Goal: Communication & Community: Answer question/provide support

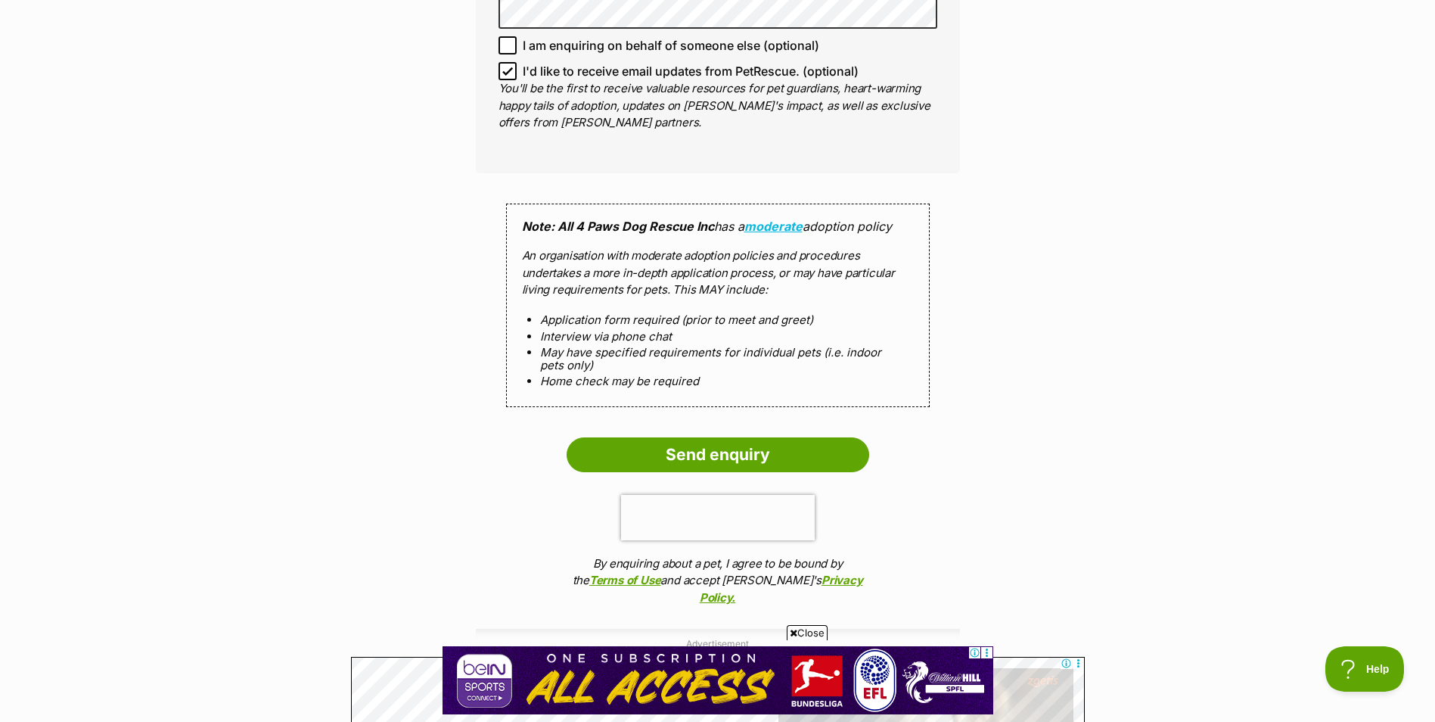
scroll to position [1210, 0]
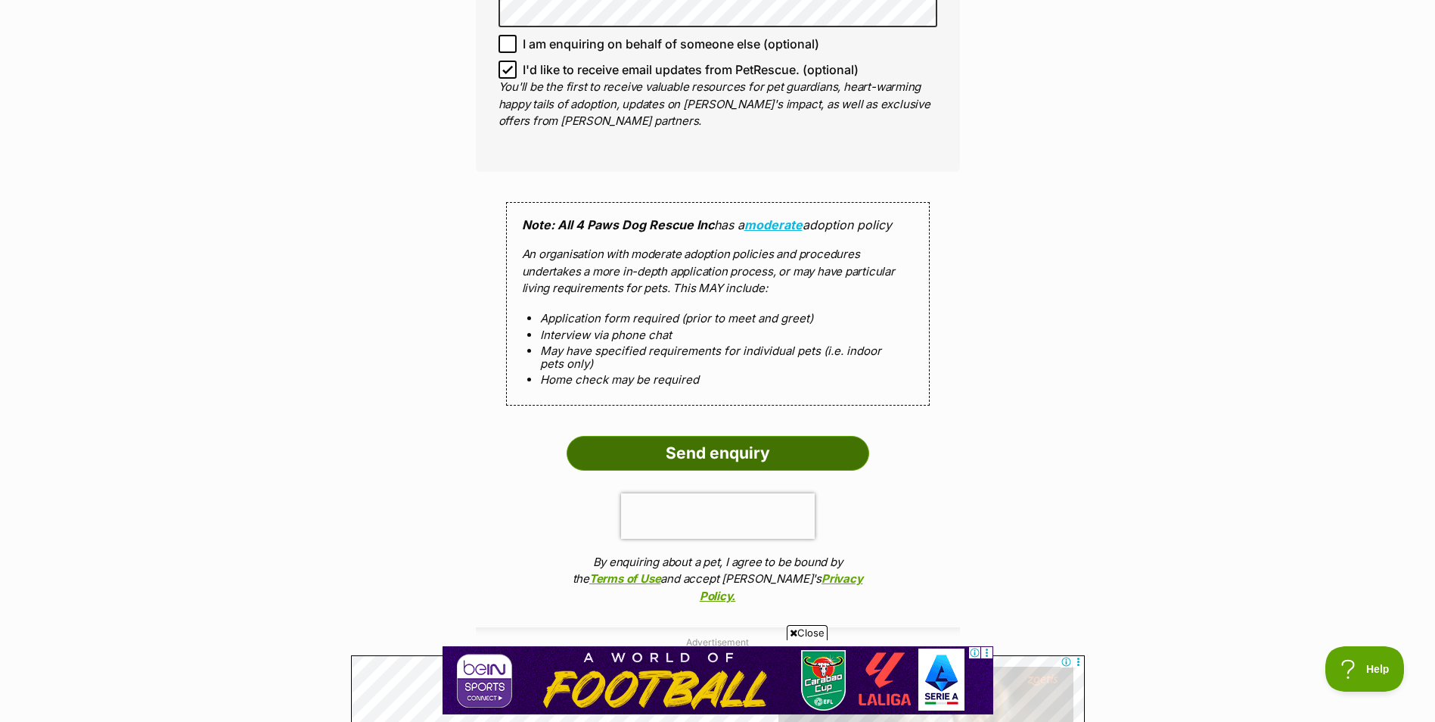
click at [733, 452] on input "Send enquiry" at bounding box center [718, 453] width 303 height 35
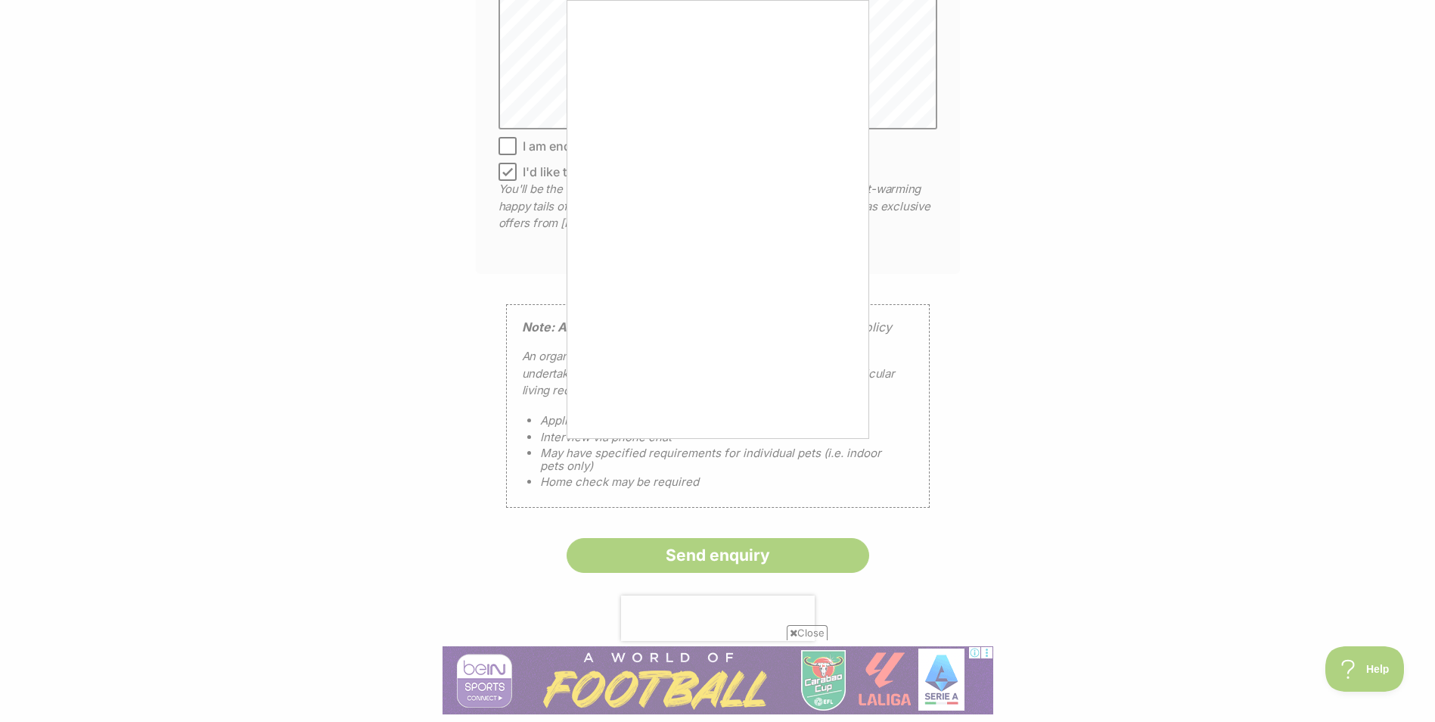
scroll to position [1059, 0]
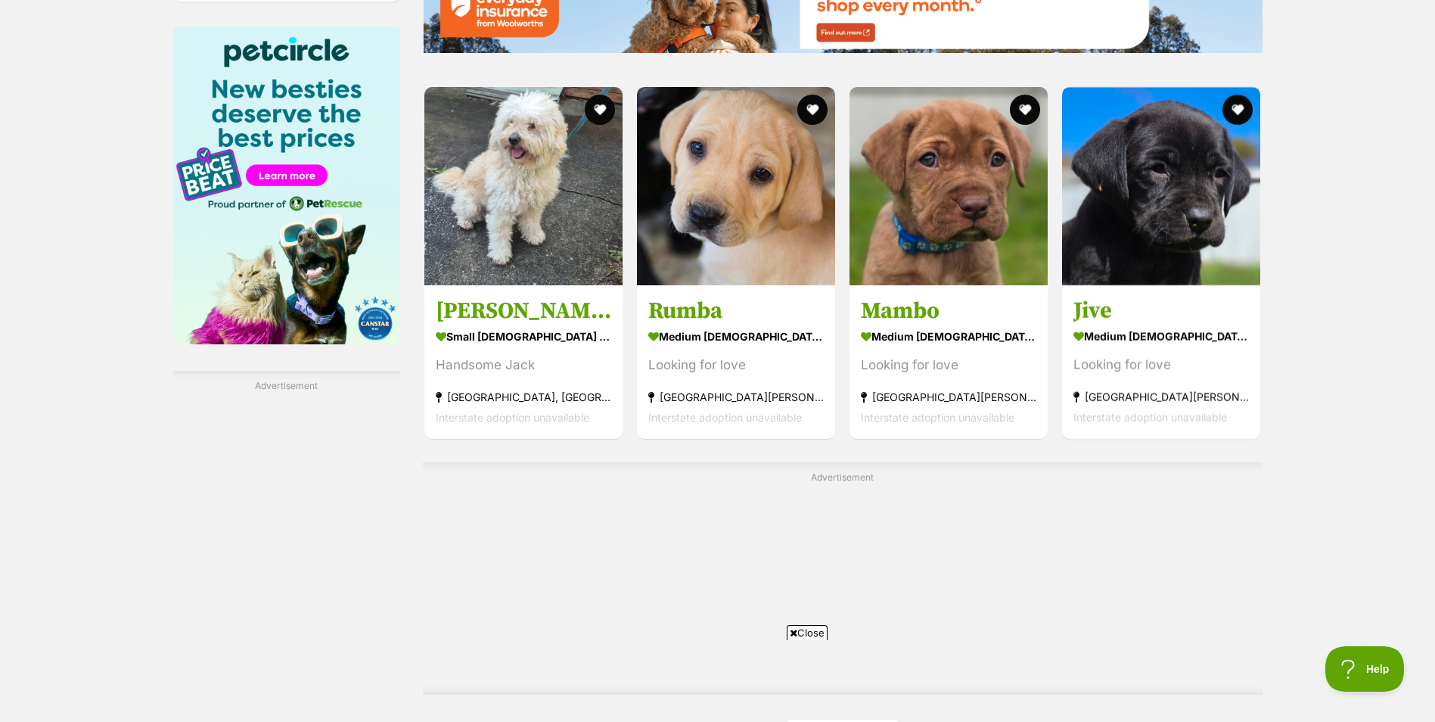
scroll to position [2496, 0]
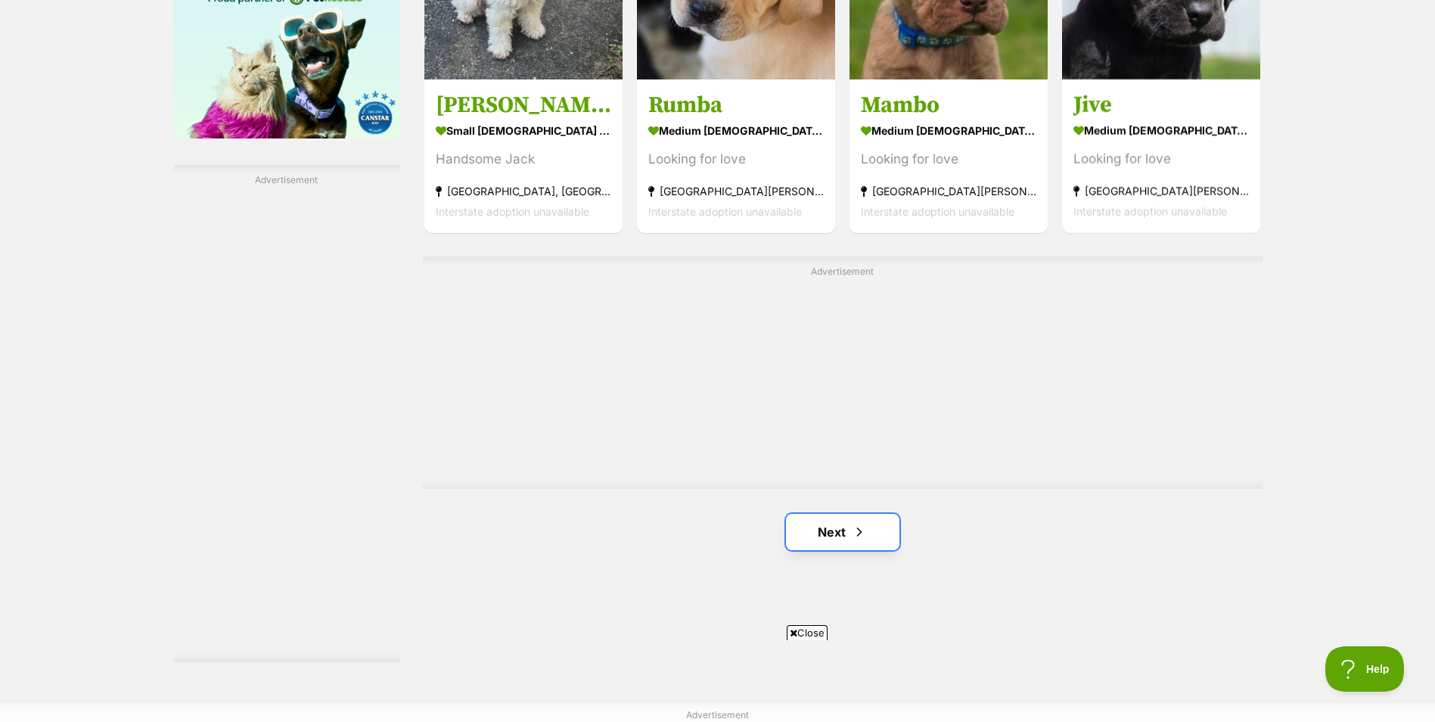
click at [841, 532] on link "Next" at bounding box center [842, 532] width 113 height 36
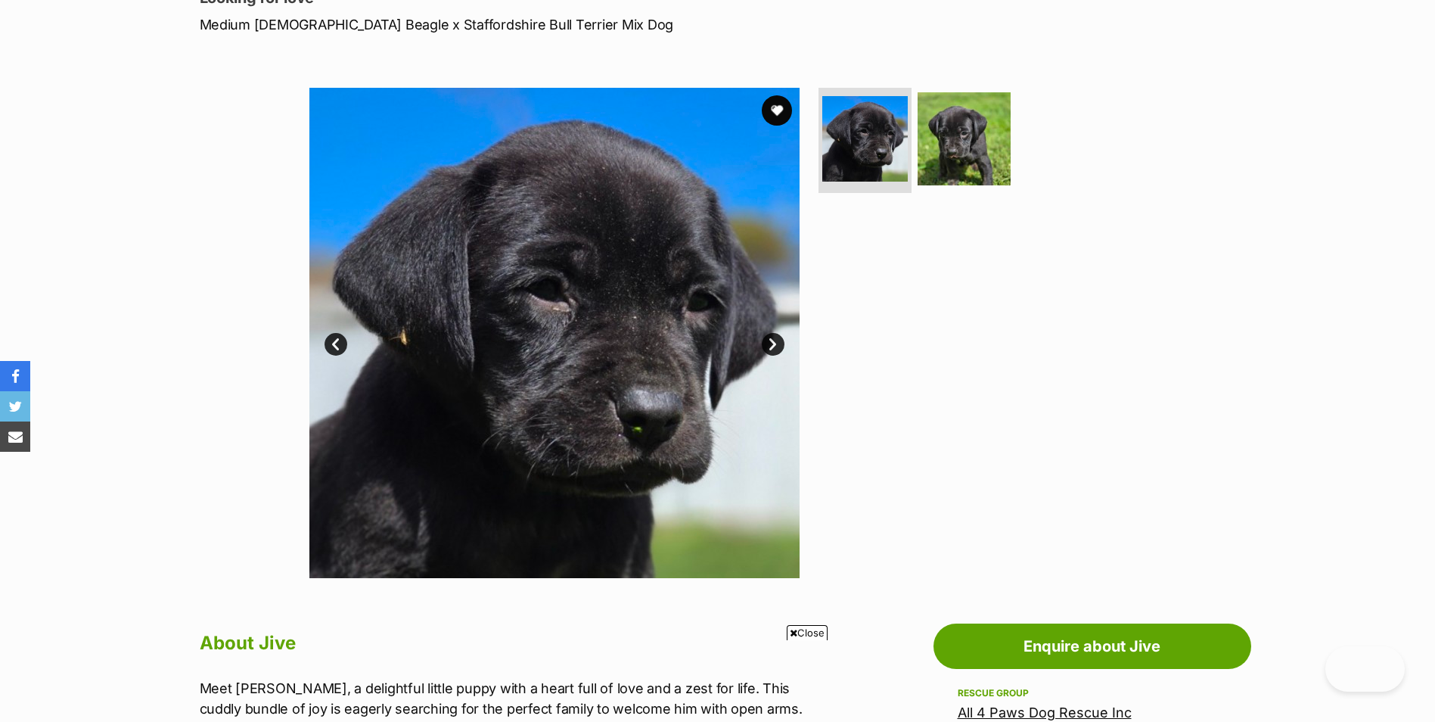
click at [765, 341] on link "Next" at bounding box center [773, 344] width 23 height 23
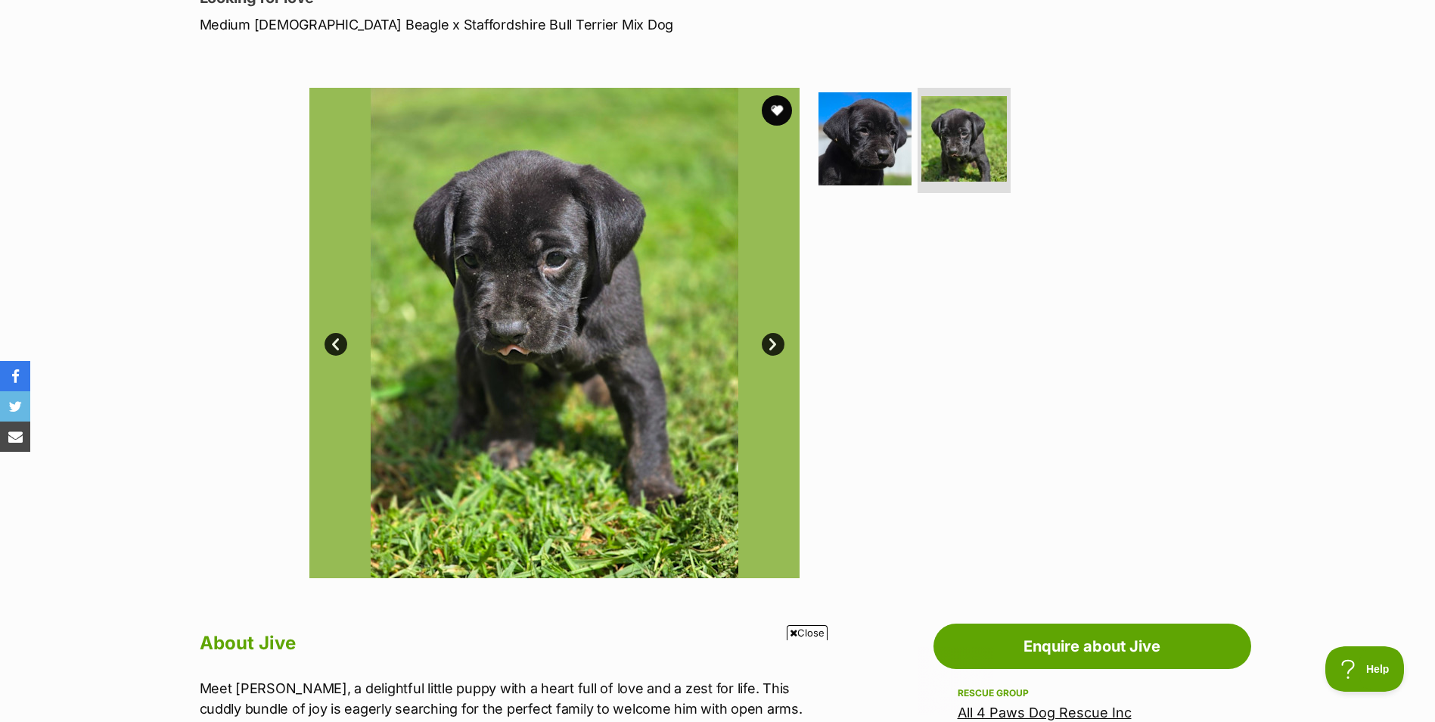
click at [766, 341] on link "Next" at bounding box center [773, 344] width 23 height 23
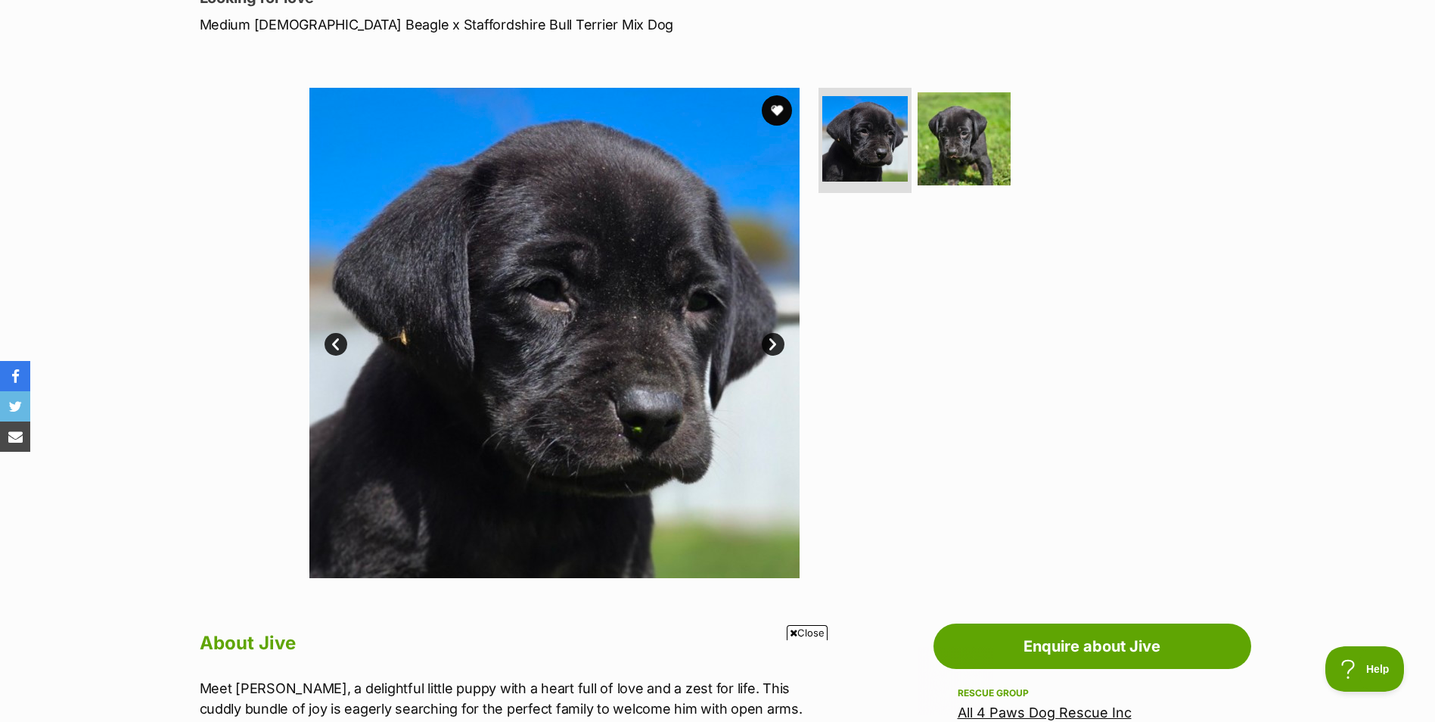
click at [766, 341] on link "Next" at bounding box center [773, 344] width 23 height 23
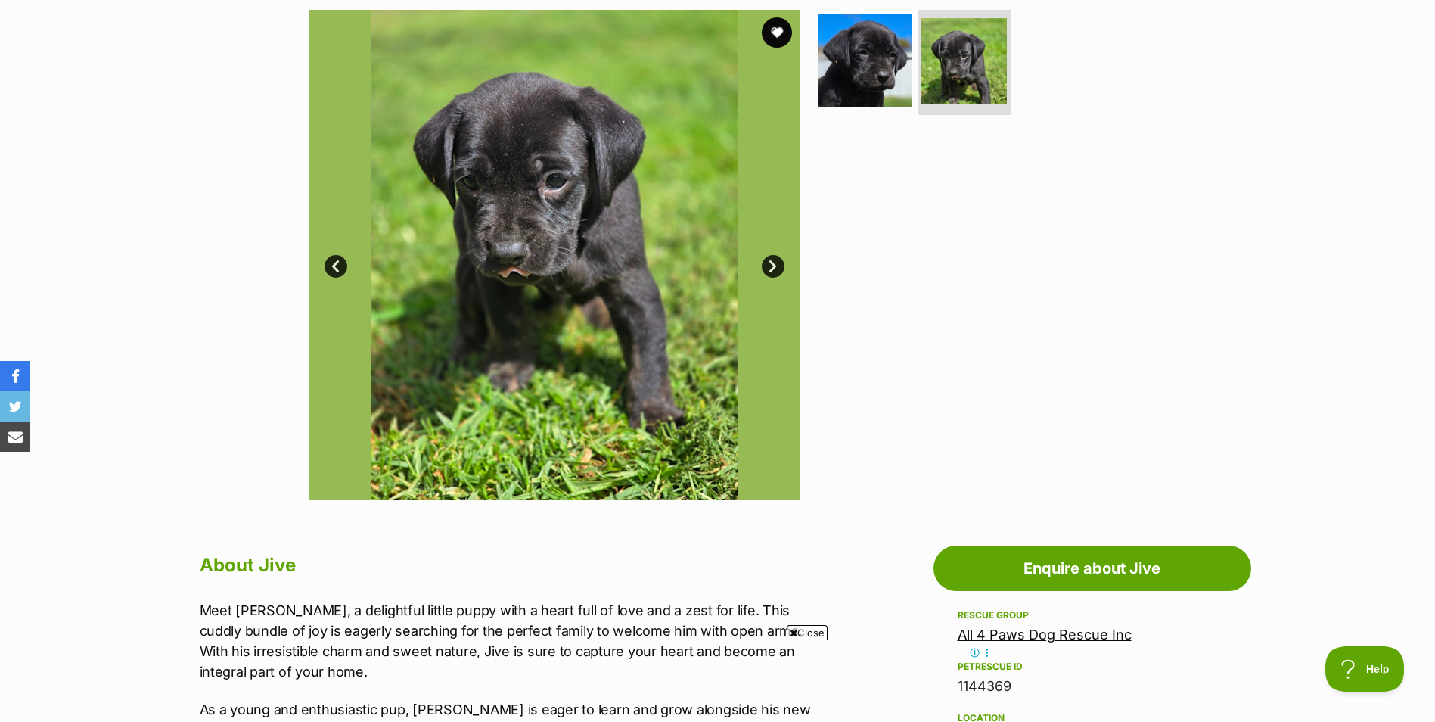
scroll to position [303, 0]
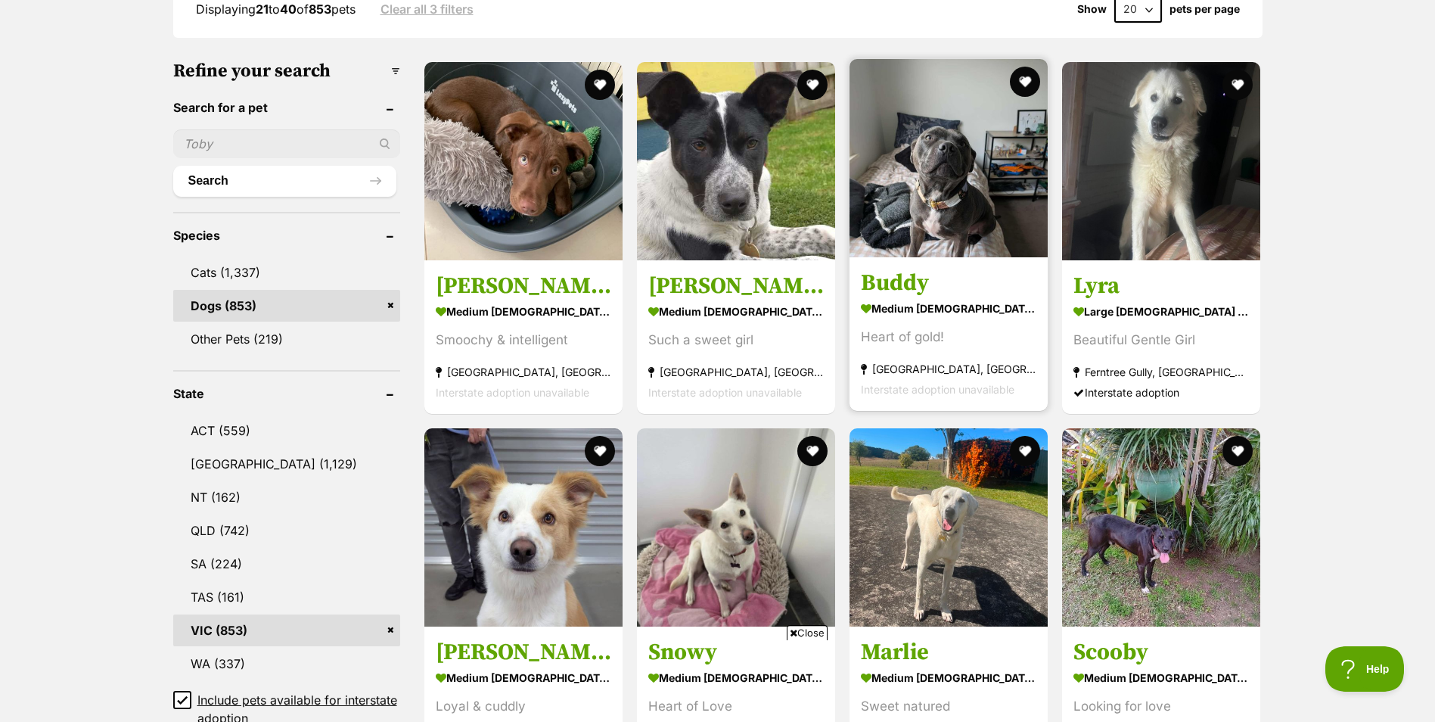
scroll to position [454, 0]
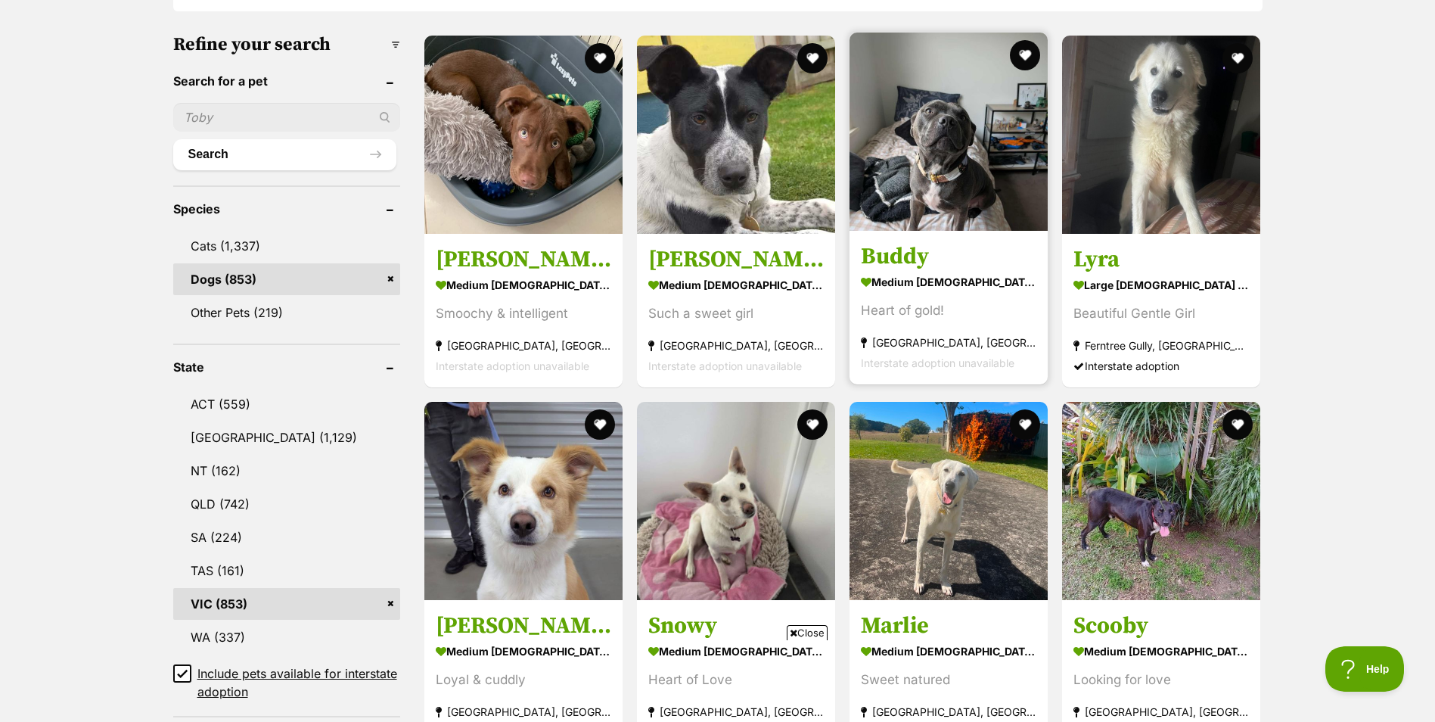
click at [903, 256] on h3 "Buddy" at bounding box center [948, 256] width 175 height 29
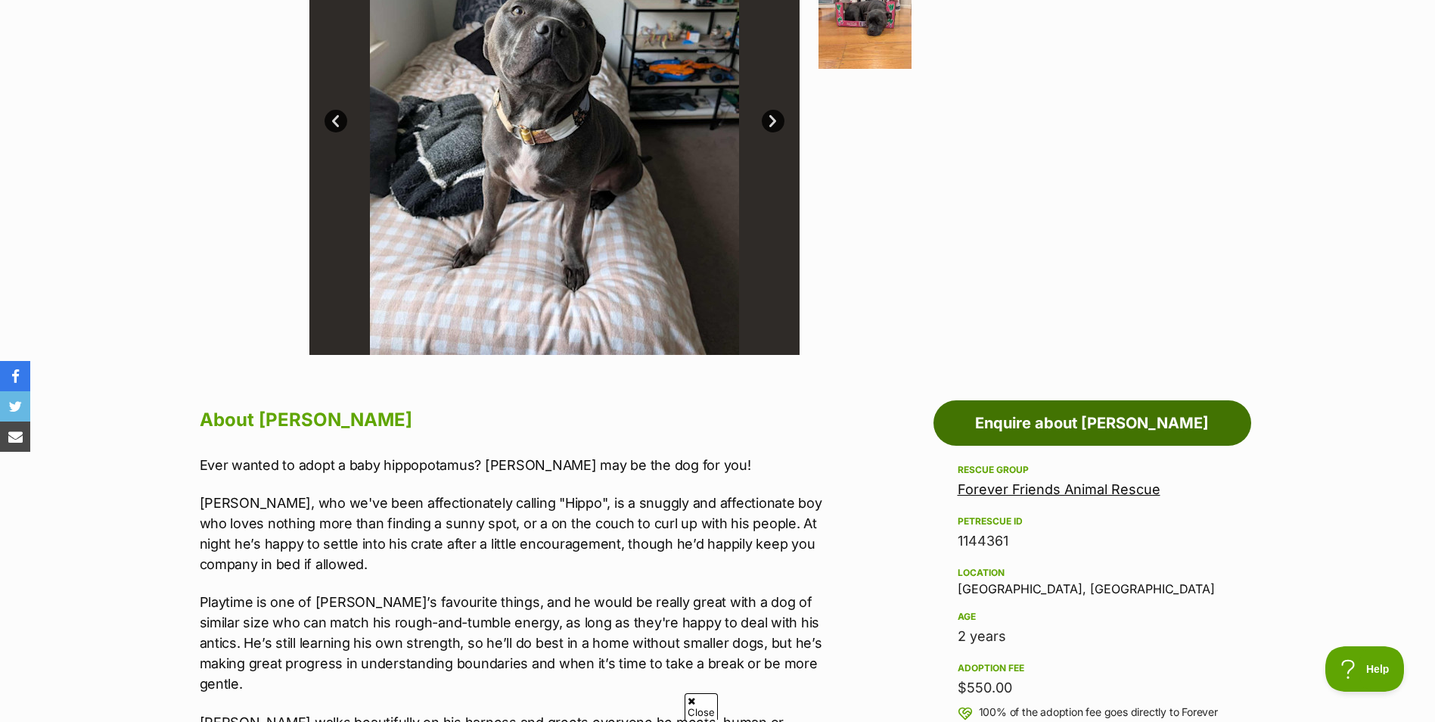
scroll to position [454, 0]
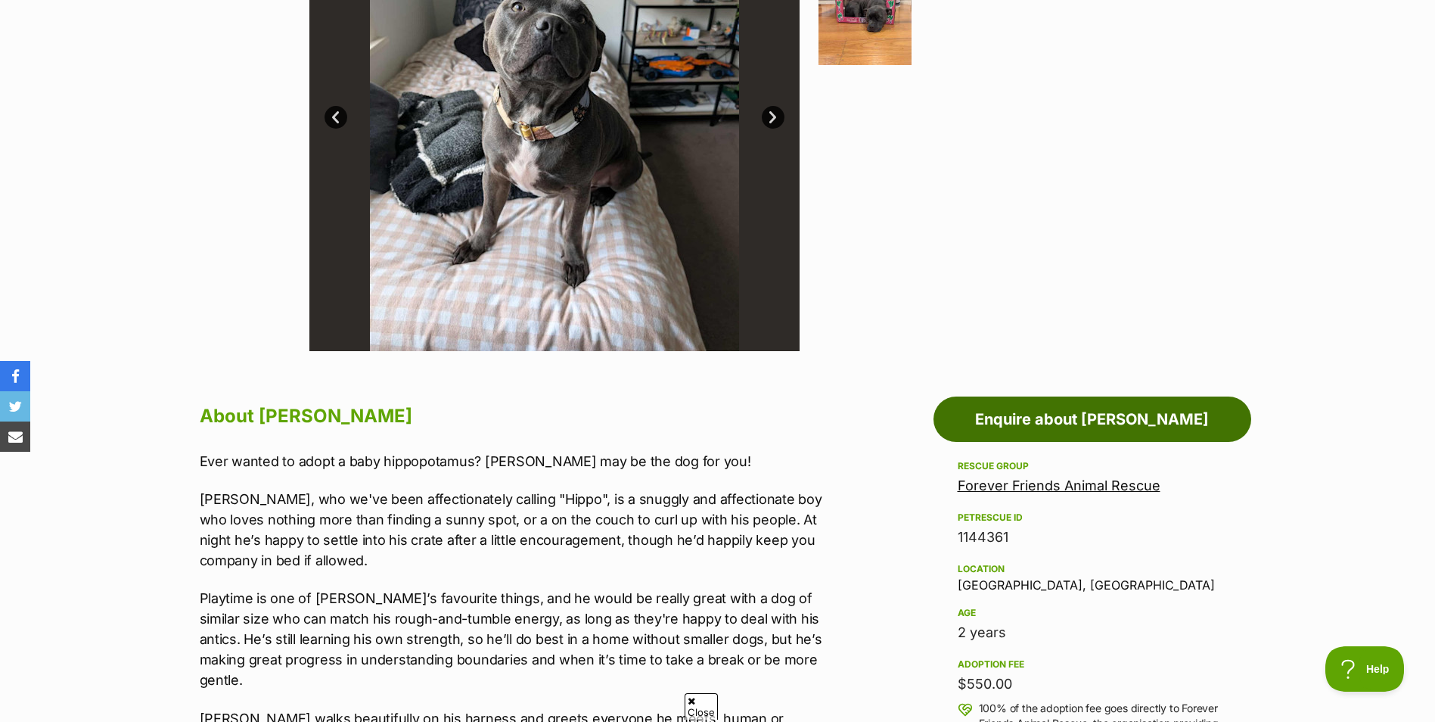
click at [1054, 425] on link "Enquire about [PERSON_NAME]" at bounding box center [1092, 418] width 318 height 45
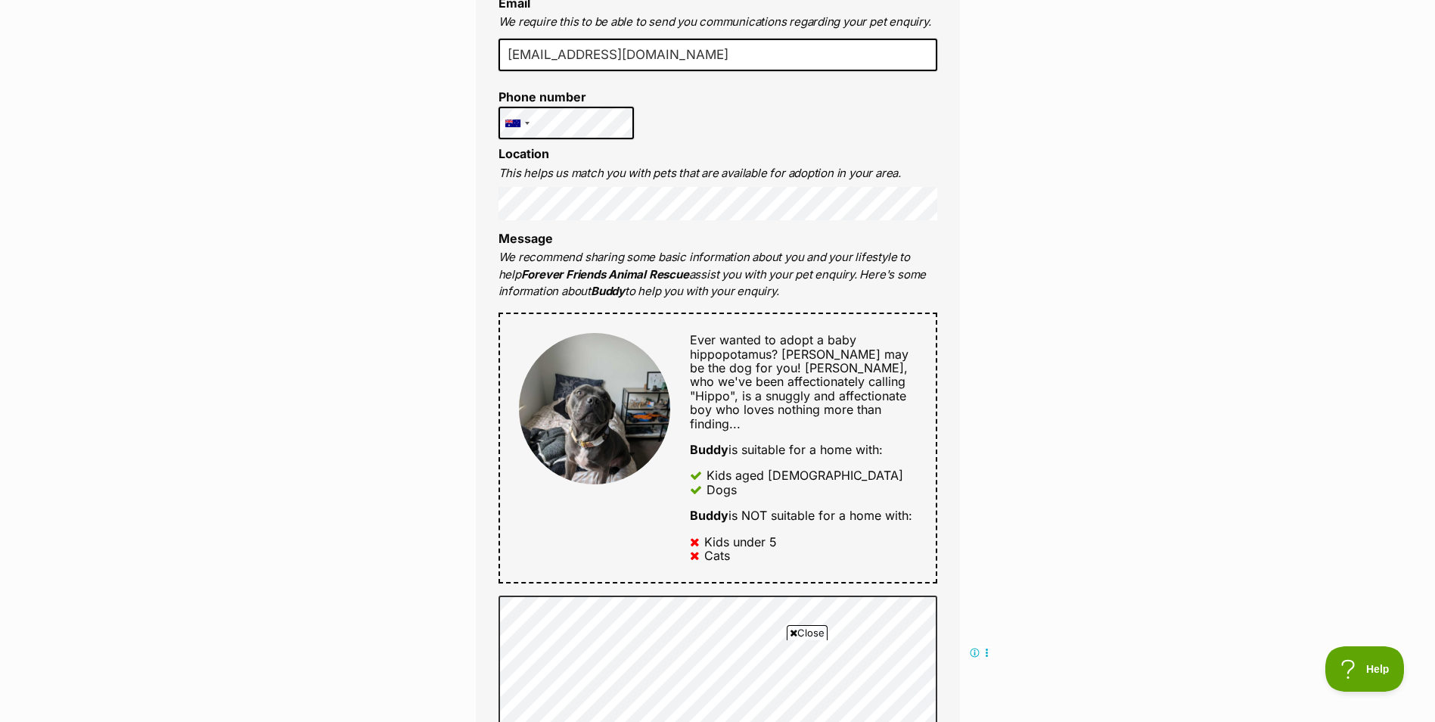
drag, startPoint x: 1240, startPoint y: 411, endPoint x: 1195, endPoint y: 408, distance: 45.5
click at [1237, 413] on div "Enquire about Buddy Full name Katie Blackburn Email We require this to be able …" at bounding box center [717, 622] width 1435 height 1877
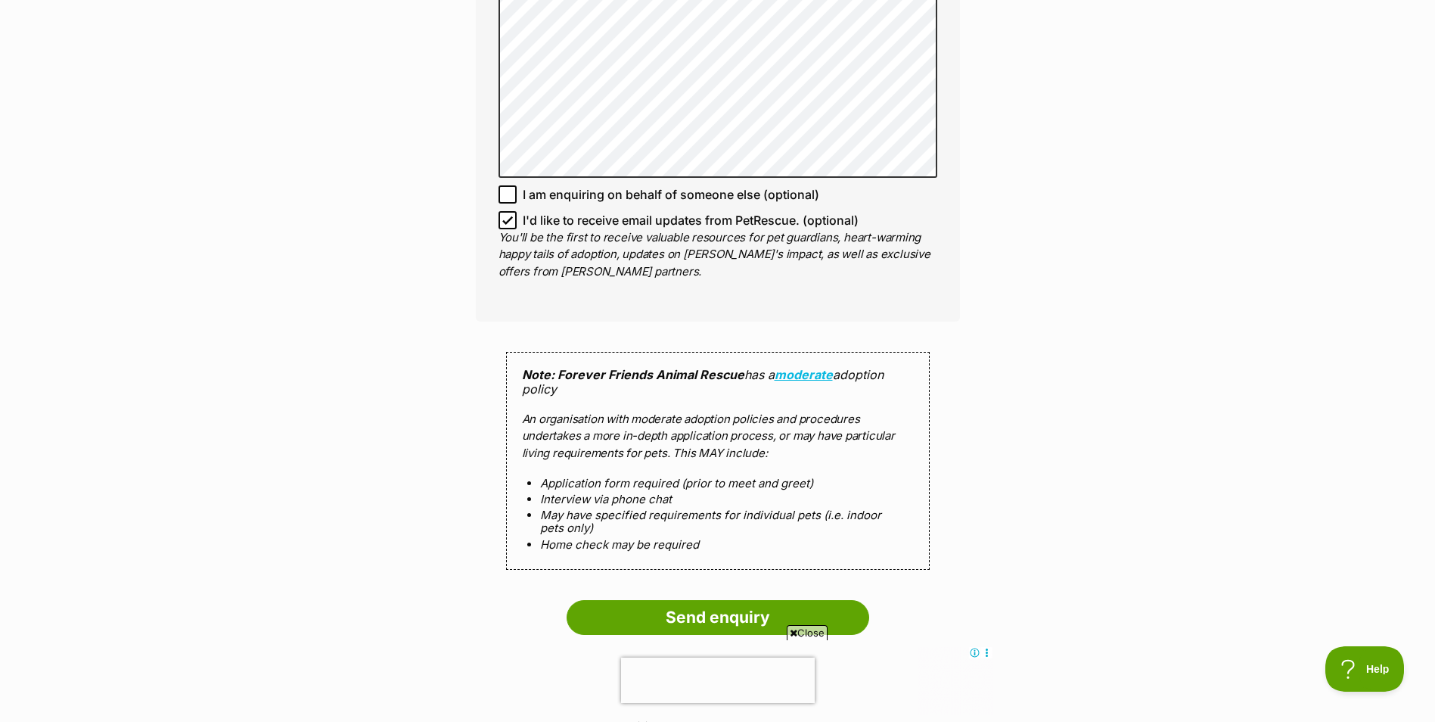
scroll to position [1135, 0]
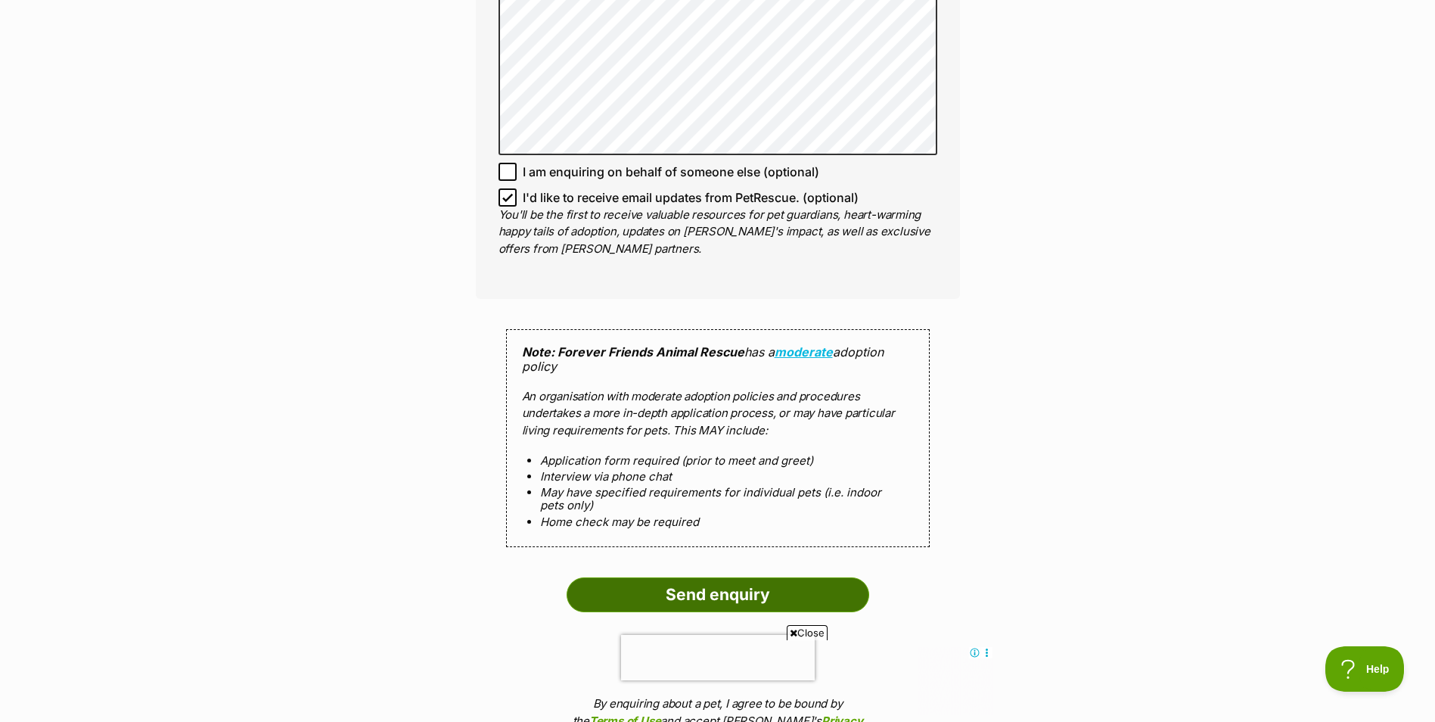
click at [664, 587] on input "Send enquiry" at bounding box center [718, 594] width 303 height 35
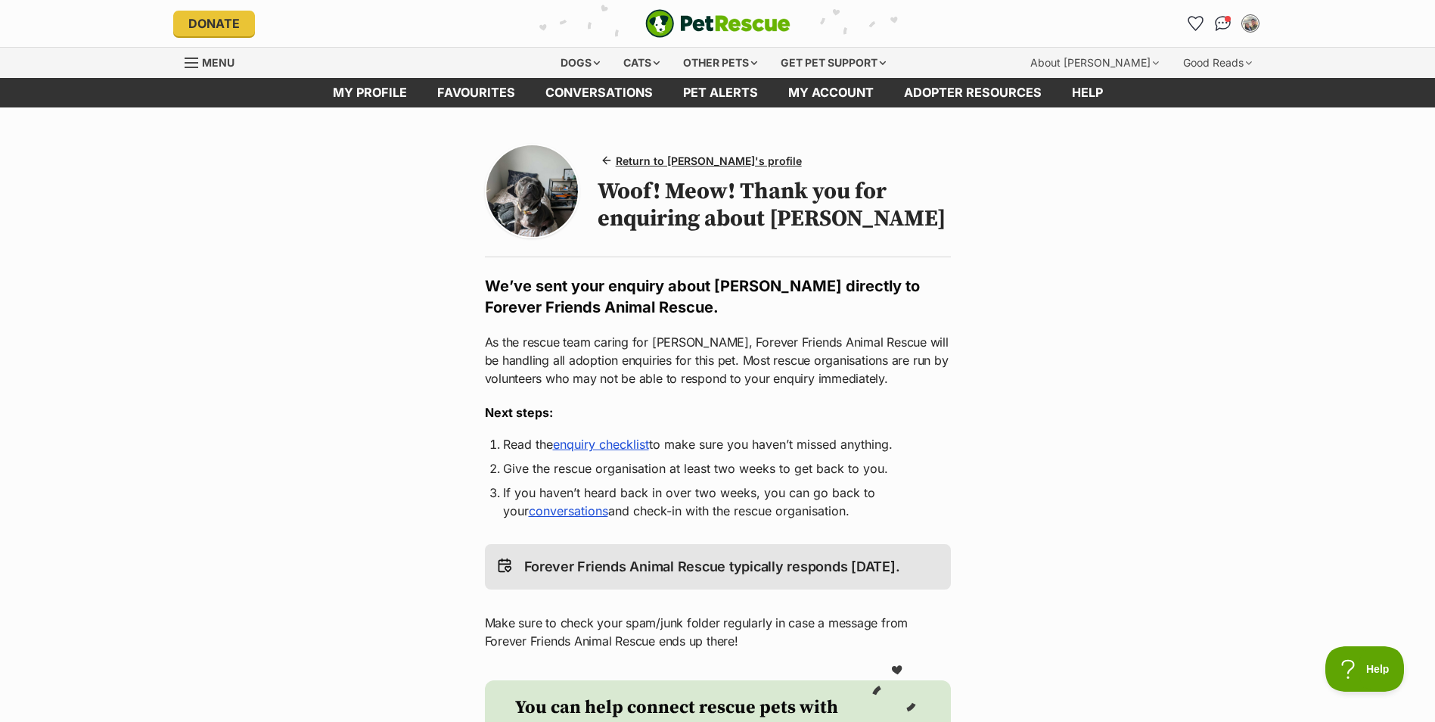
drag, startPoint x: 555, startPoint y: 196, endPoint x: 602, endPoint y: 173, distance: 52.1
click at [554, 197] on img at bounding box center [532, 191] width 92 height 92
click at [633, 160] on span "Return to Buddy's profile" at bounding box center [709, 161] width 186 height 16
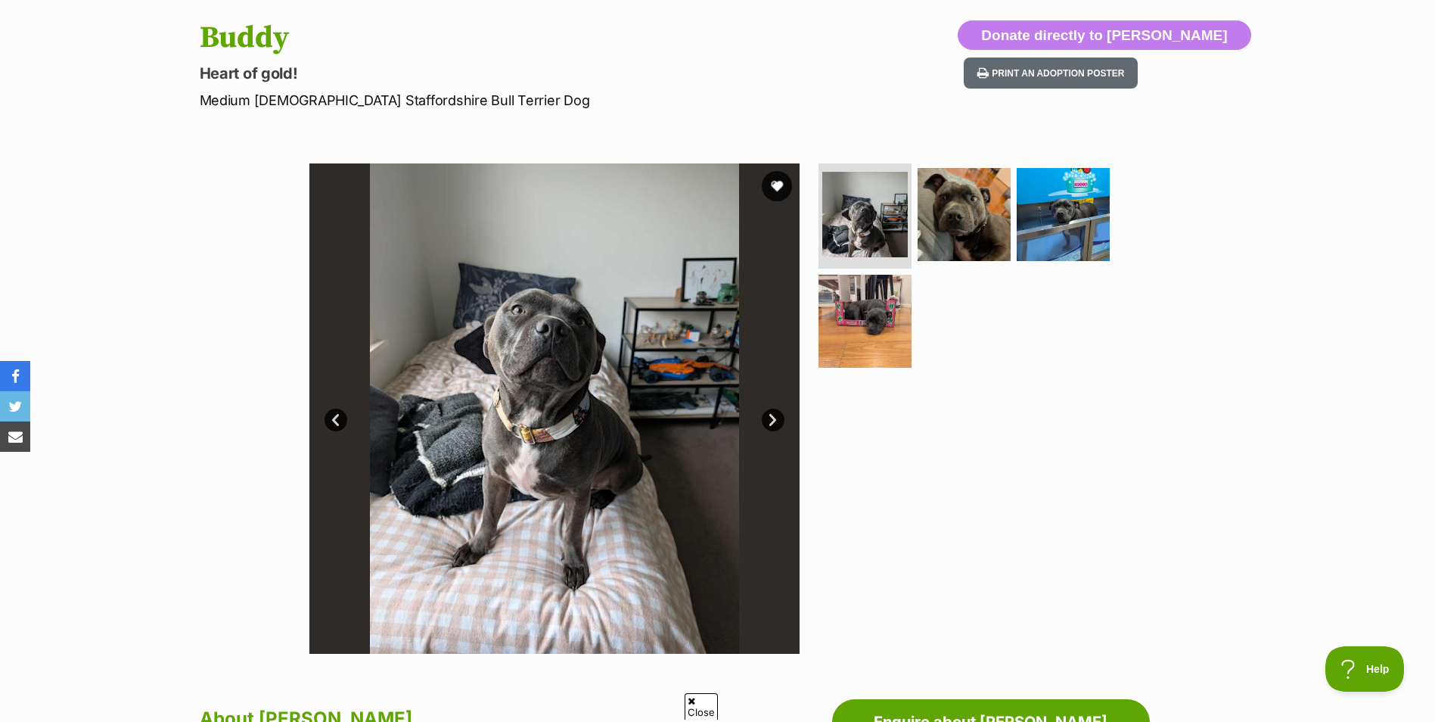
click at [772, 418] on link "Next" at bounding box center [773, 419] width 23 height 23
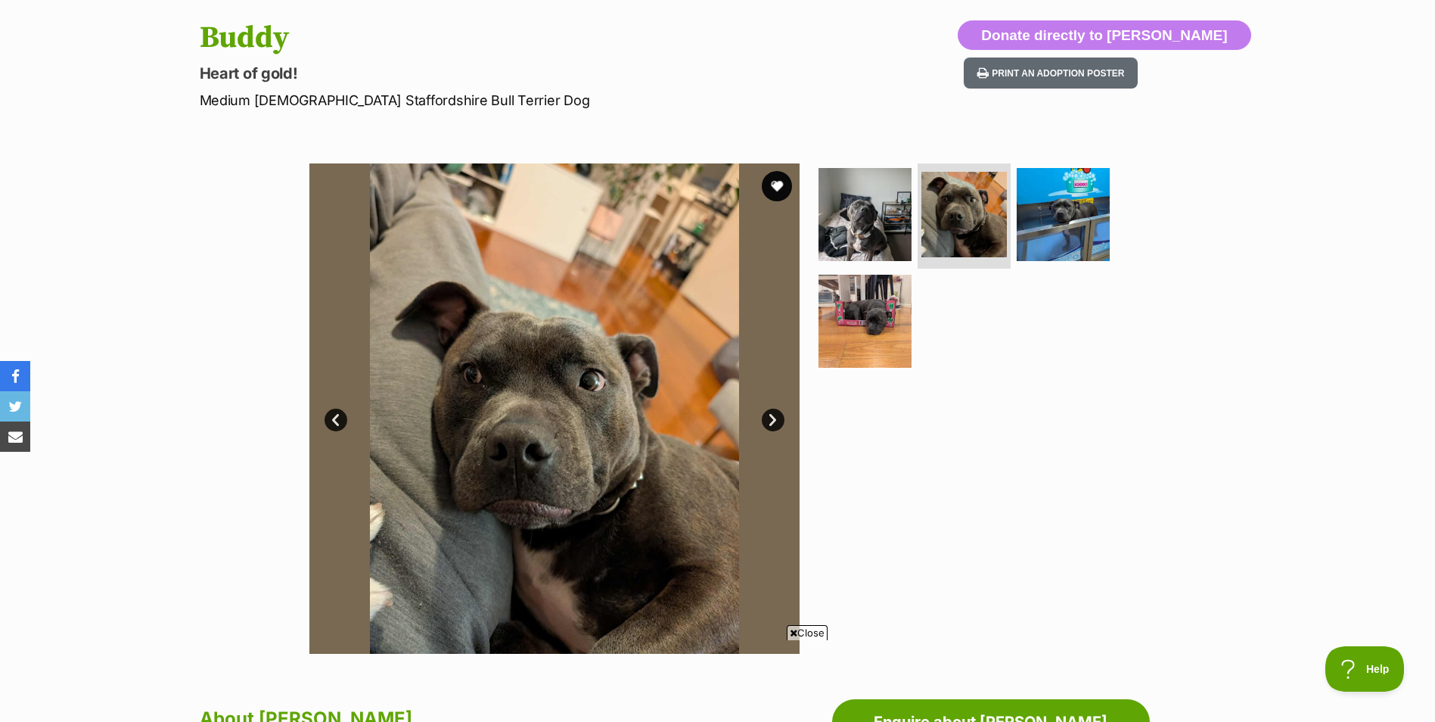
click at [772, 418] on link "Next" at bounding box center [773, 419] width 23 height 23
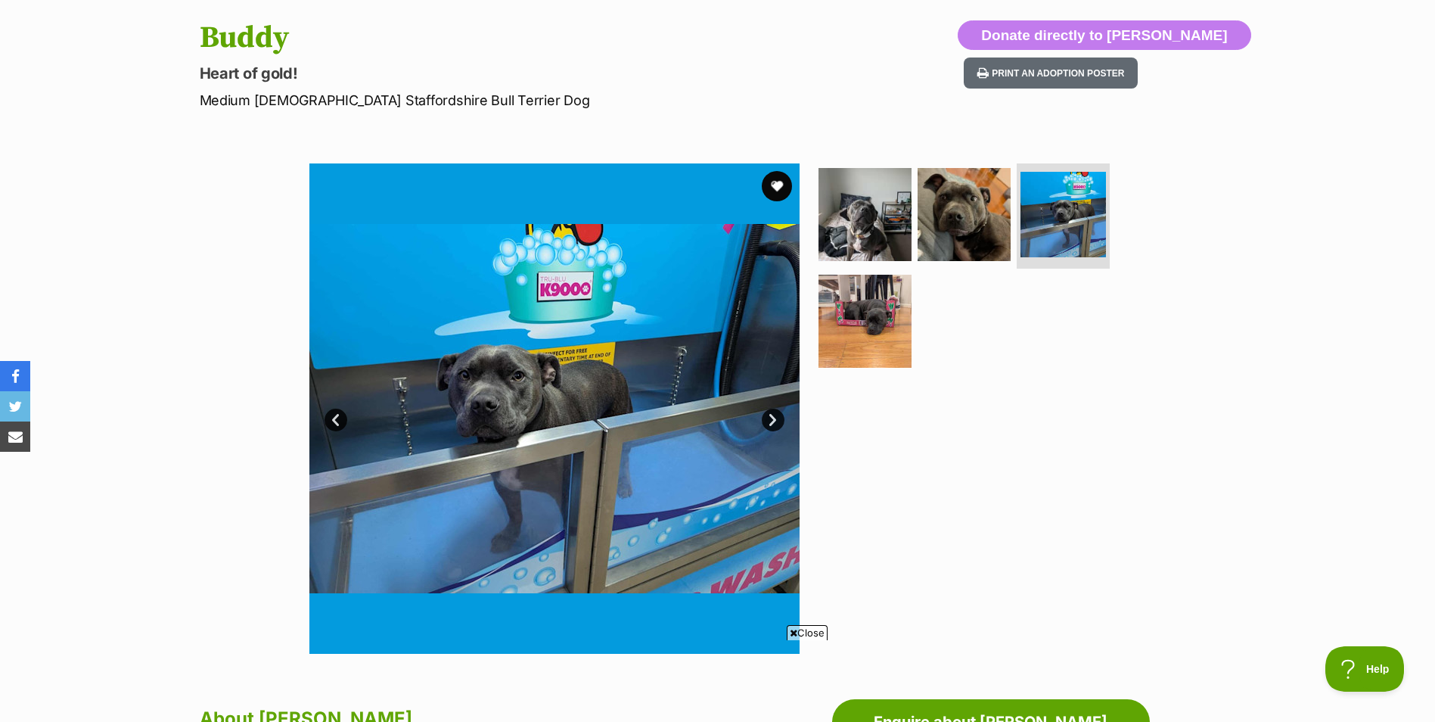
click at [772, 418] on link "Next" at bounding box center [773, 419] width 23 height 23
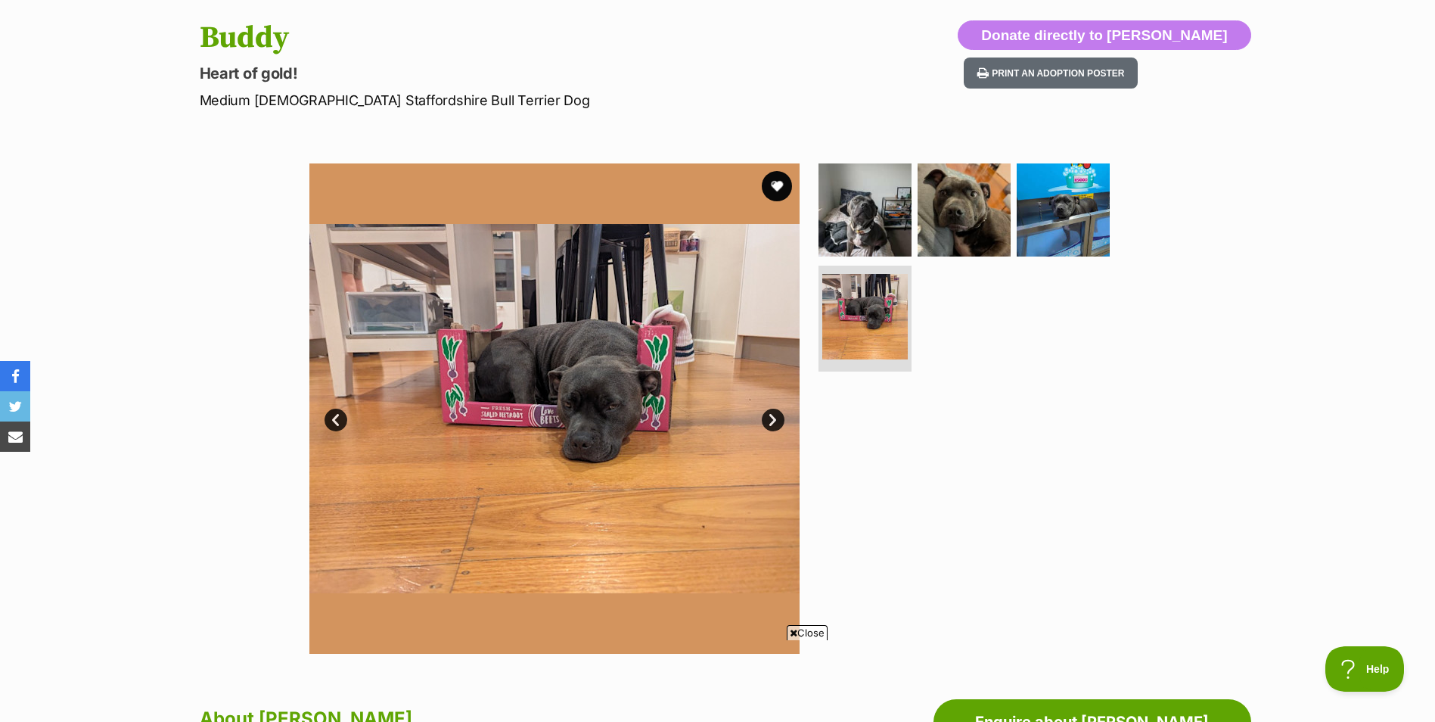
click at [772, 415] on link "Next" at bounding box center [773, 419] width 23 height 23
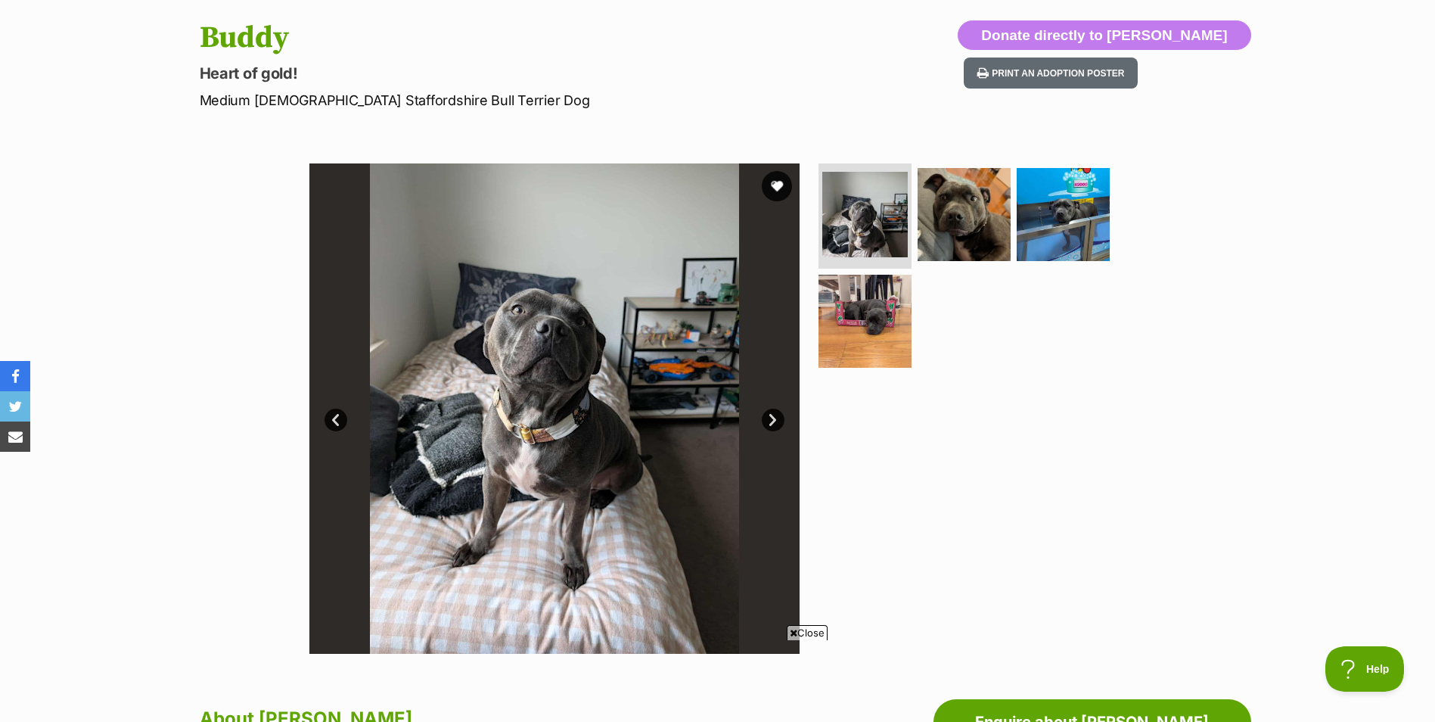
click at [778, 417] on link "Next" at bounding box center [773, 419] width 23 height 23
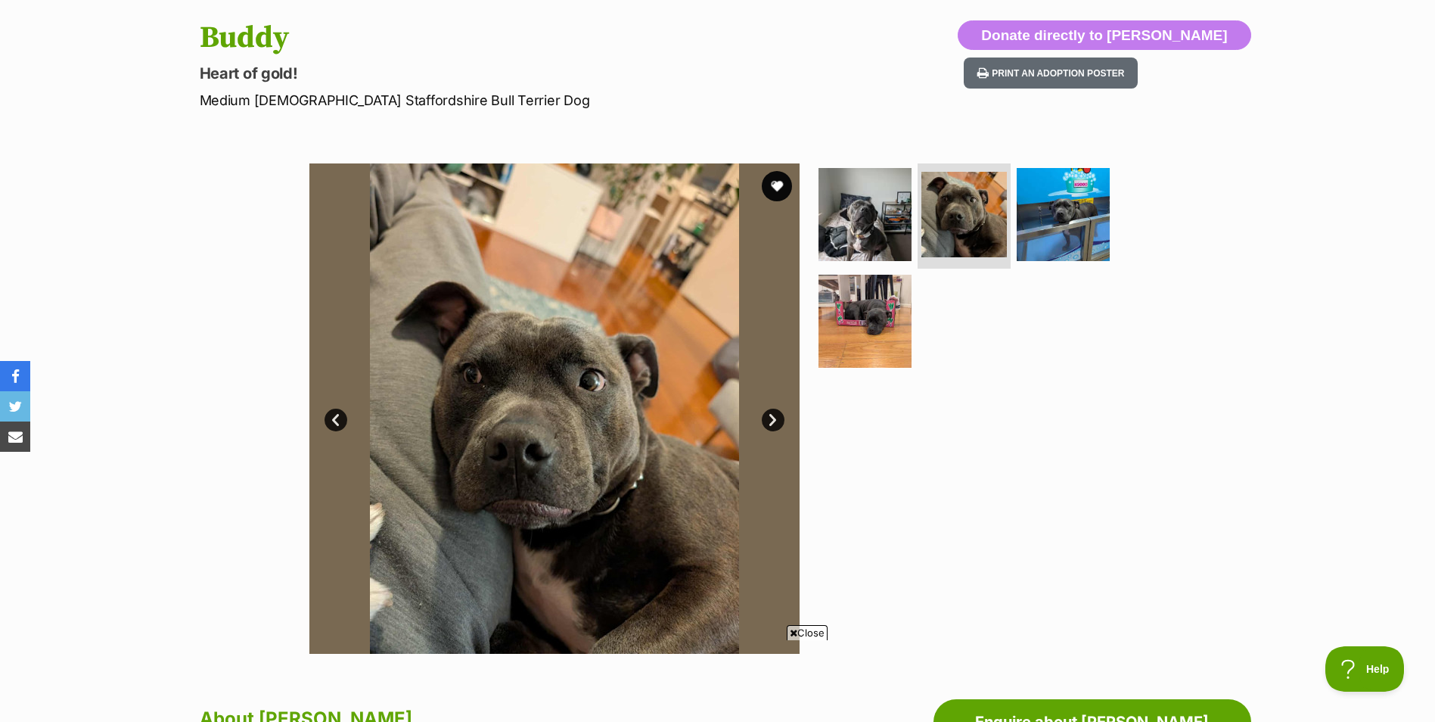
click at [778, 417] on link "Next" at bounding box center [773, 419] width 23 height 23
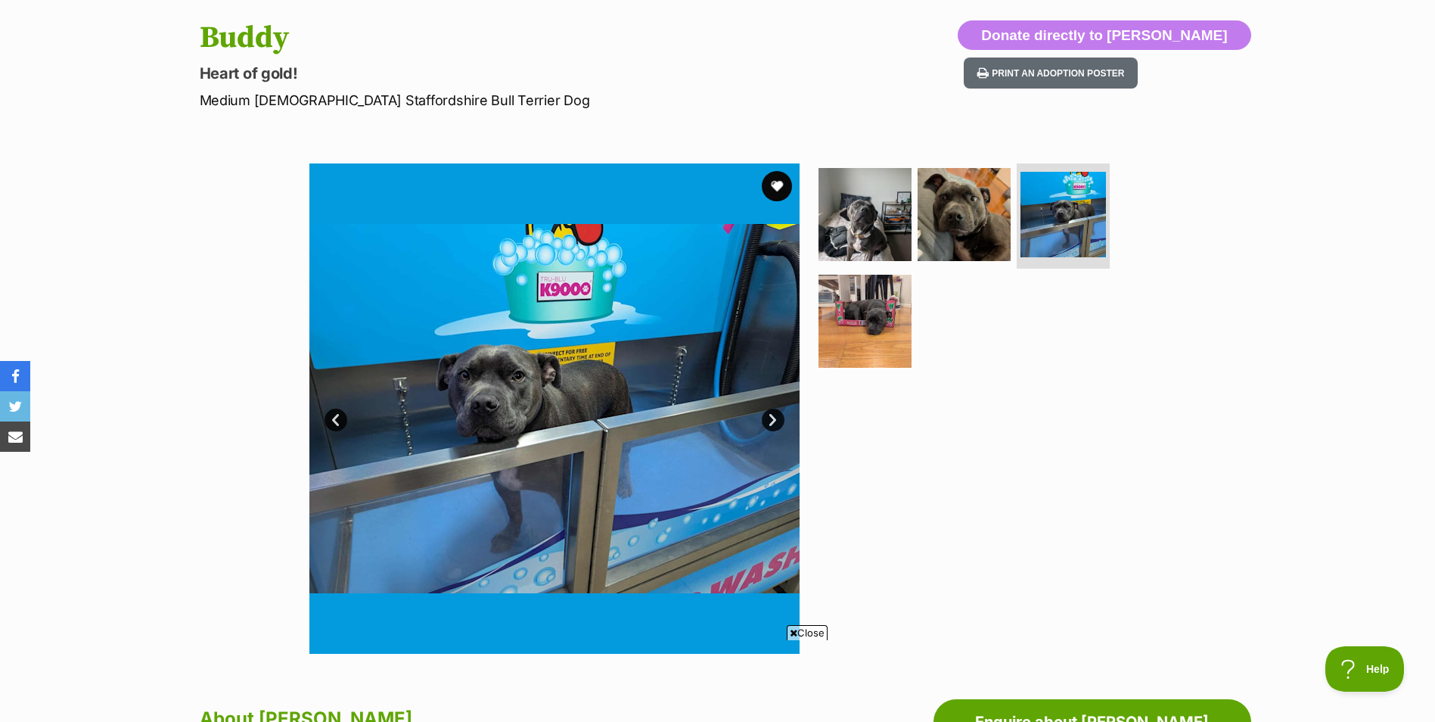
click at [775, 417] on link "Next" at bounding box center [773, 419] width 23 height 23
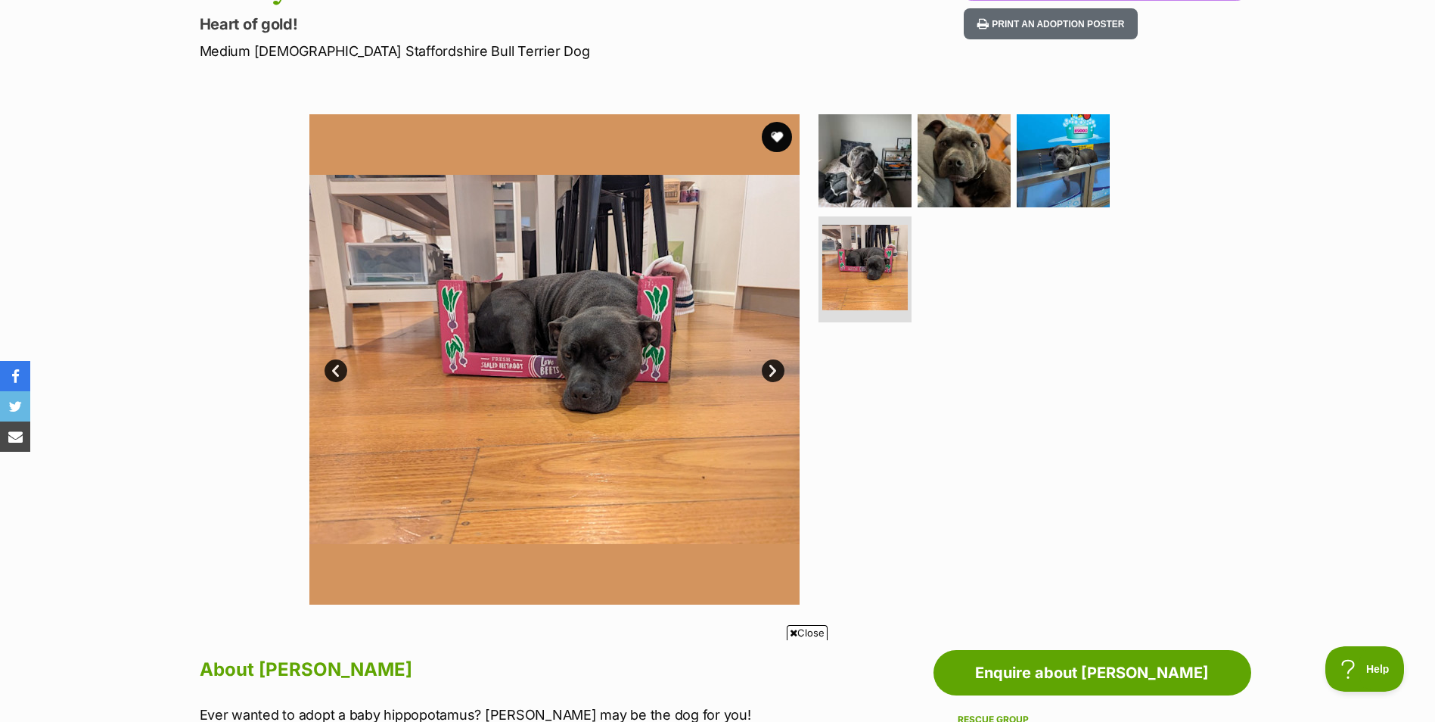
scroll to position [151, 0]
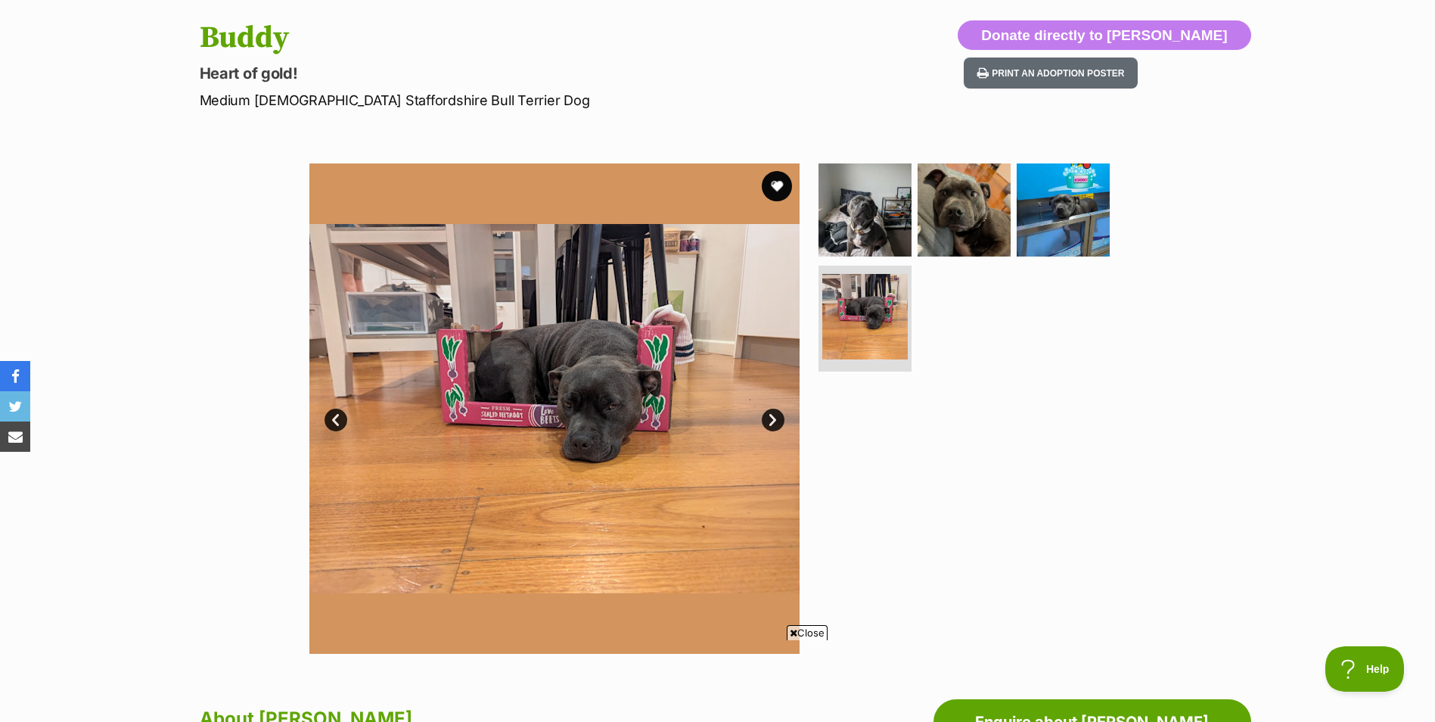
click at [773, 425] on link "Next" at bounding box center [773, 419] width 23 height 23
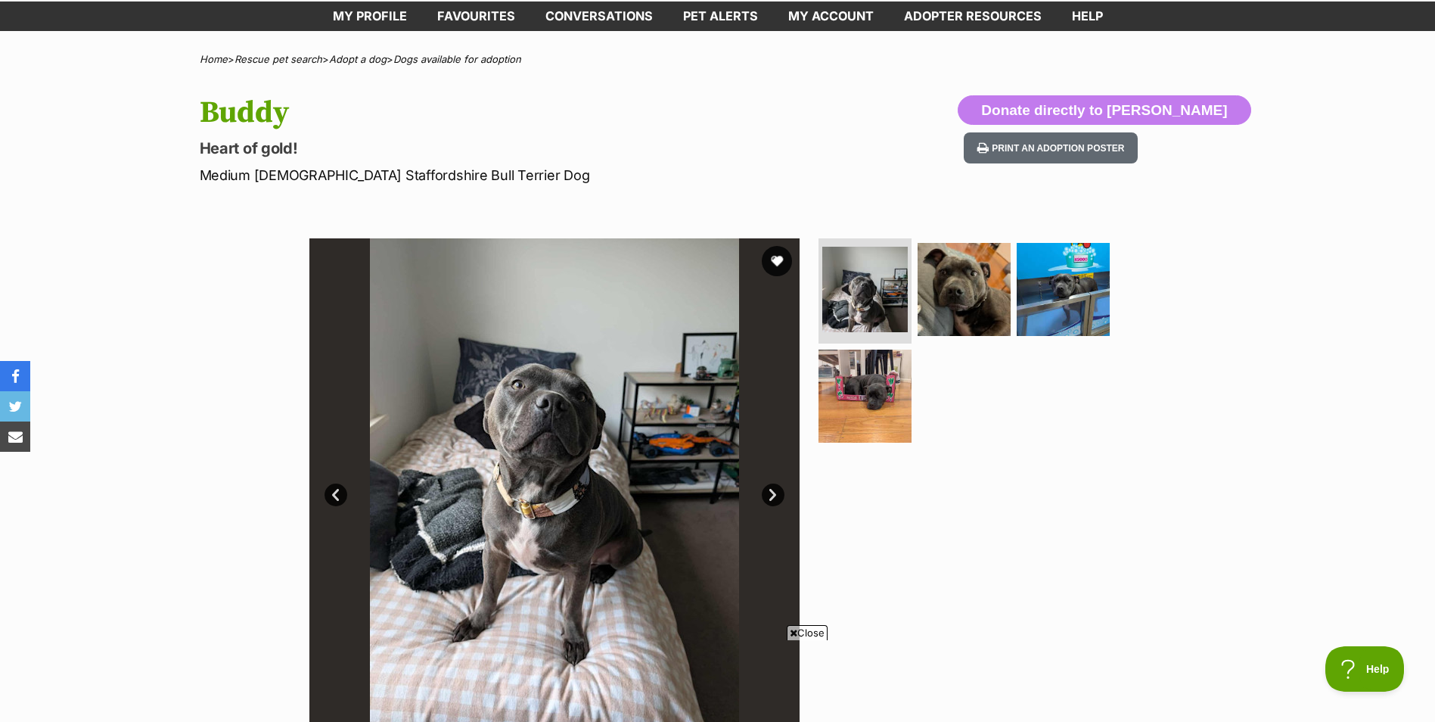
scroll to position [76, 0]
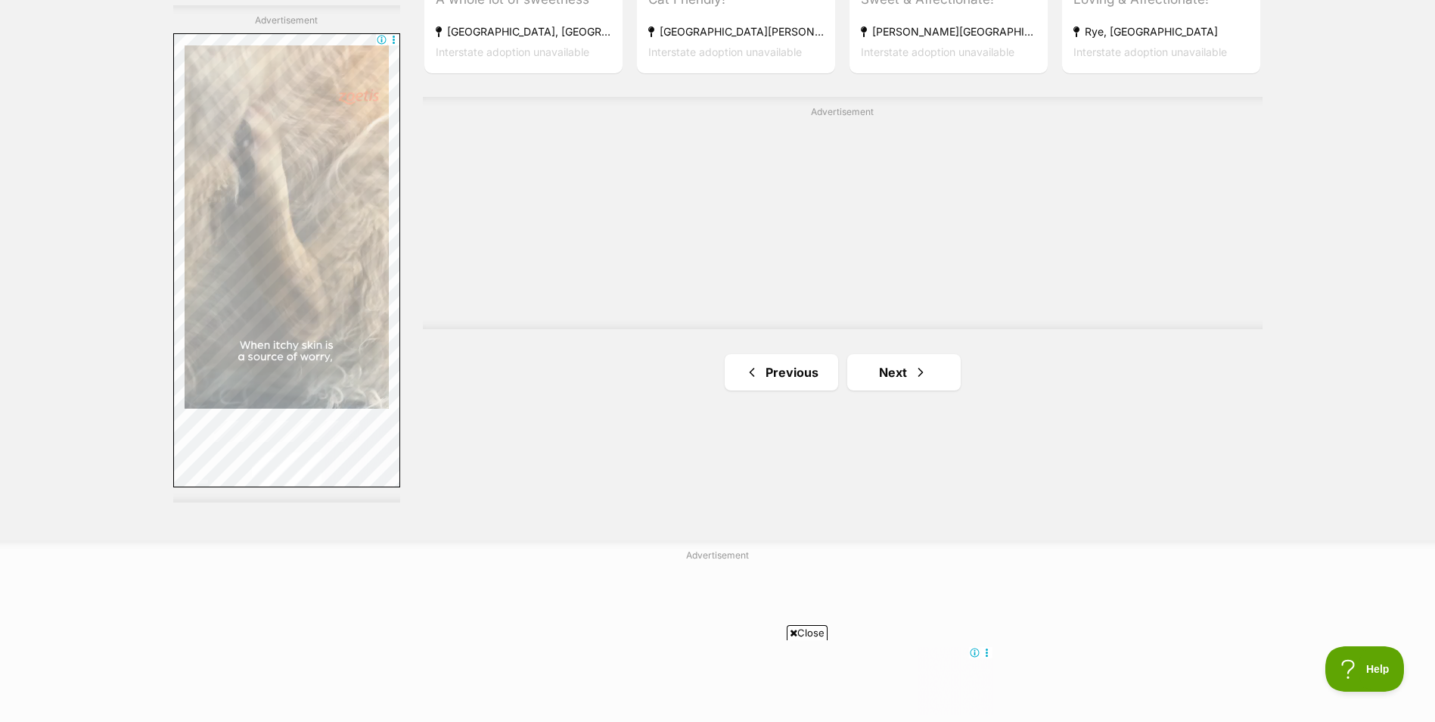
scroll to position [2812, 0]
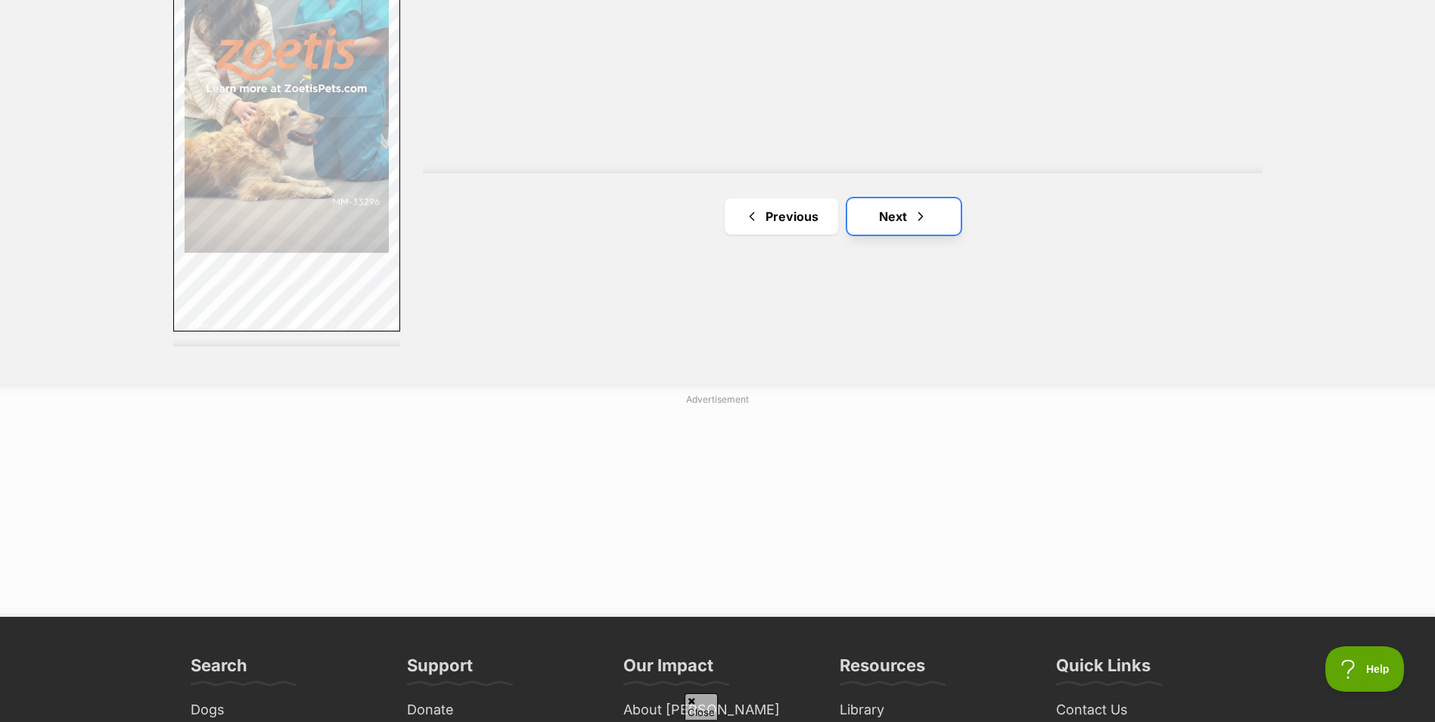
click at [899, 209] on link "Next" at bounding box center [903, 216] width 113 height 36
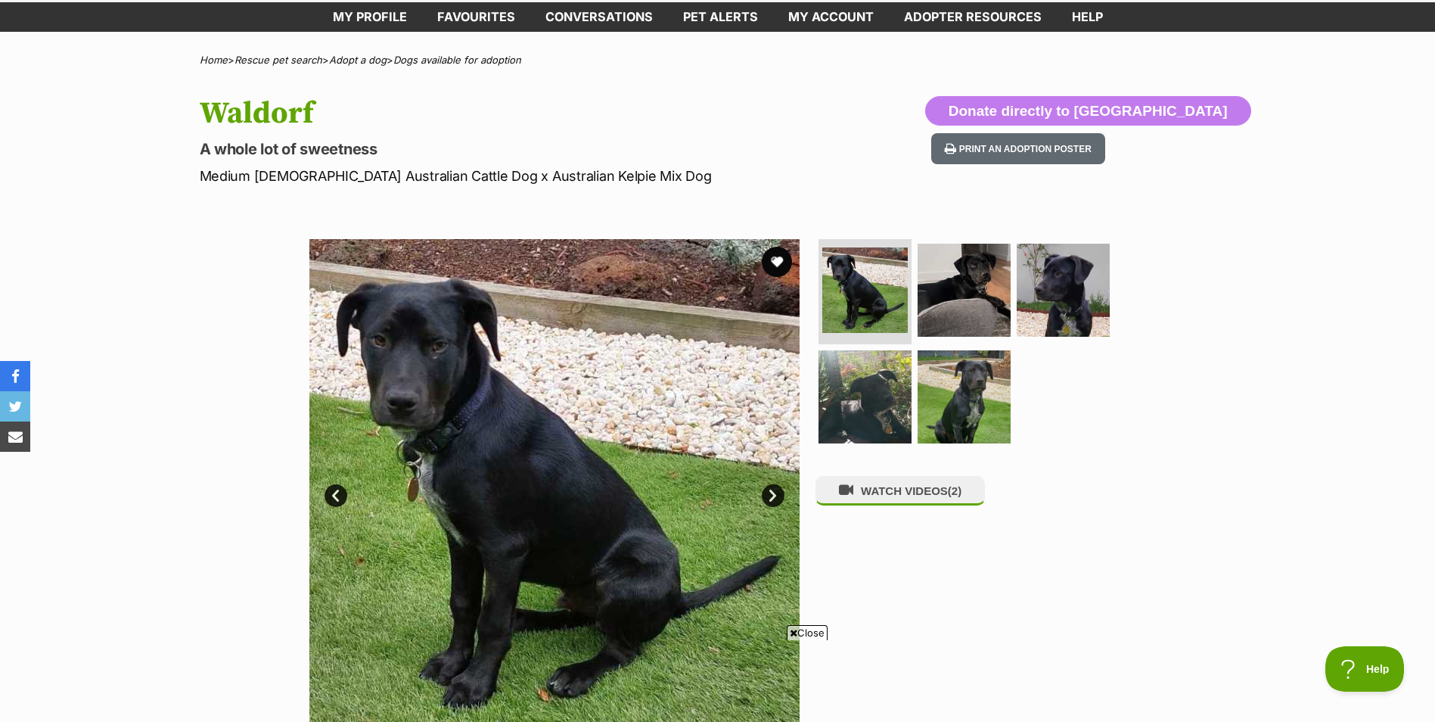
click at [772, 492] on link "Next" at bounding box center [773, 495] width 23 height 23
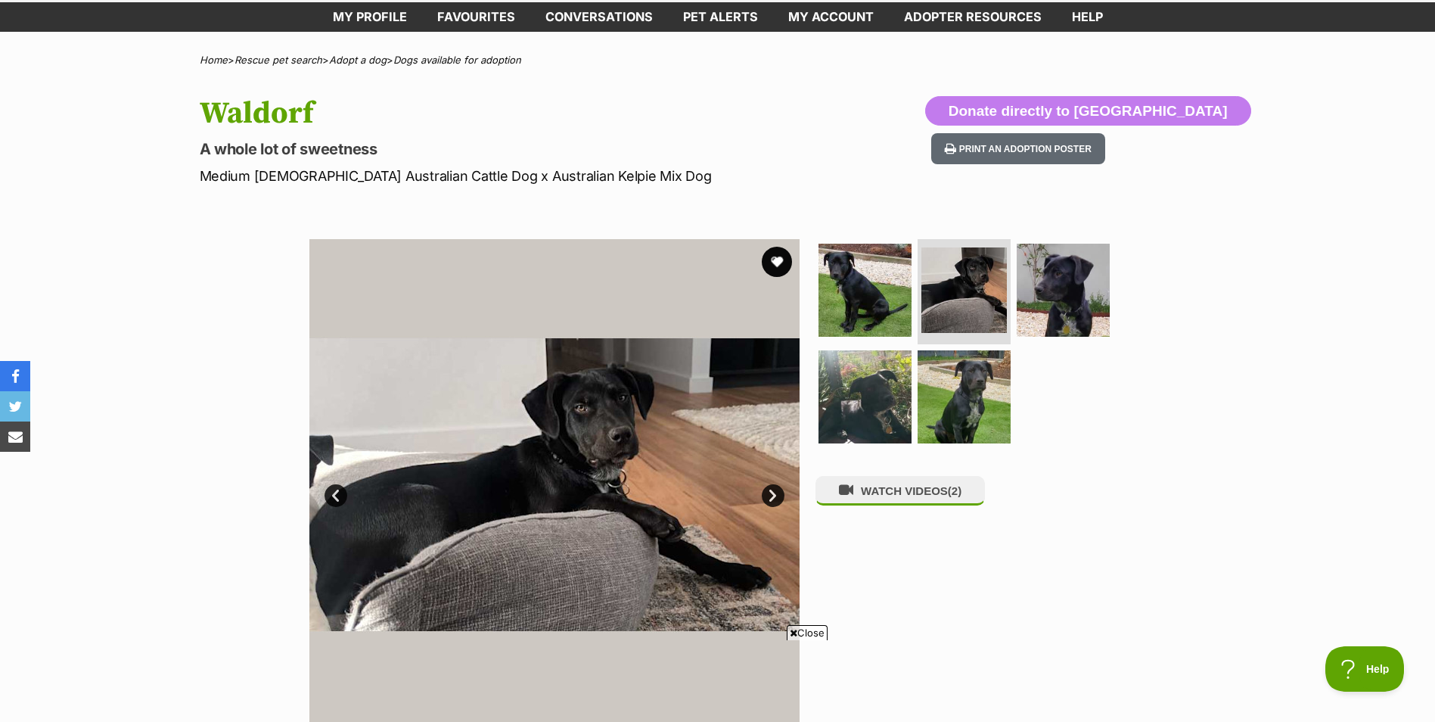
click at [772, 493] on link "Next" at bounding box center [773, 495] width 23 height 23
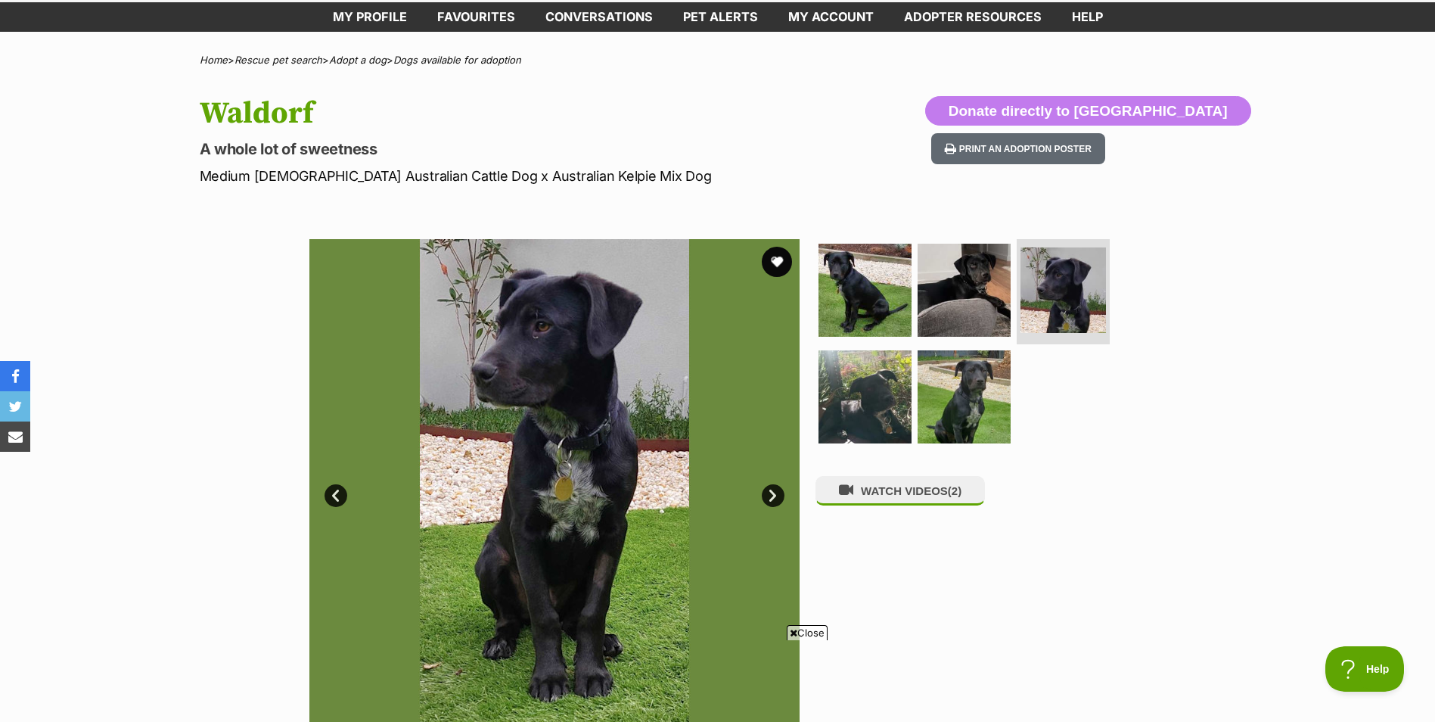
click at [772, 493] on link "Next" at bounding box center [773, 495] width 23 height 23
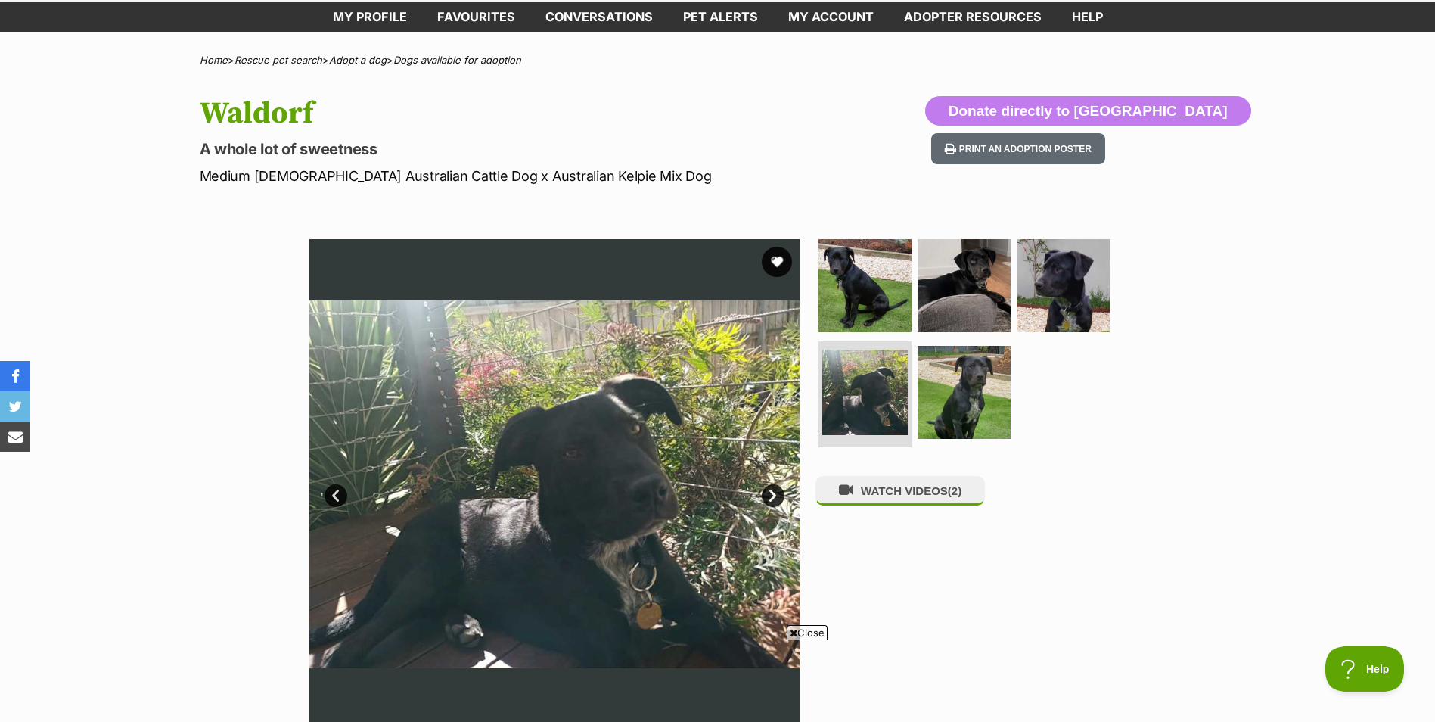
click at [772, 493] on link "Next" at bounding box center [773, 495] width 23 height 23
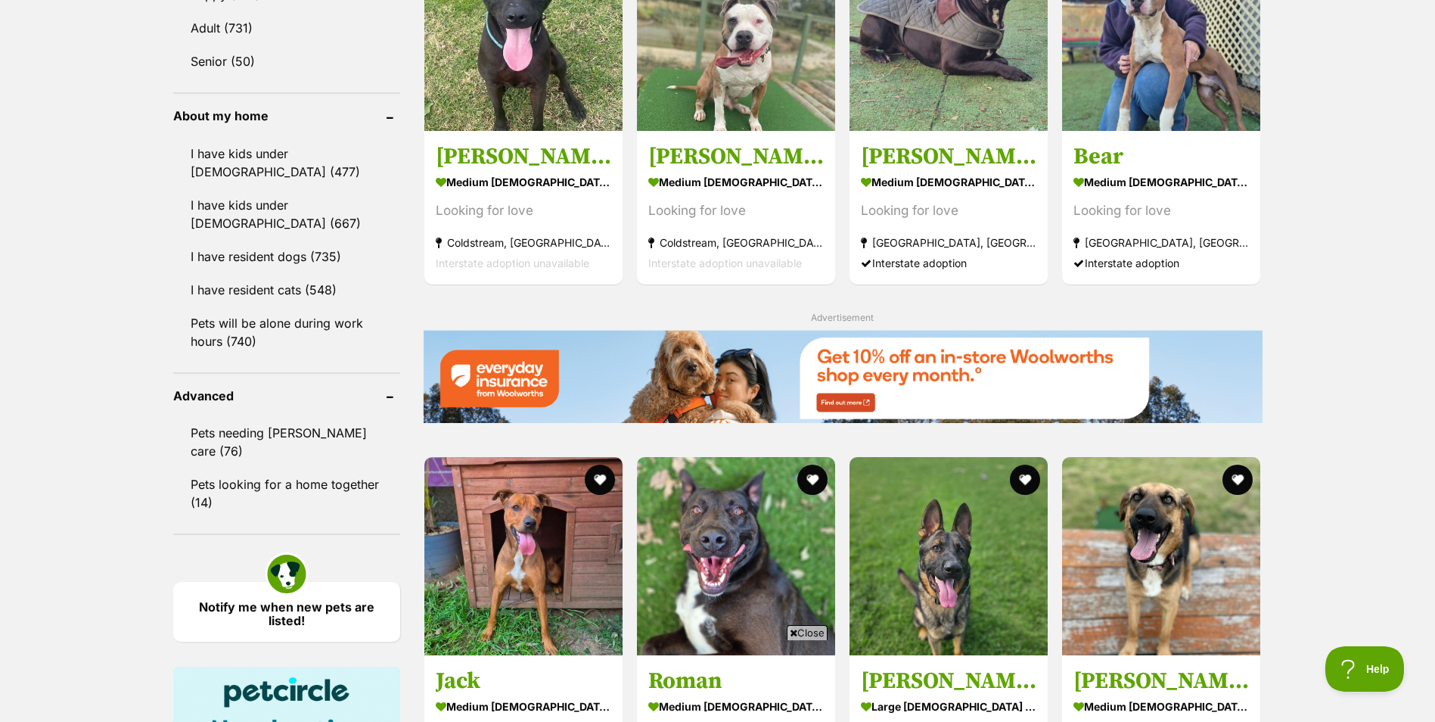
scroll to position [1513, 0]
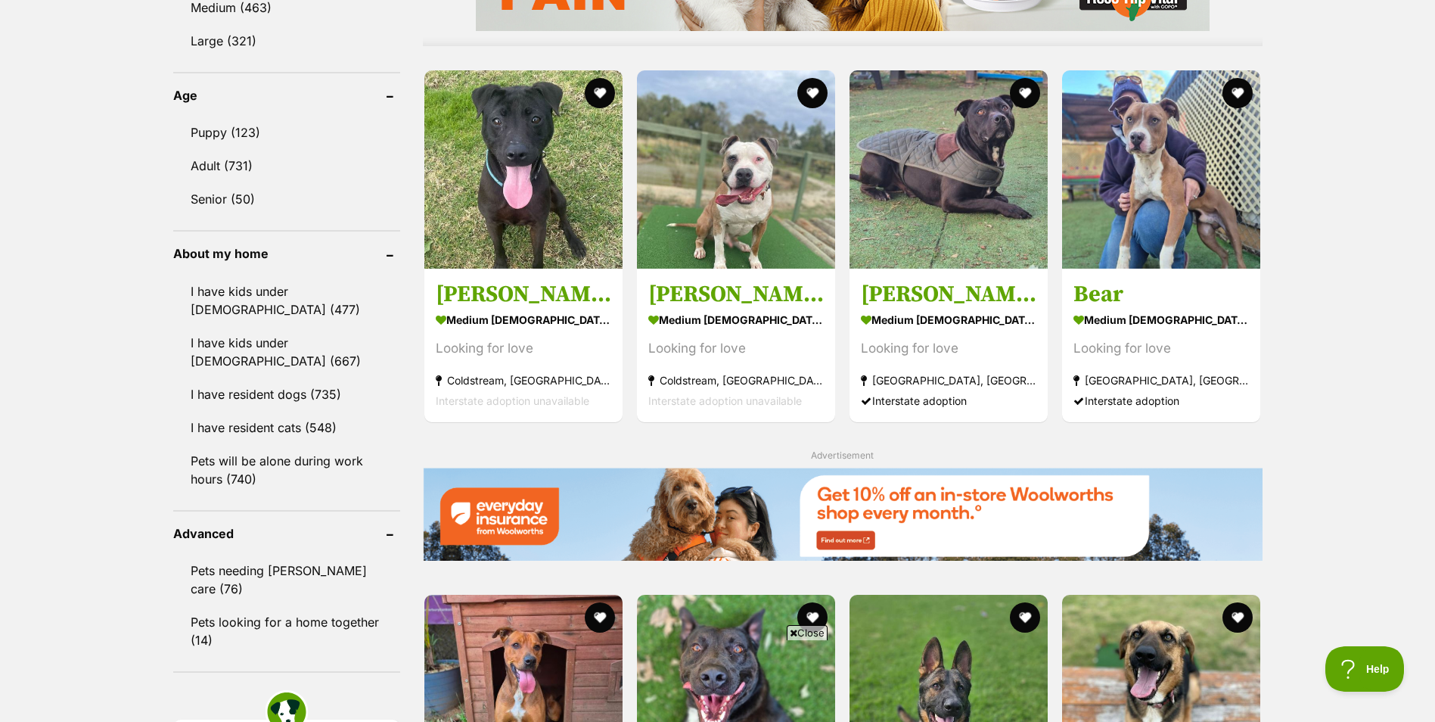
drag, startPoint x: 1119, startPoint y: 318, endPoint x: 1323, endPoint y: 297, distance: 205.2
click at [1323, 297] on div "Displaying 41 to 60 of 853 pets Clear all 3 filters Show 20 40 60 pets per page…" at bounding box center [717, 270] width 1435 height 2826
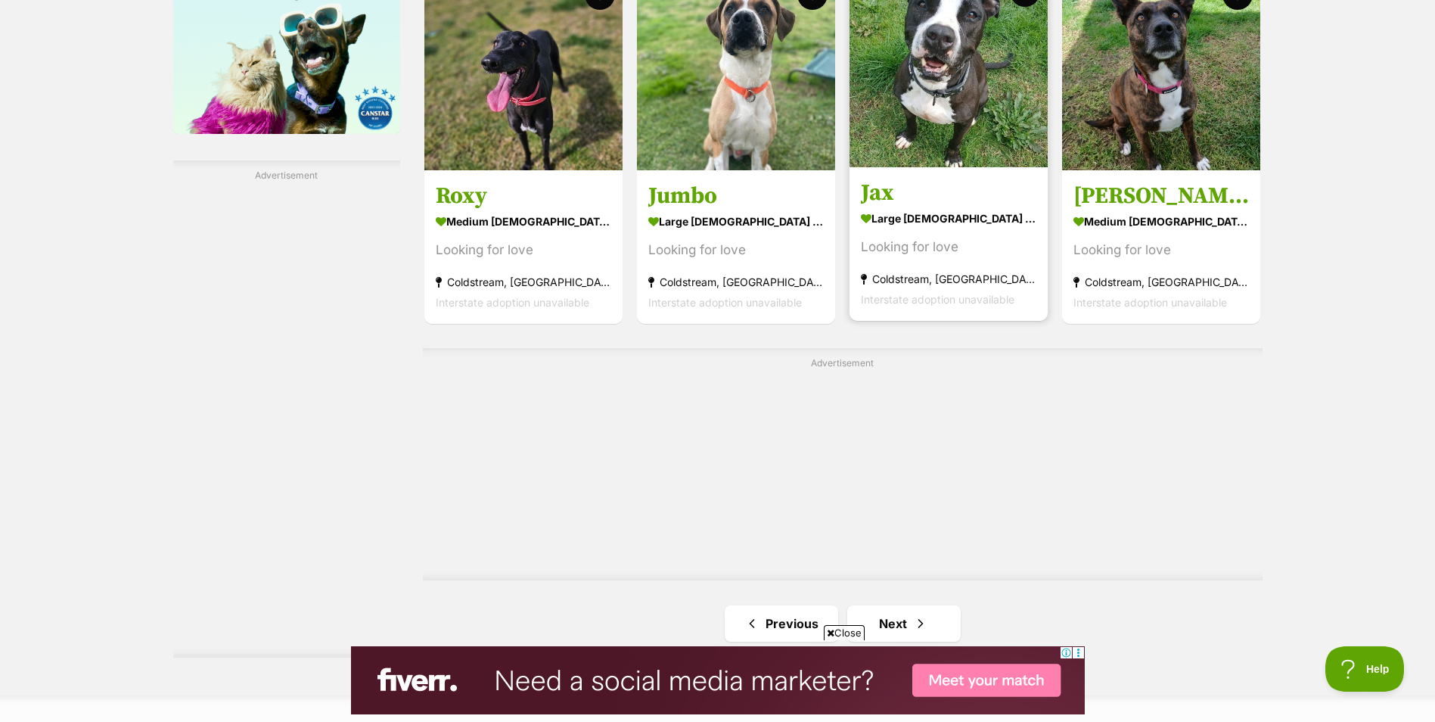
scroll to position [2420, 0]
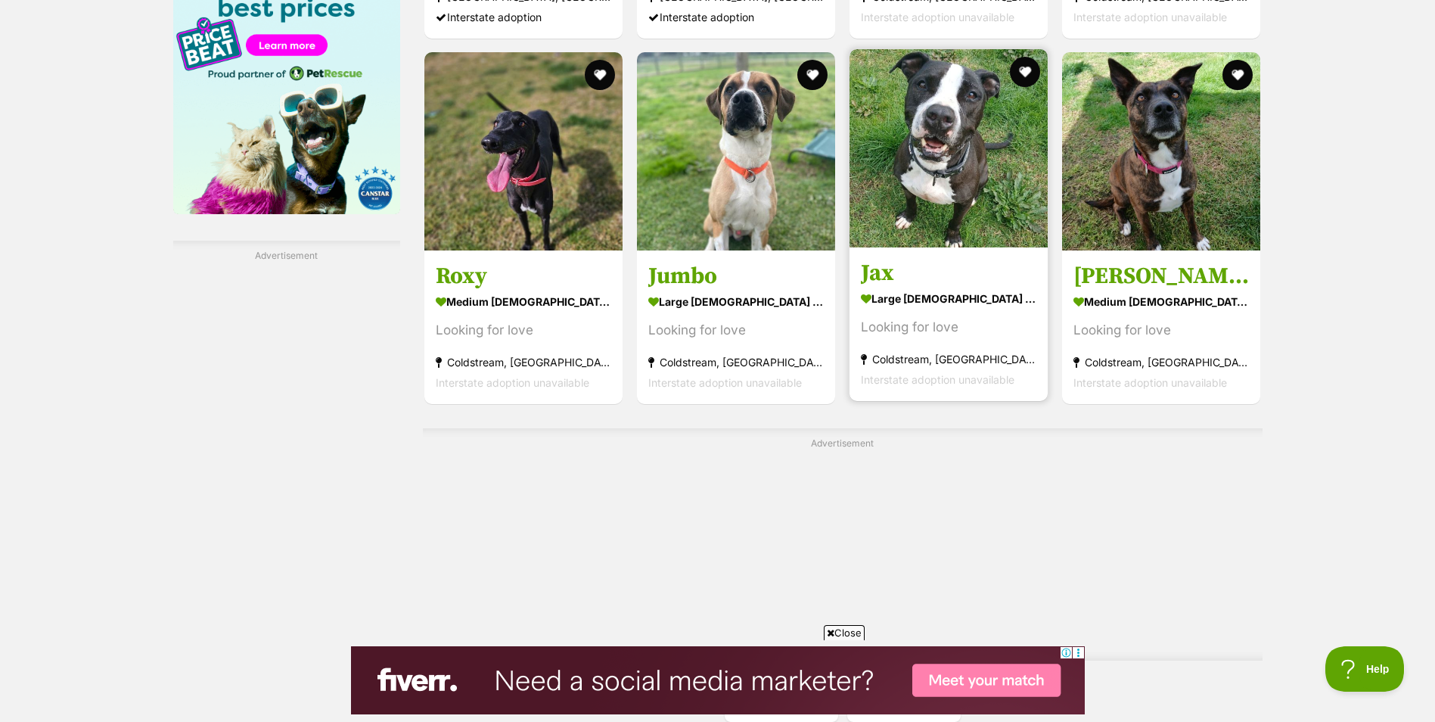
click at [972, 306] on strong "large male Dog" at bounding box center [948, 298] width 175 height 22
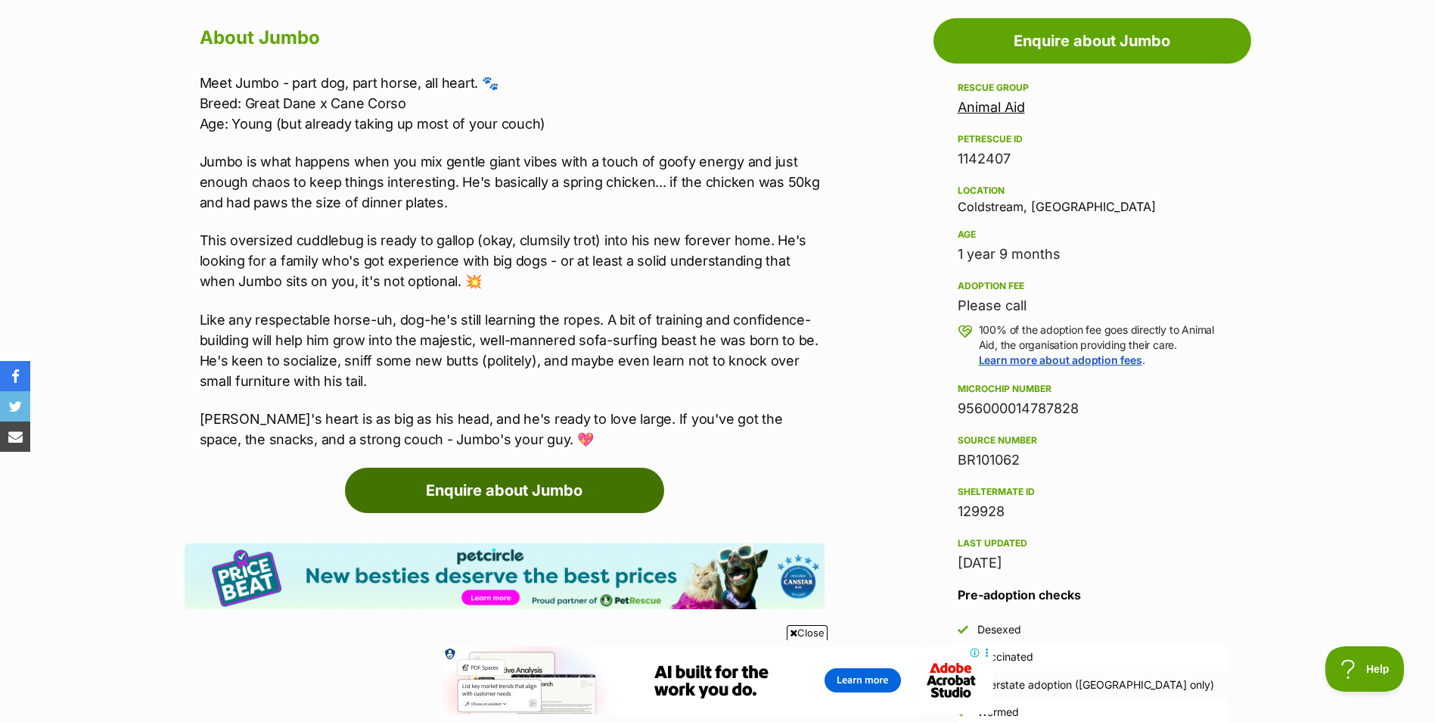
click at [601, 483] on link "Enquire about Jumbo" at bounding box center [504, 489] width 319 height 45
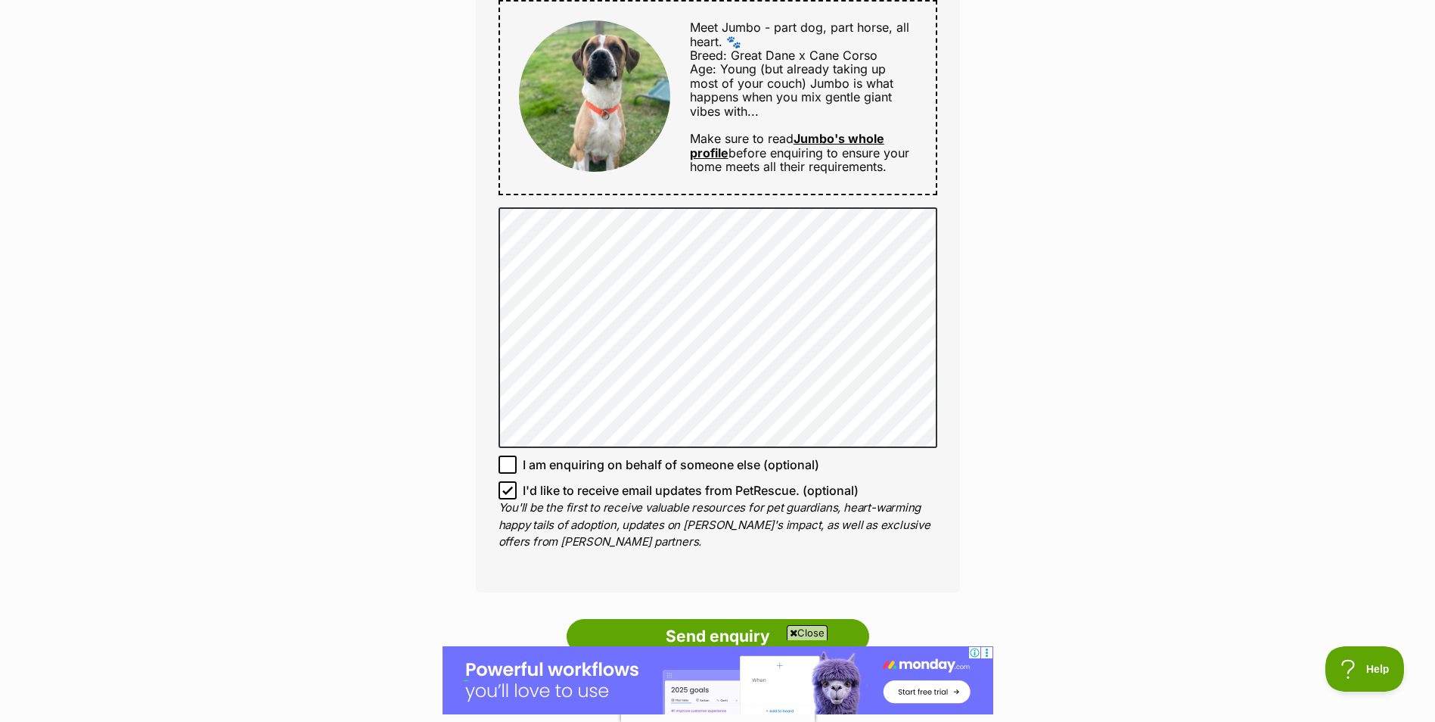
scroll to position [1059, 0]
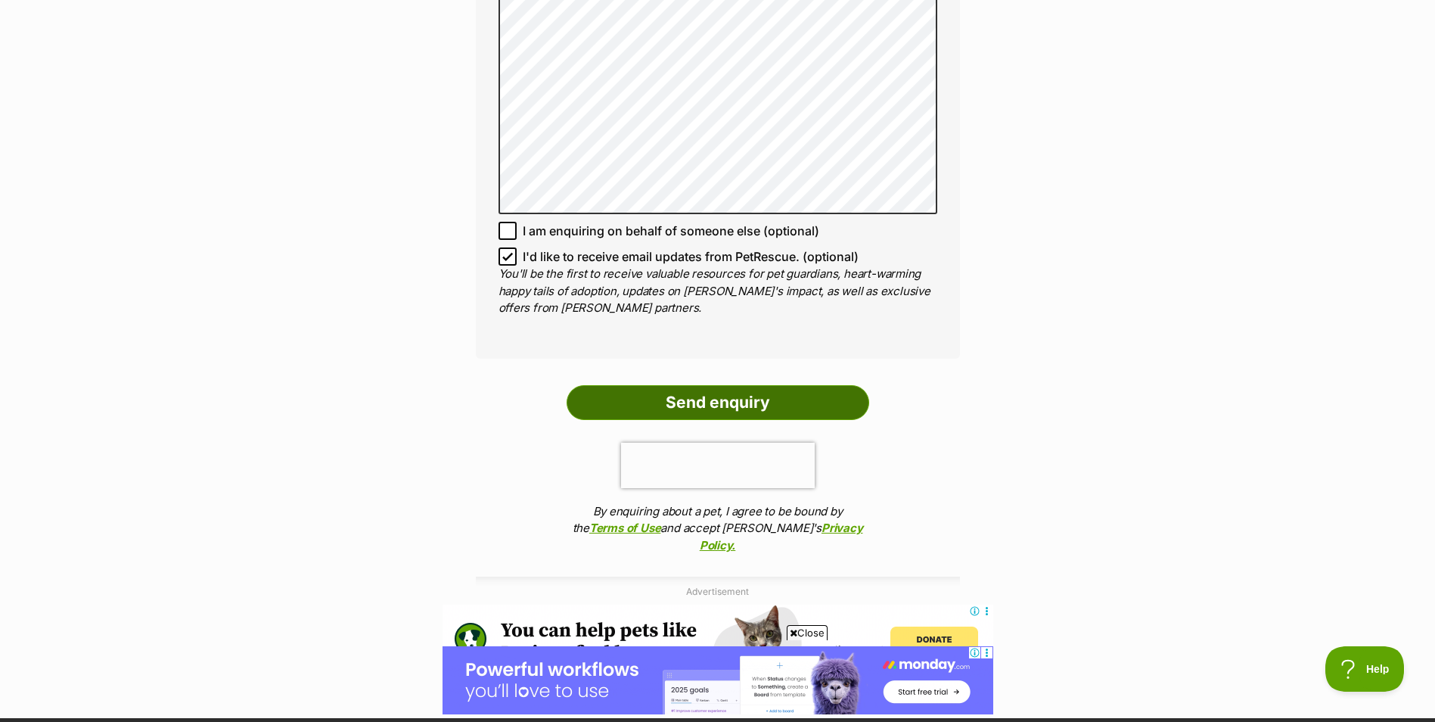
click at [650, 396] on input "Send enquiry" at bounding box center [718, 402] width 303 height 35
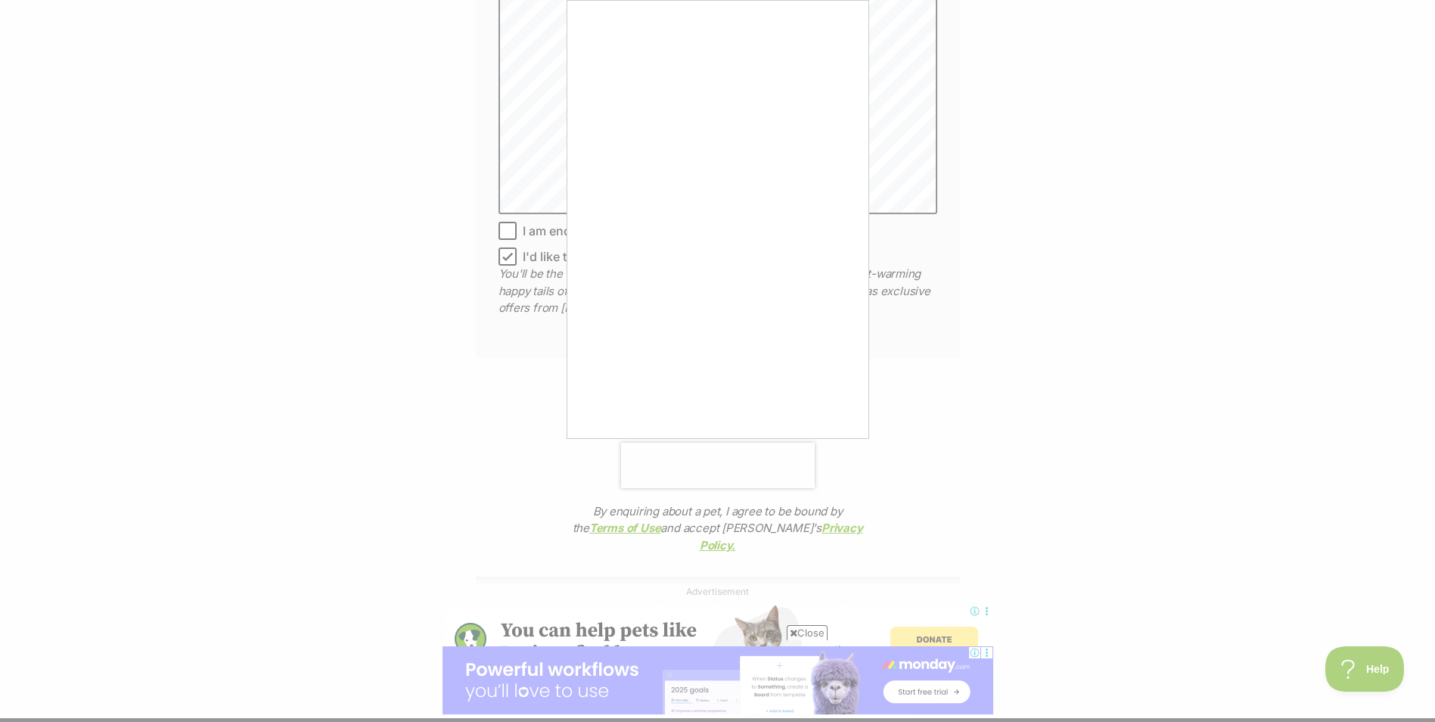
drag, startPoint x: 877, startPoint y: 343, endPoint x: 868, endPoint y: 344, distance: 8.5
click at [871, 344] on div at bounding box center [717, 361] width 1435 height 722
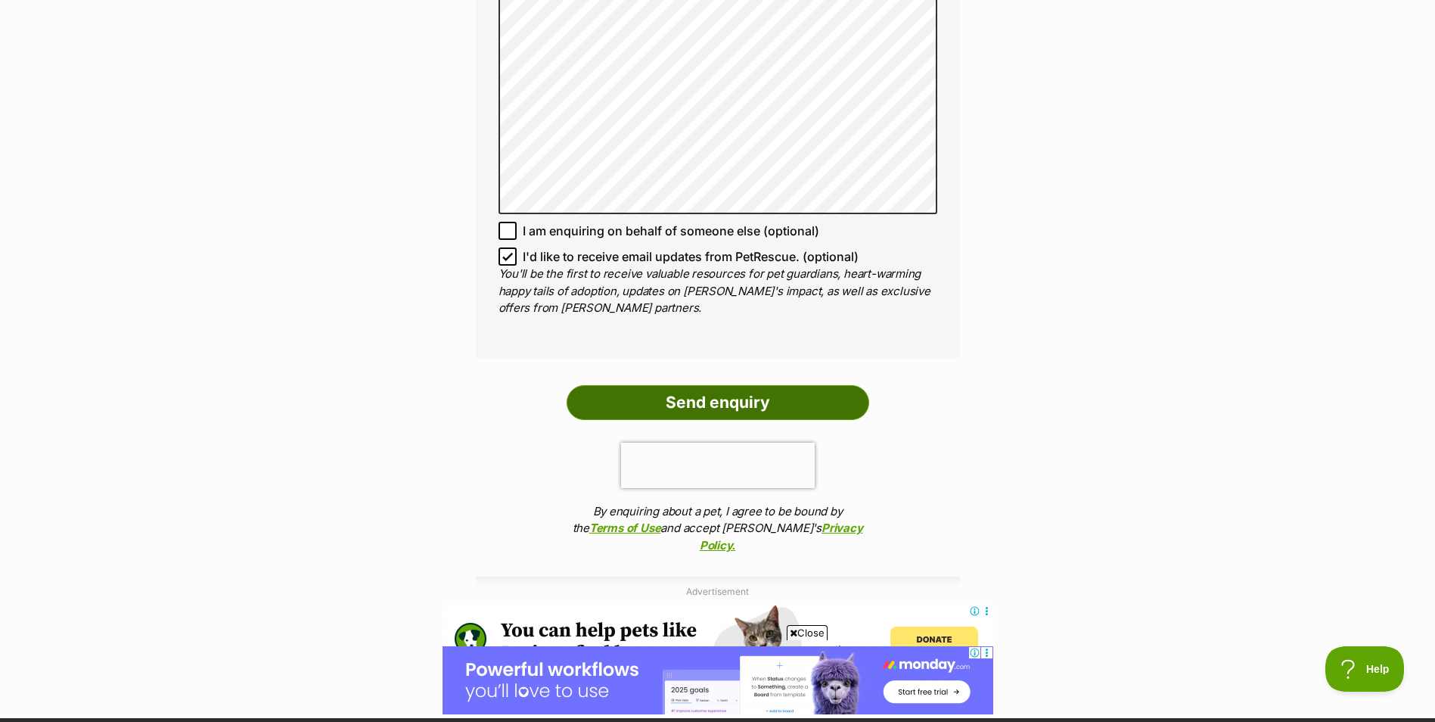
click at [793, 390] on input "Send enquiry" at bounding box center [718, 402] width 303 height 35
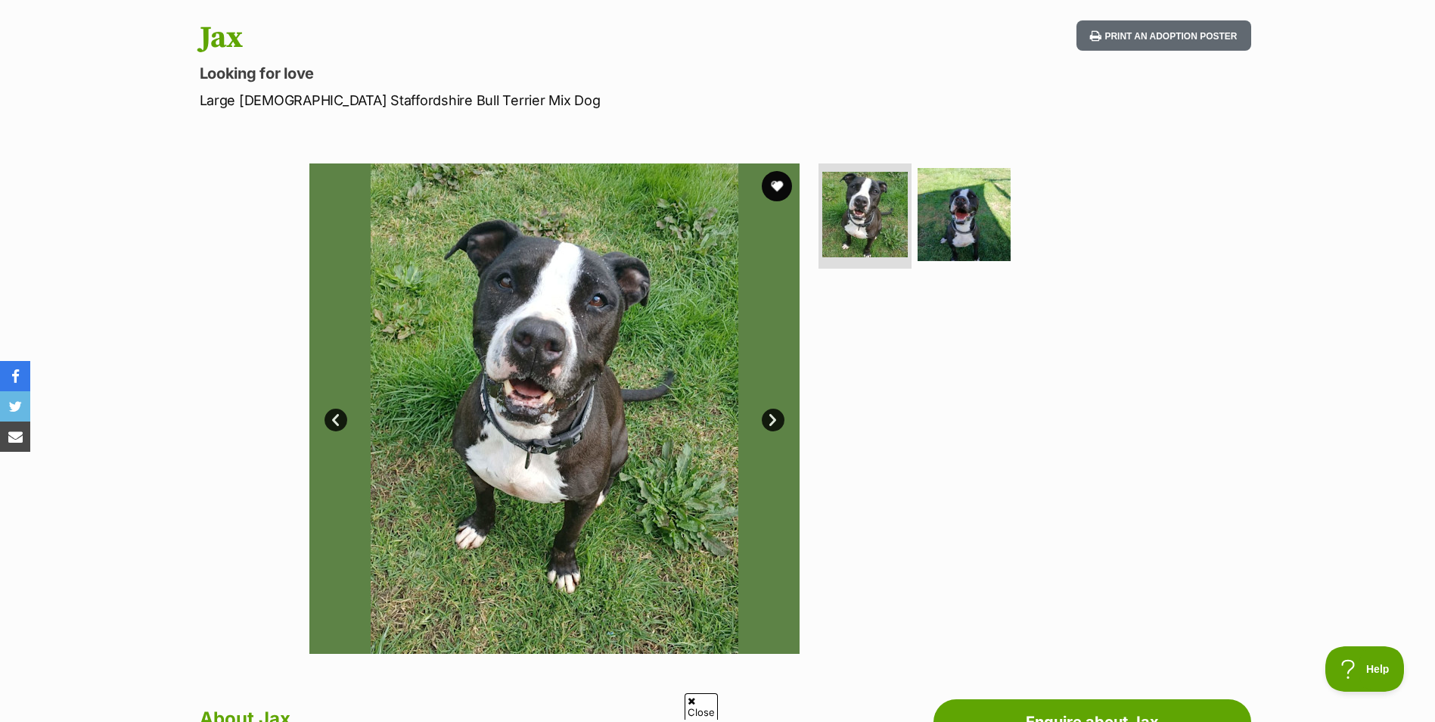
click at [762, 413] on img at bounding box center [554, 408] width 490 height 490
click at [767, 418] on link "Next" at bounding box center [773, 419] width 23 height 23
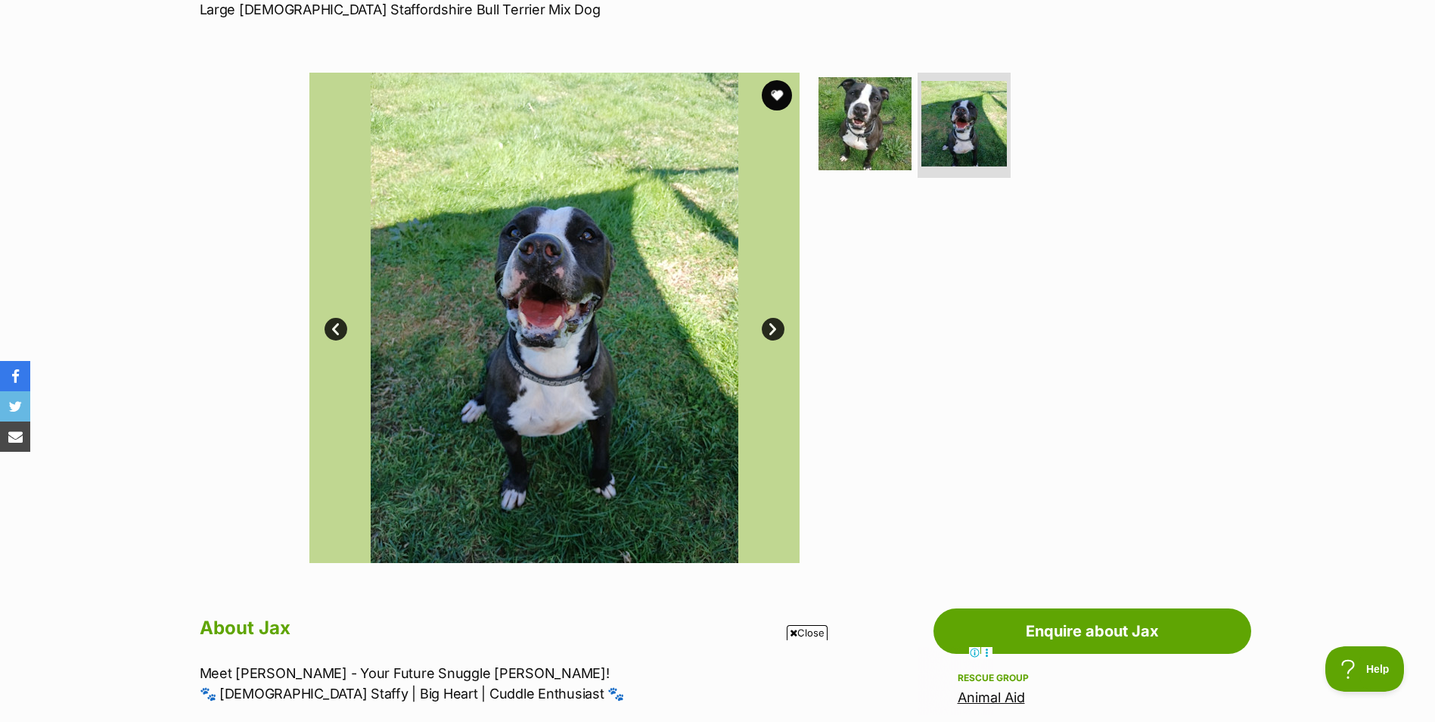
scroll to position [529, 0]
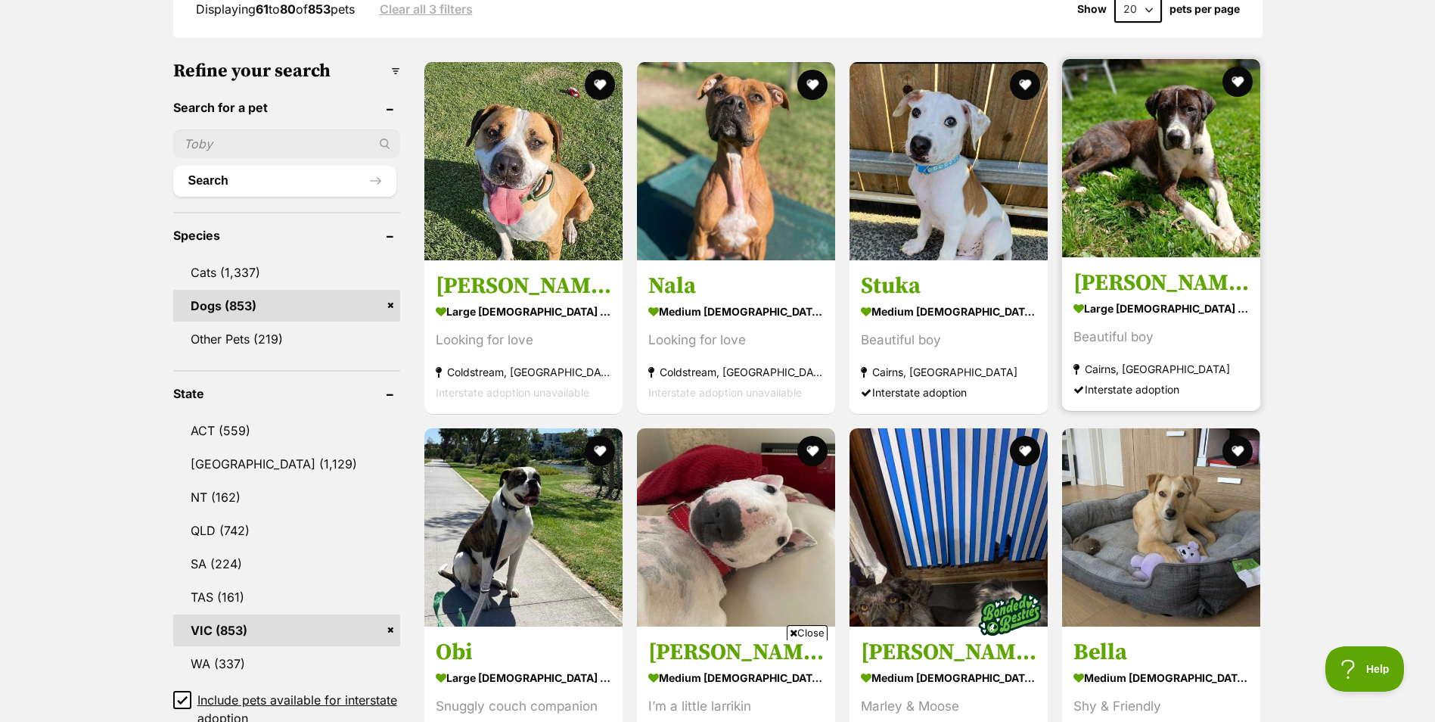
scroll to position [454, 0]
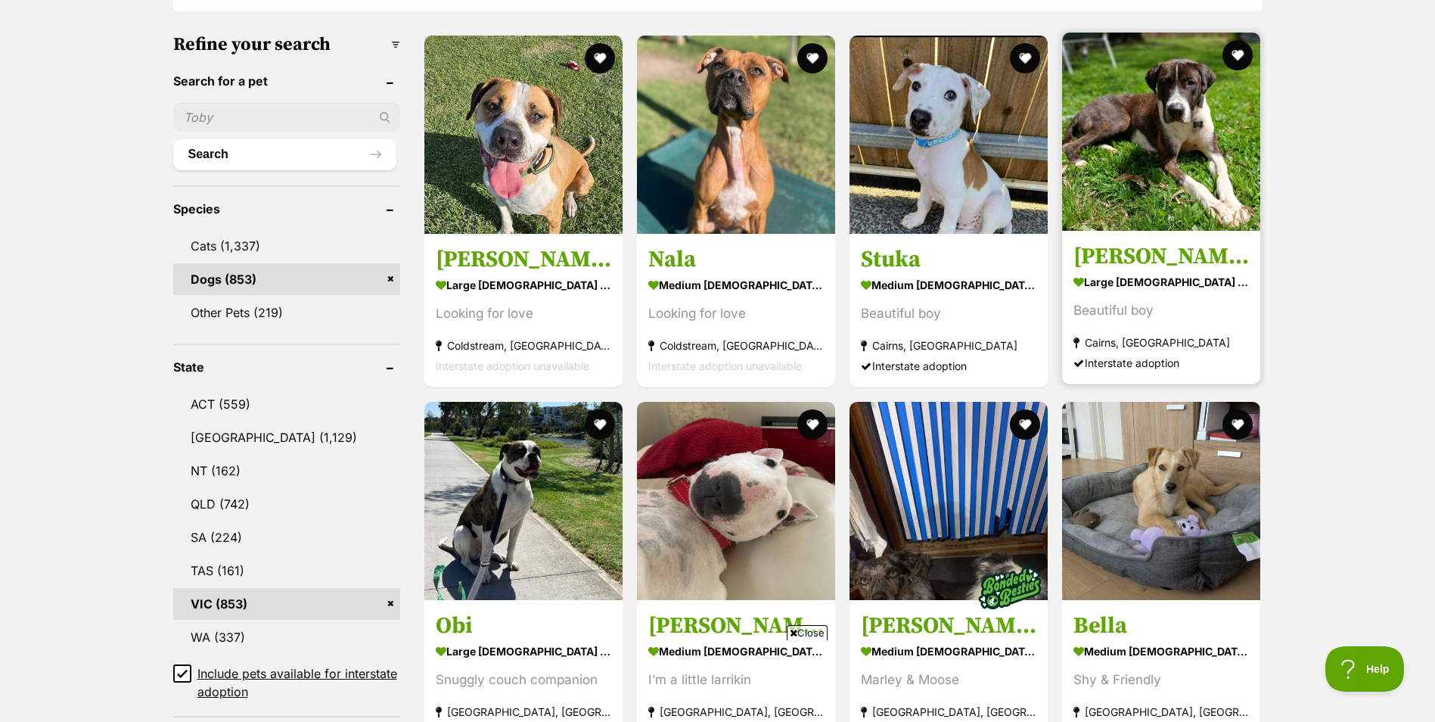
click at [1198, 268] on h3 "[PERSON_NAME]" at bounding box center [1160, 256] width 175 height 29
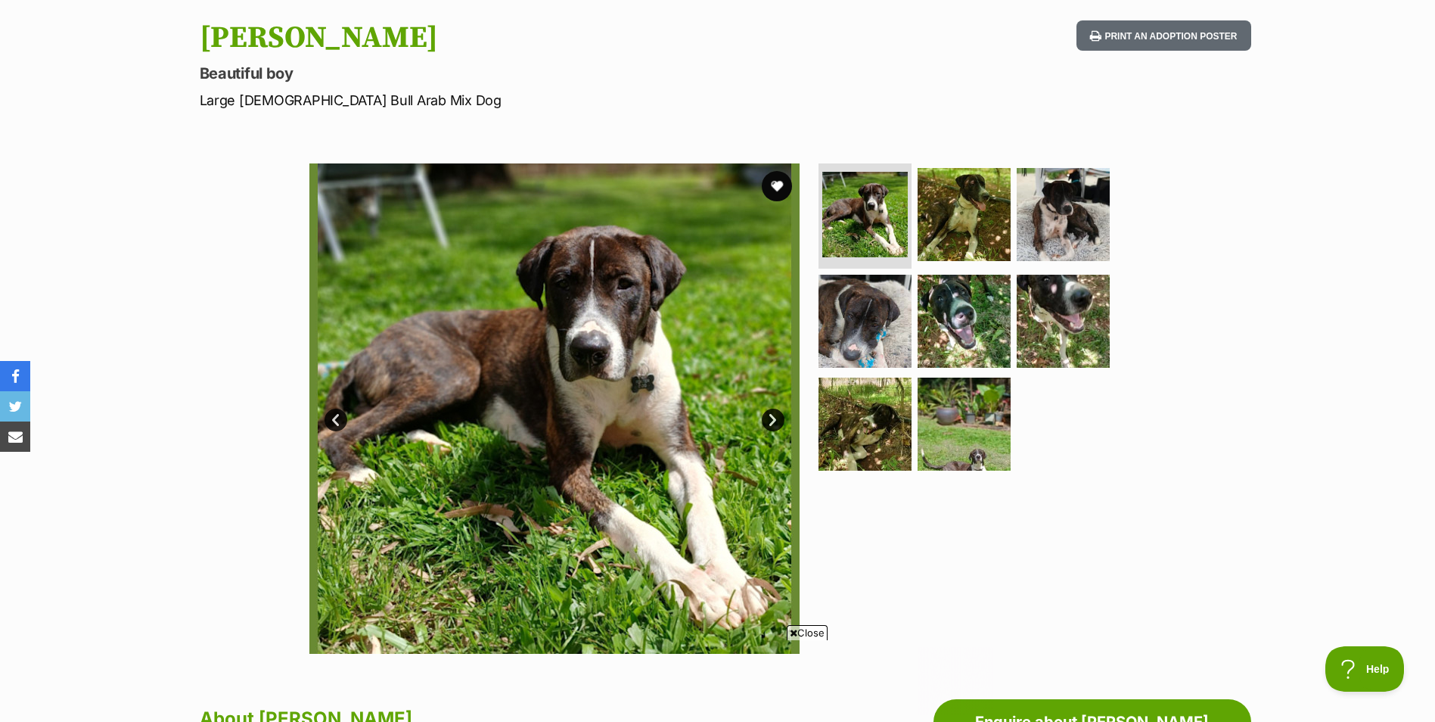
click at [778, 420] on link "Next" at bounding box center [773, 419] width 23 height 23
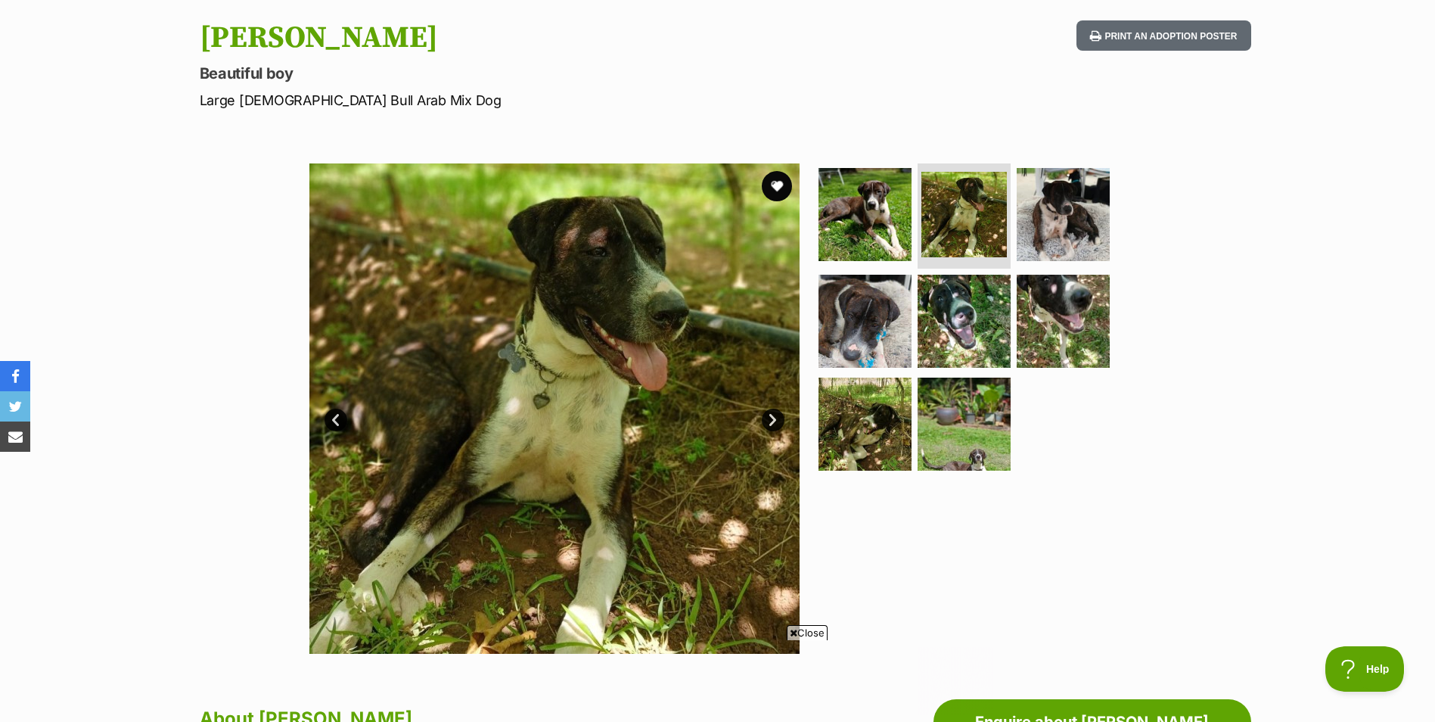
click at [778, 420] on link "Next" at bounding box center [773, 419] width 23 height 23
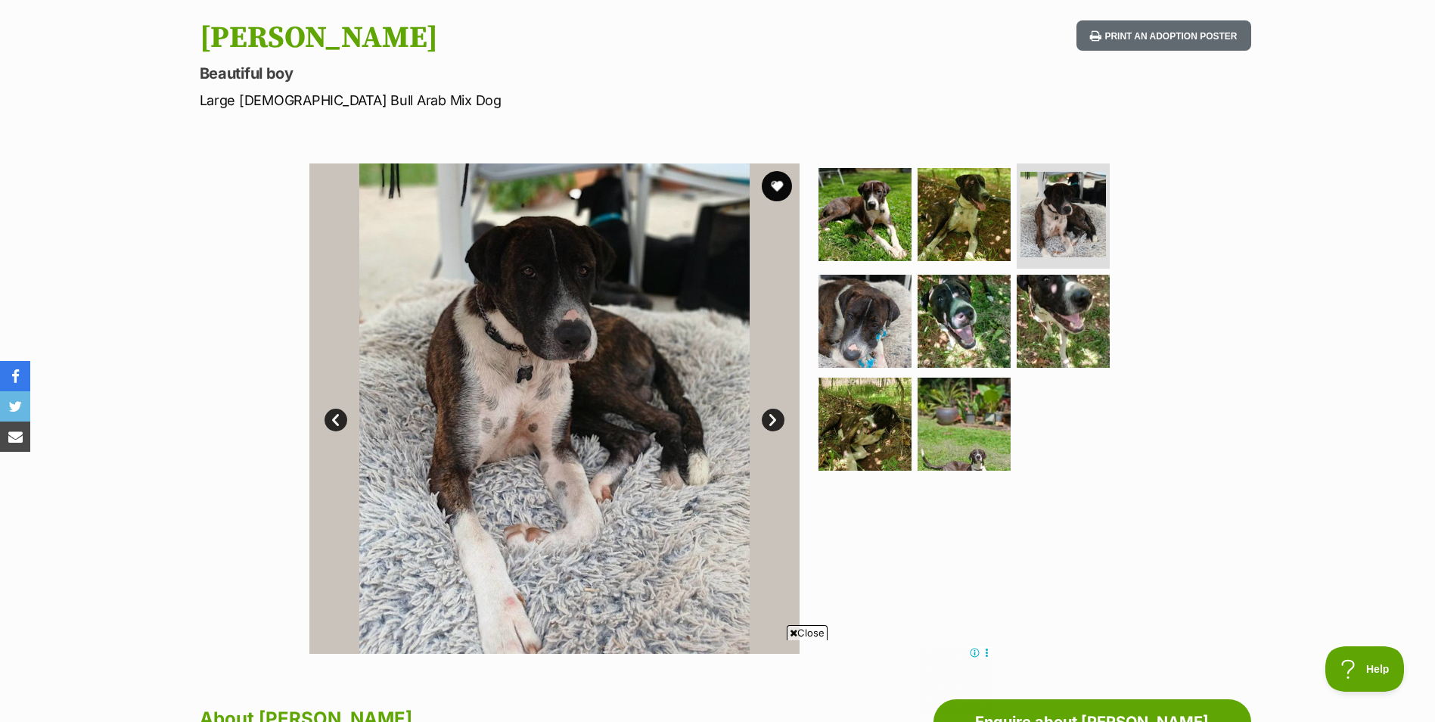
click at [778, 420] on link "Next" at bounding box center [773, 419] width 23 height 23
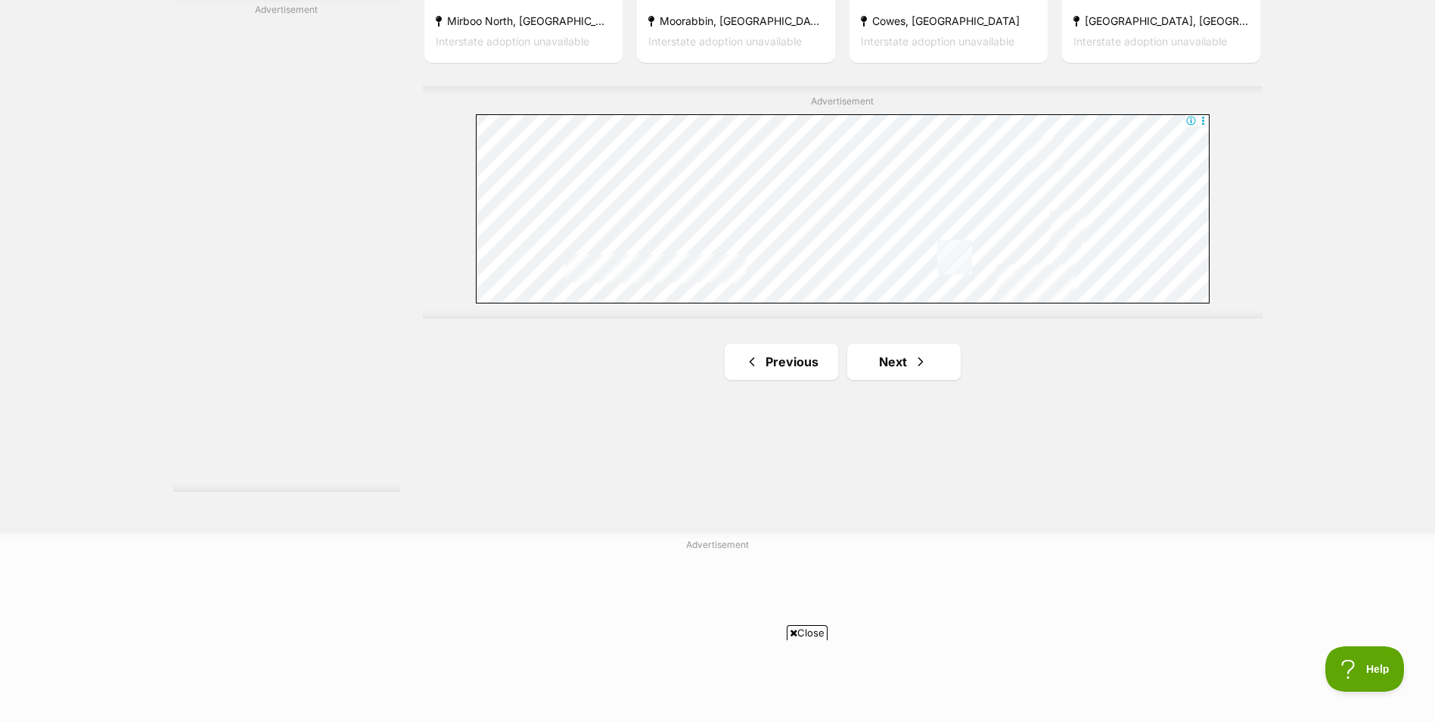
scroll to position [2660, 0]
click at [914, 369] on span "Next page" at bounding box center [920, 368] width 15 height 18
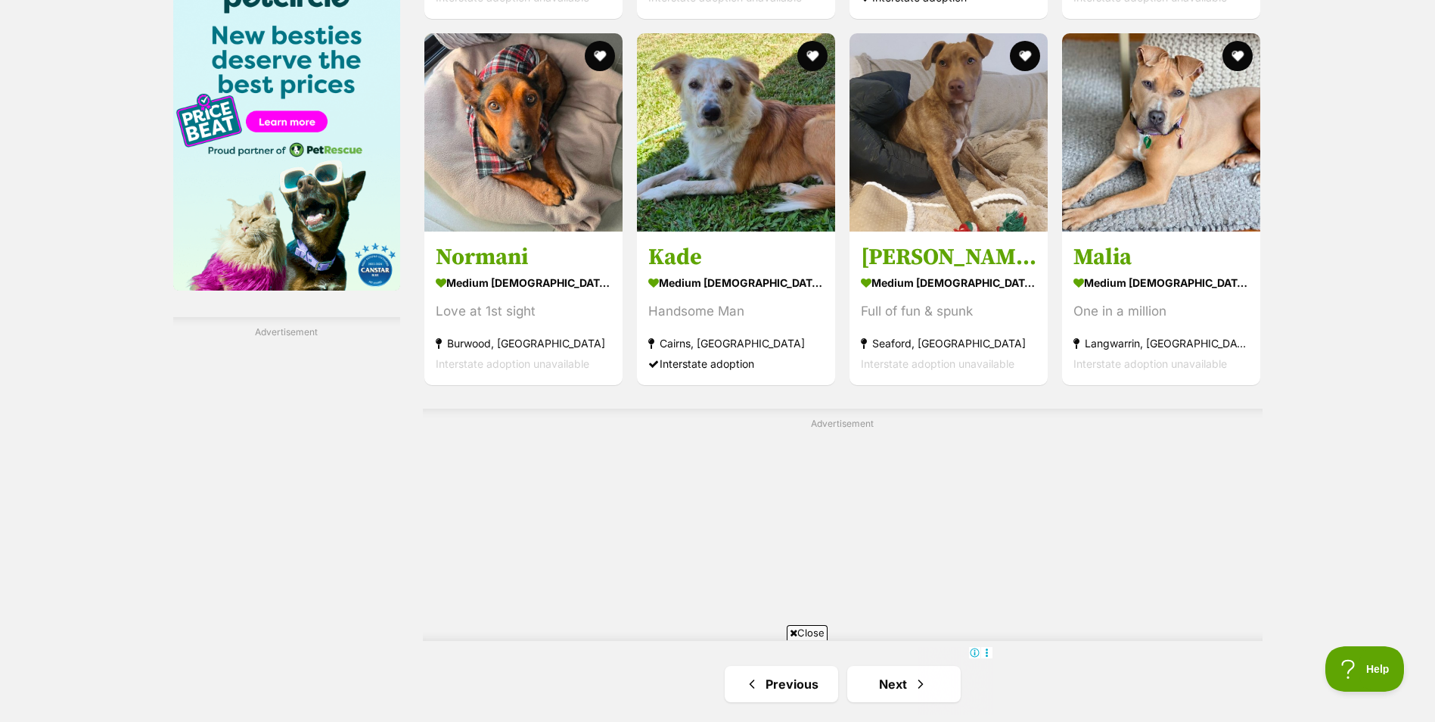
scroll to position [2420, 0]
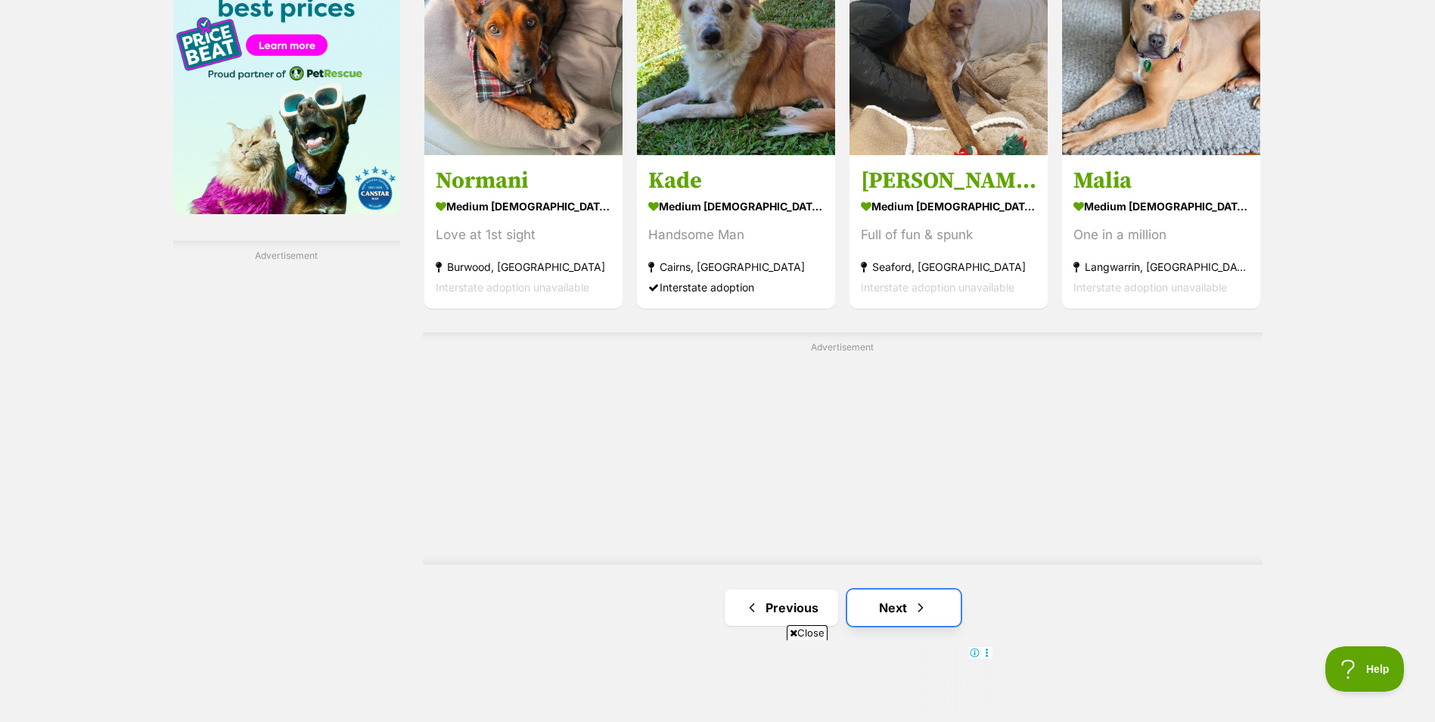
click at [908, 616] on link "Next" at bounding box center [903, 607] width 113 height 36
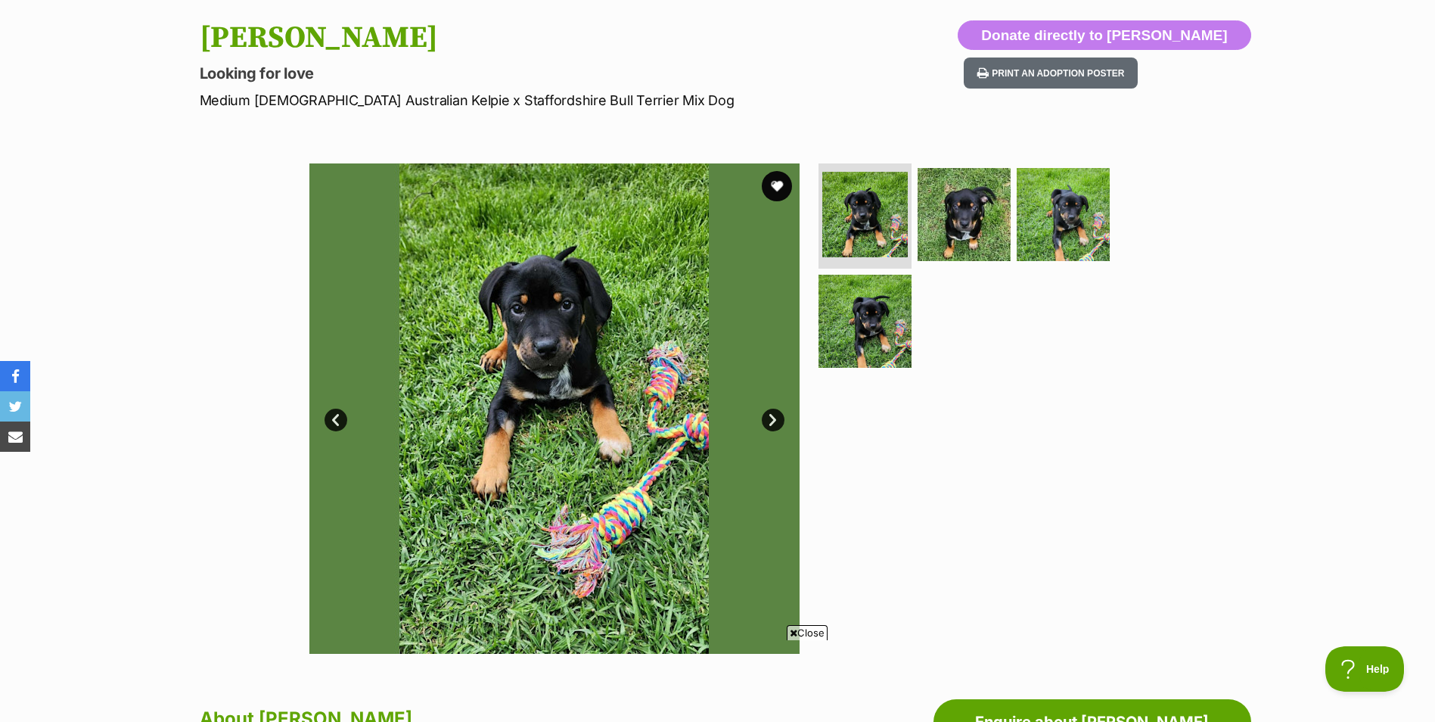
click at [772, 419] on link "Next" at bounding box center [773, 419] width 23 height 23
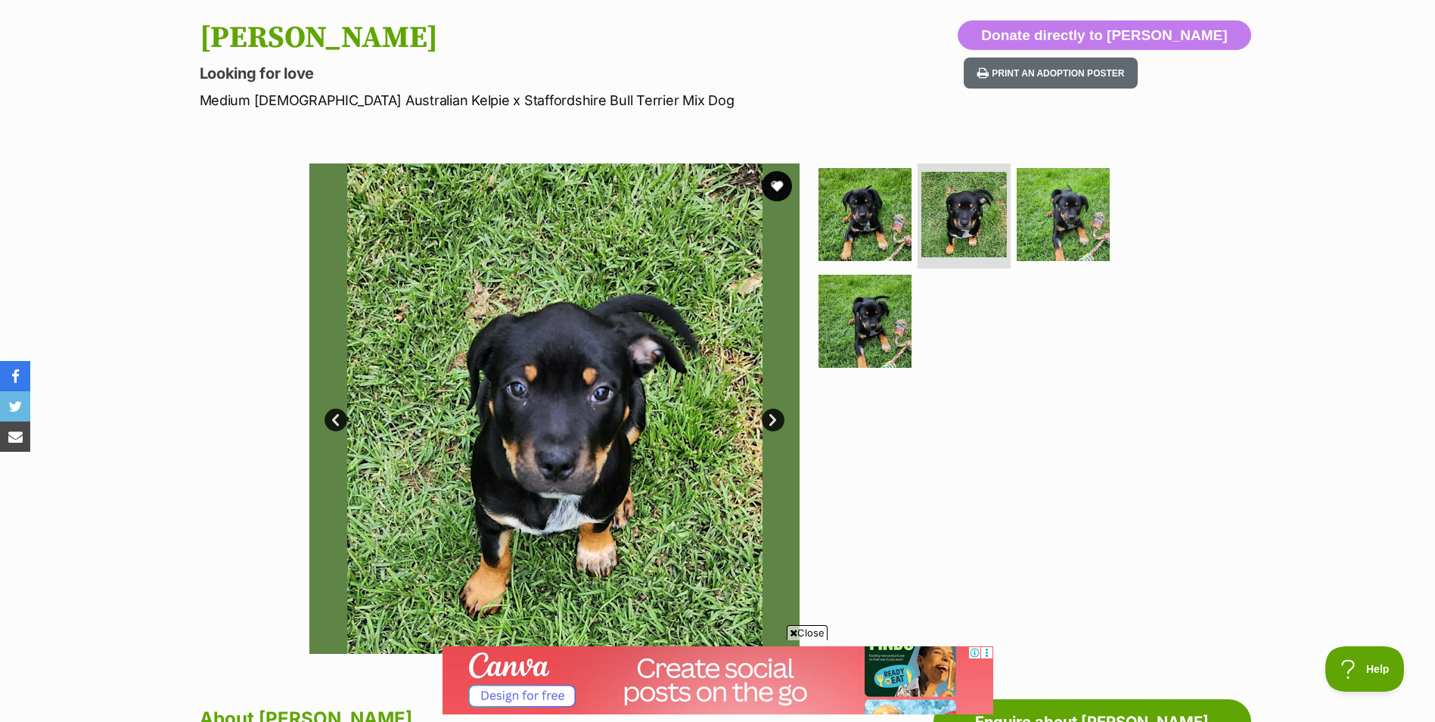
click at [772, 418] on link "Next" at bounding box center [773, 419] width 23 height 23
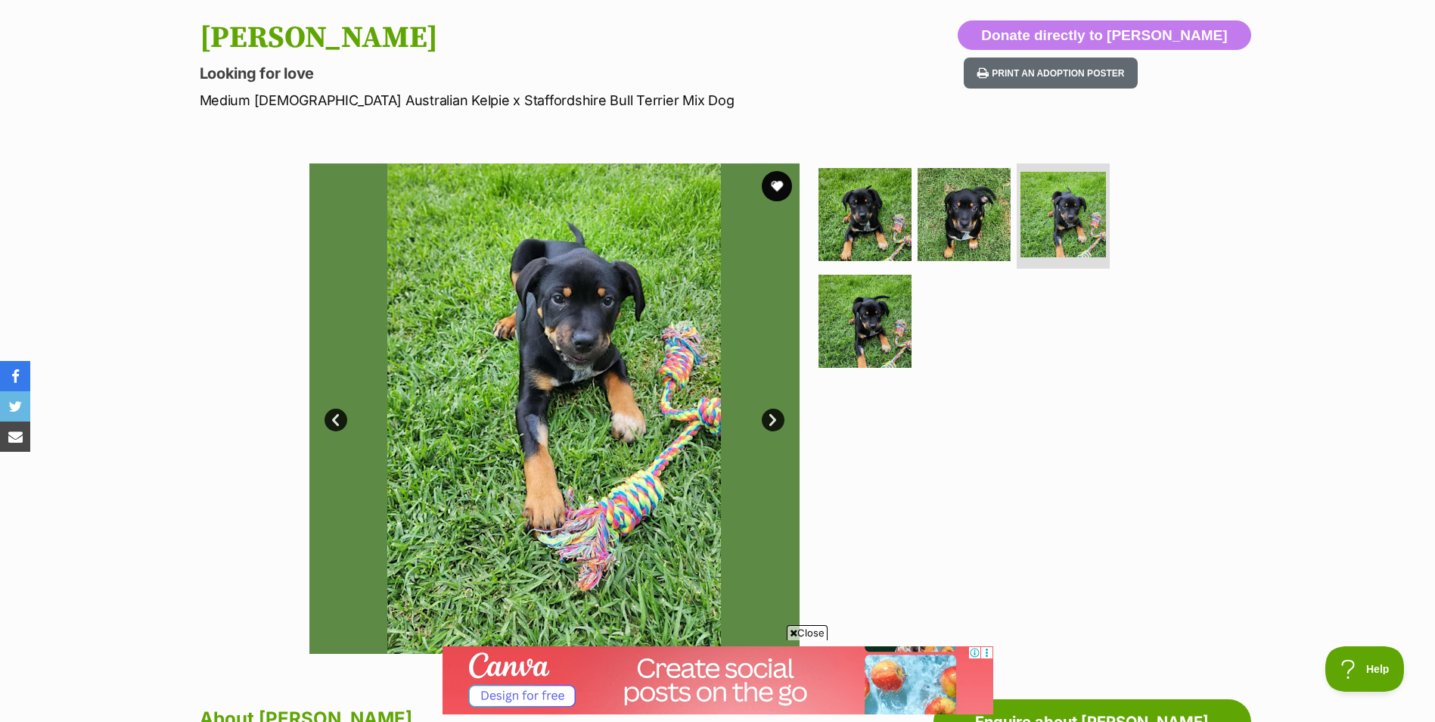
click at [772, 418] on link "Next" at bounding box center [773, 419] width 23 height 23
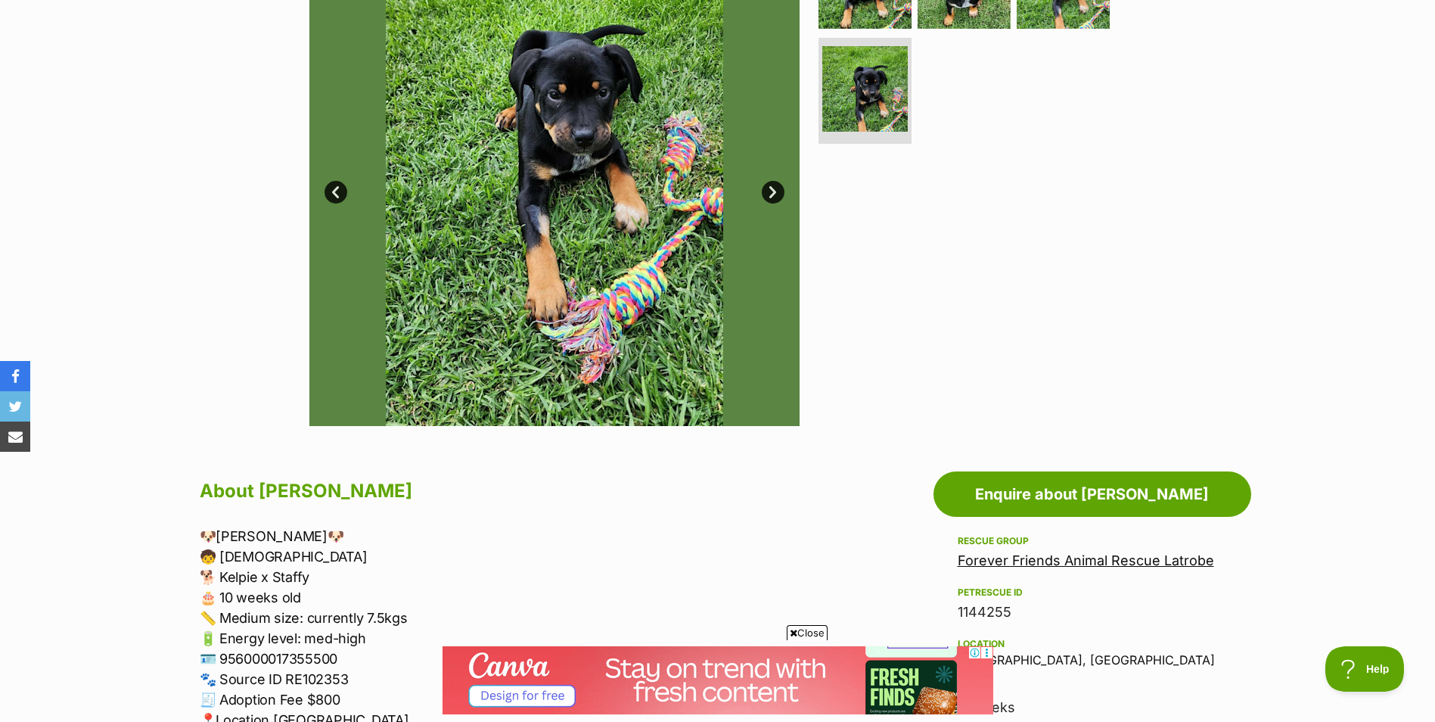
scroll to position [378, 0]
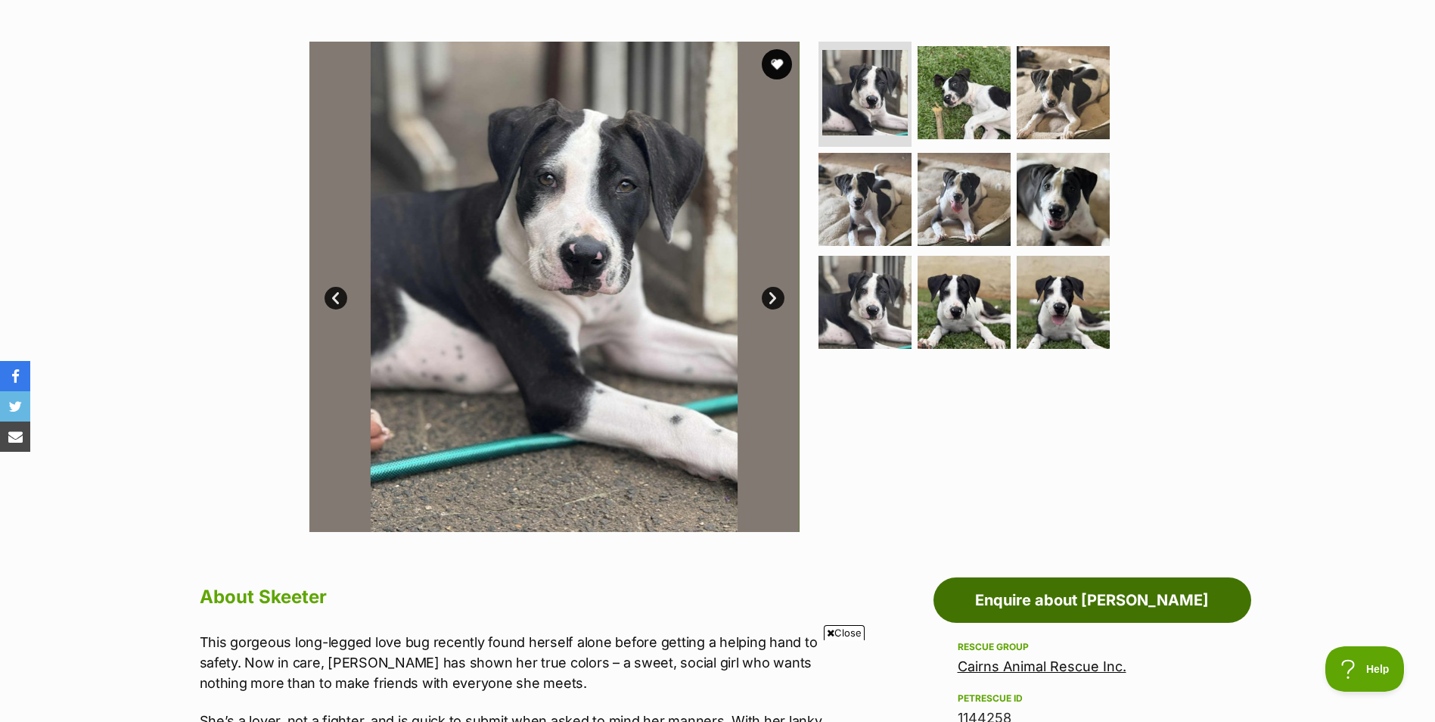
scroll to position [151, 0]
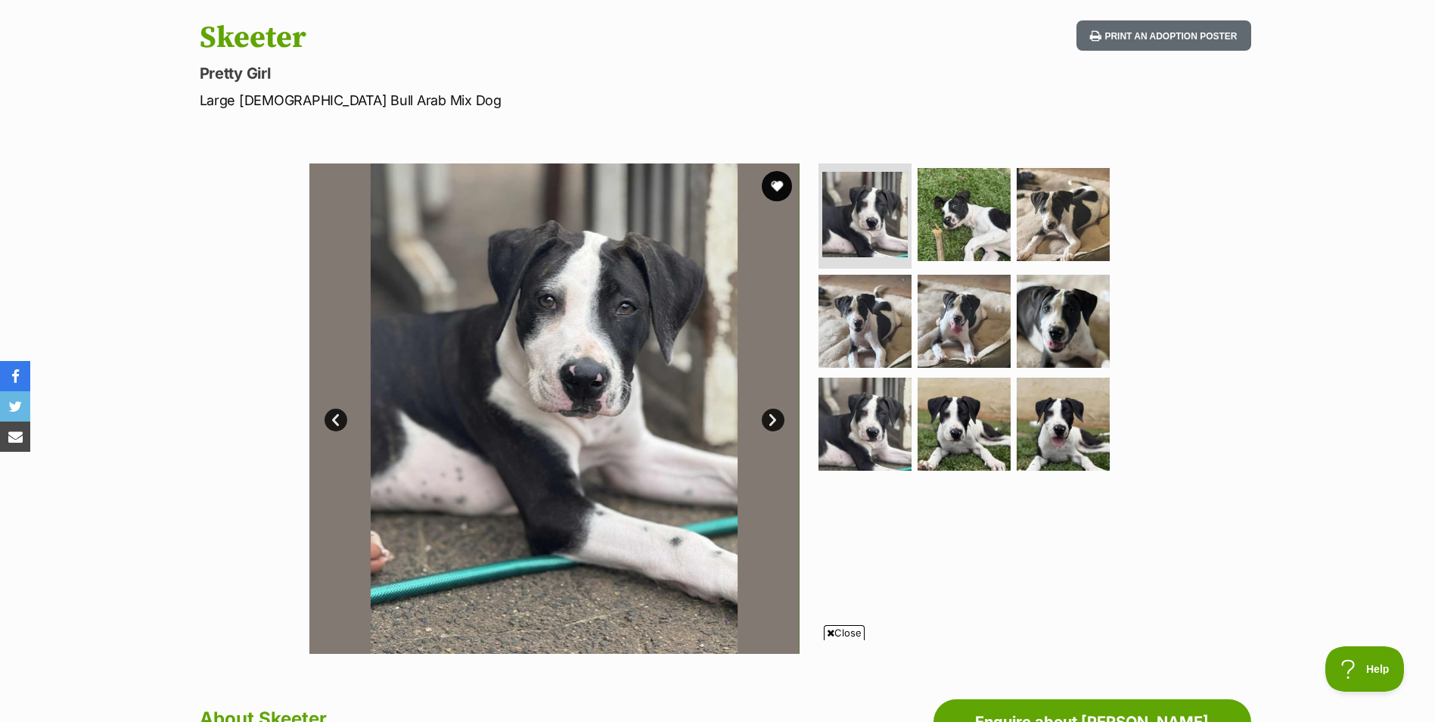
click at [768, 421] on link "Next" at bounding box center [773, 419] width 23 height 23
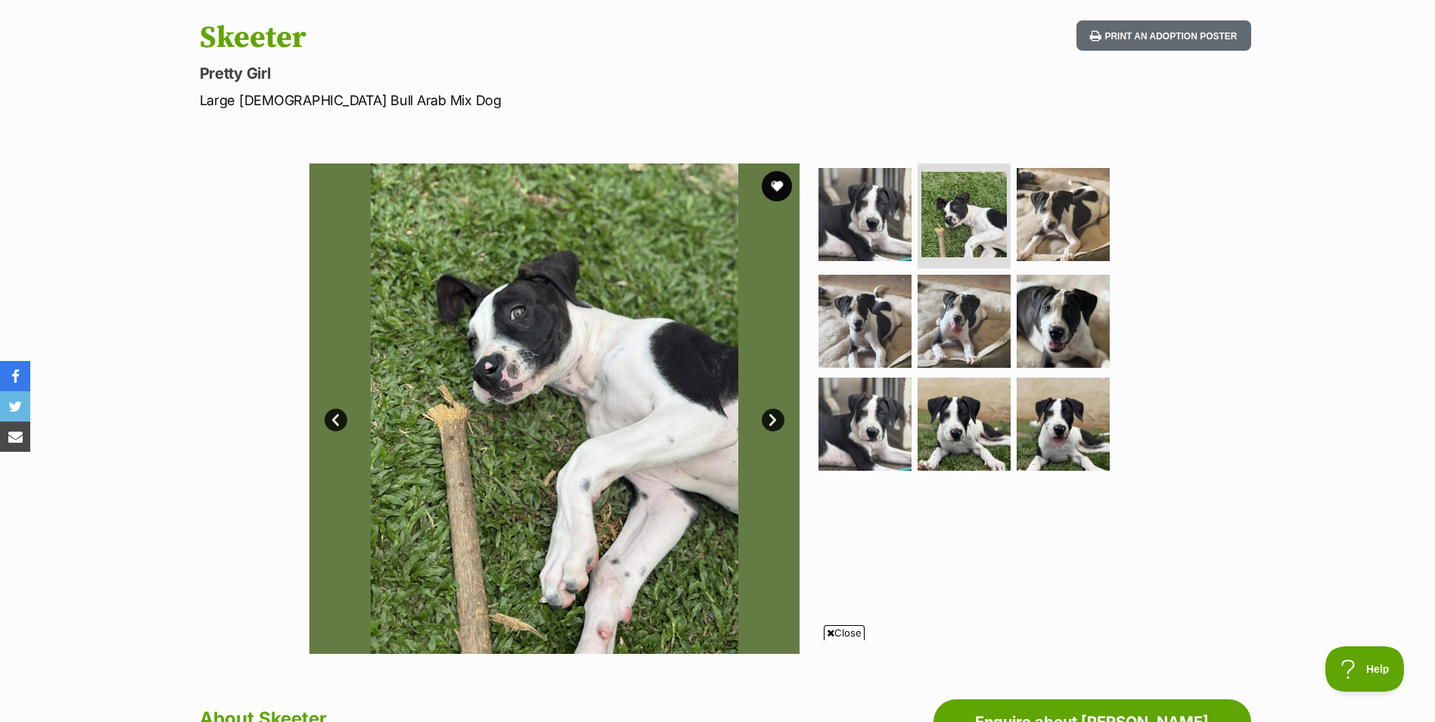
click at [766, 433] on img at bounding box center [554, 408] width 490 height 490
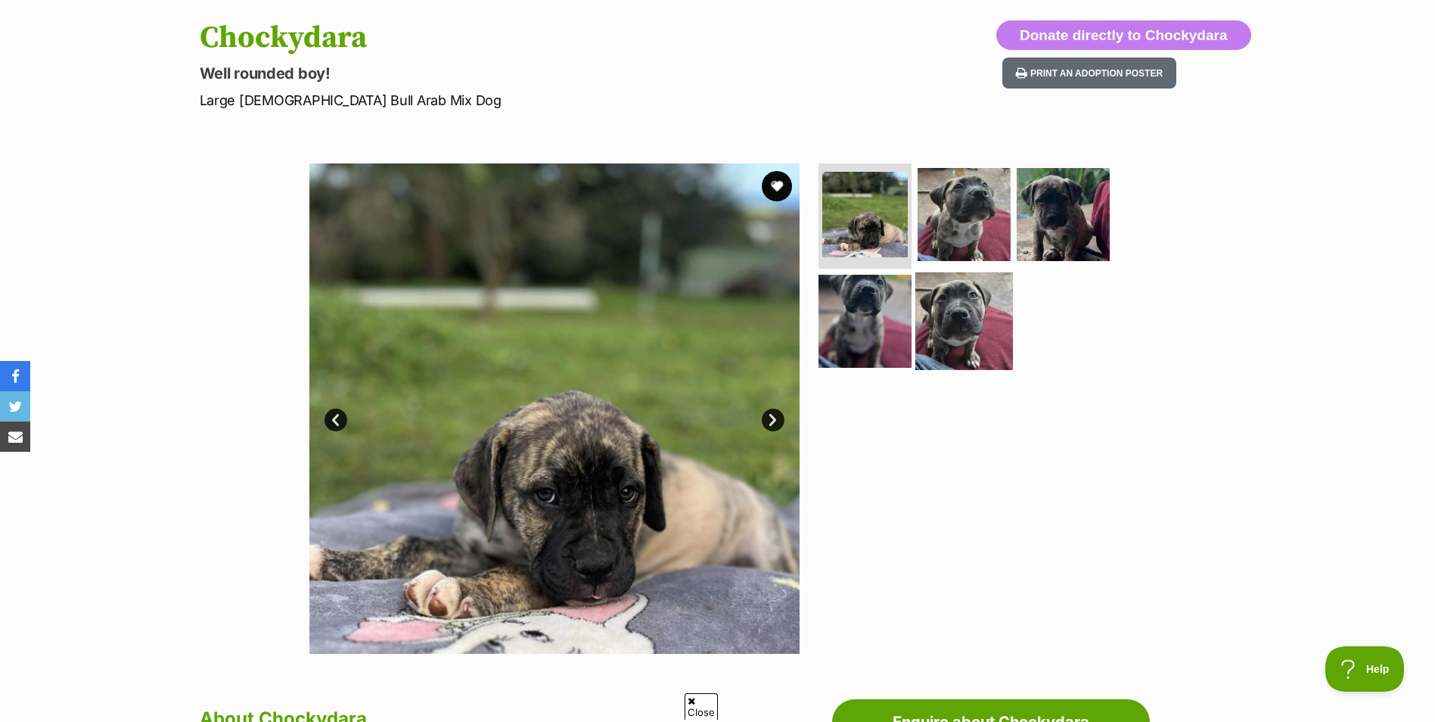
click at [930, 321] on img at bounding box center [964, 321] width 98 height 98
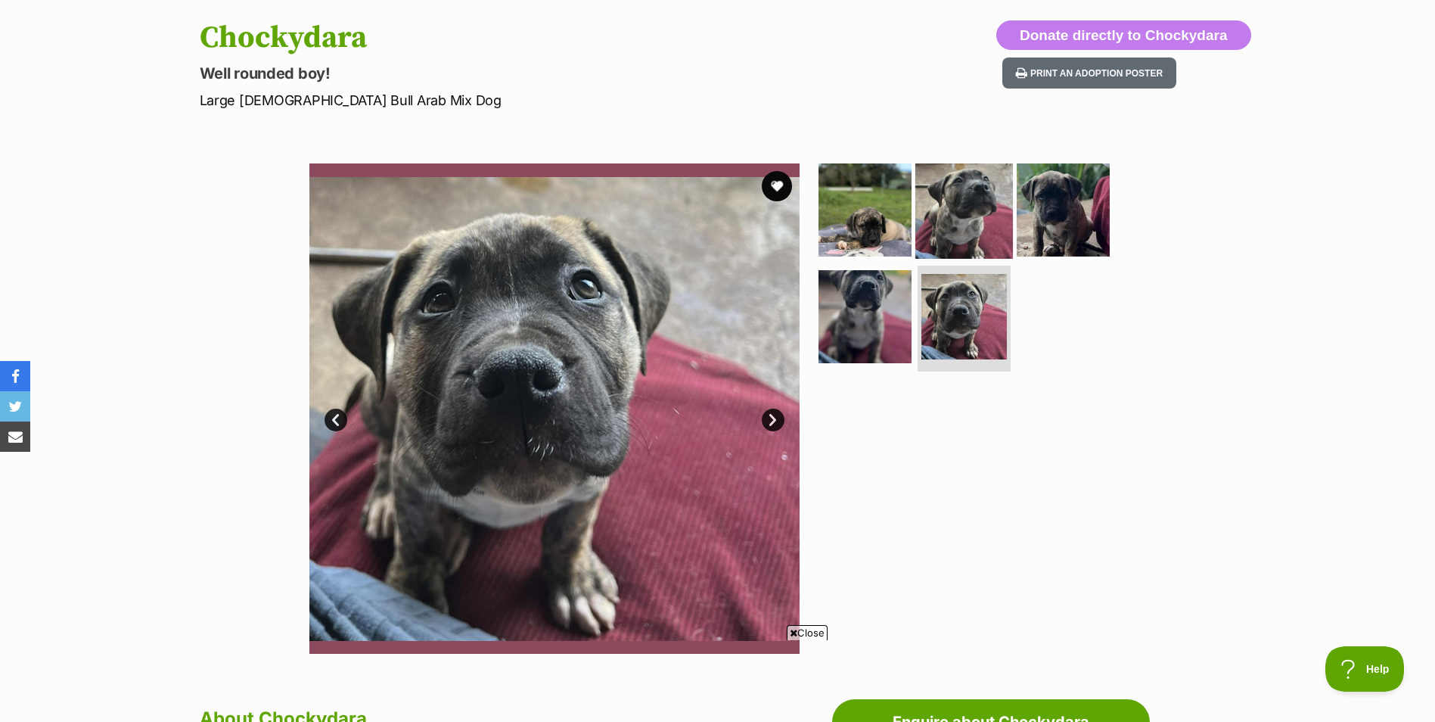
click at [976, 216] on img at bounding box center [964, 209] width 98 height 98
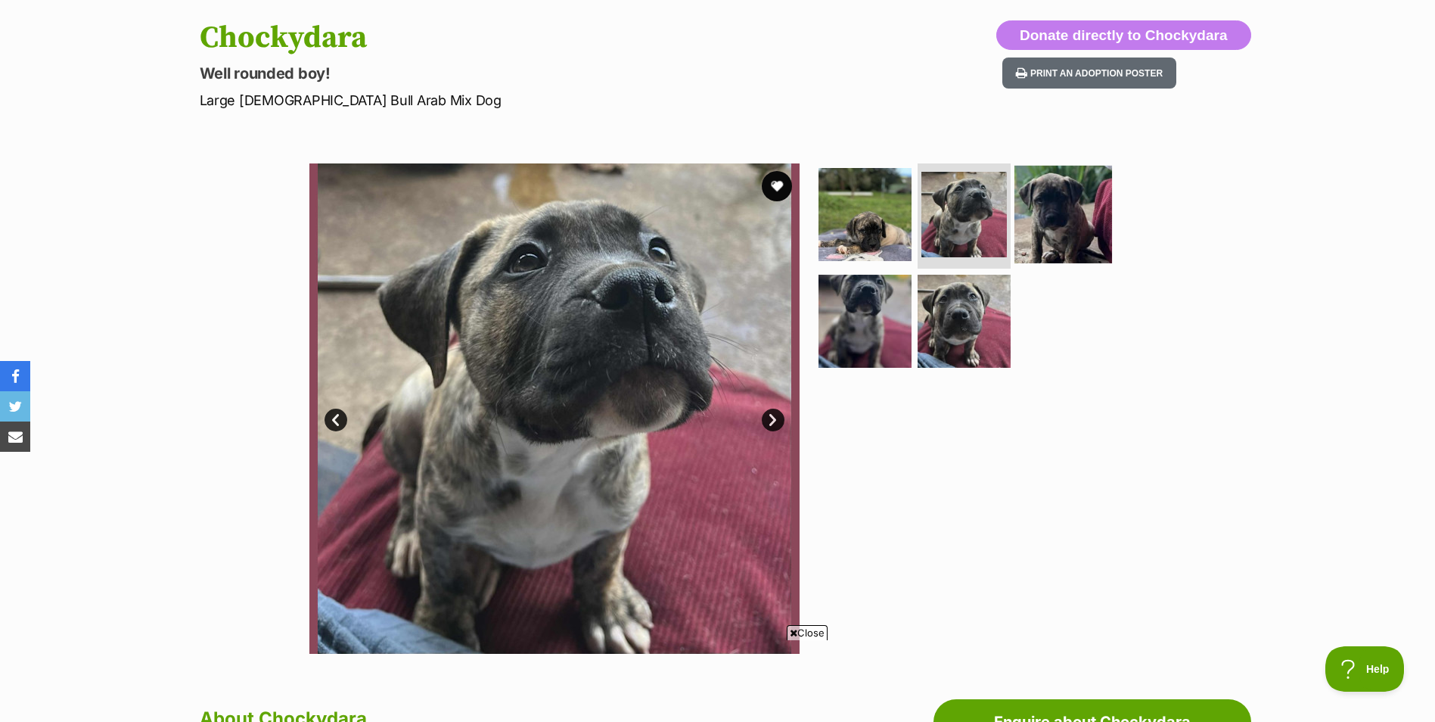
click at [1052, 219] on img at bounding box center [1063, 214] width 98 height 98
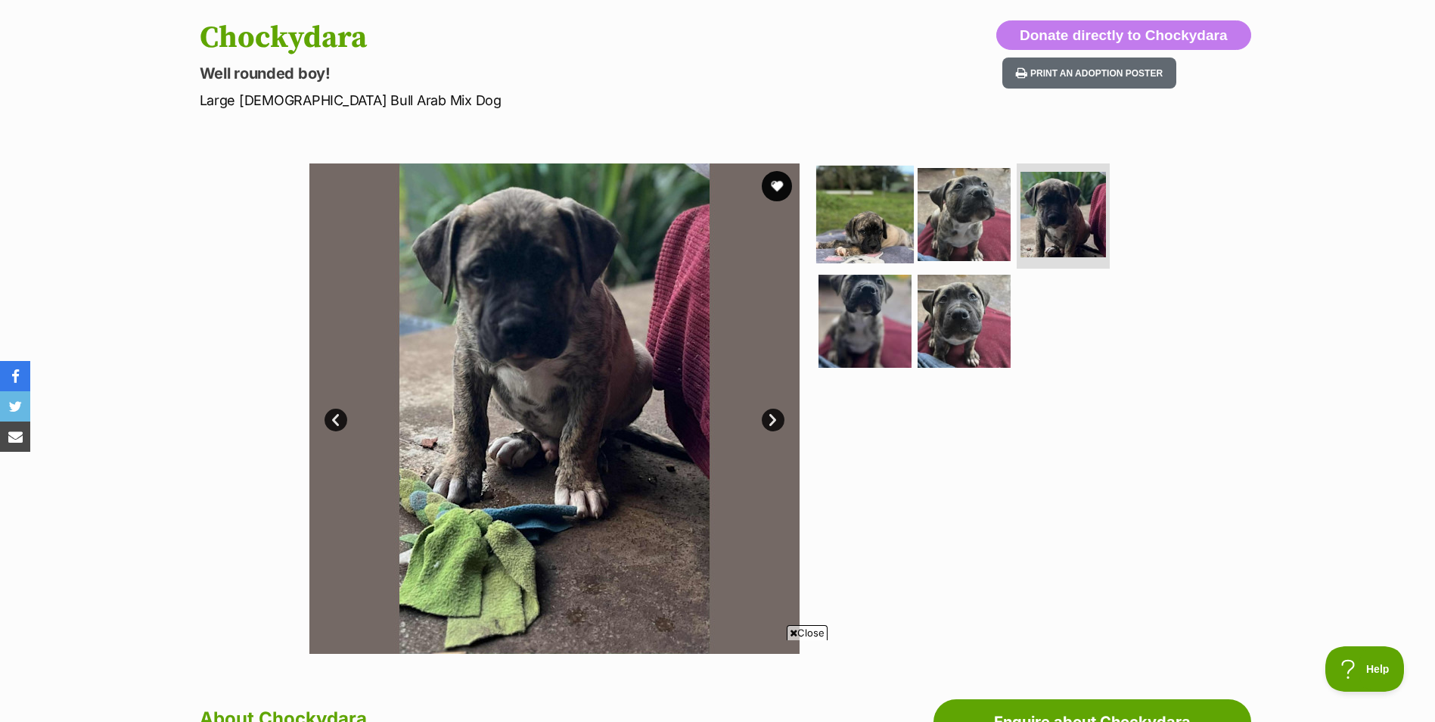
click at [862, 220] on img at bounding box center [865, 214] width 98 height 98
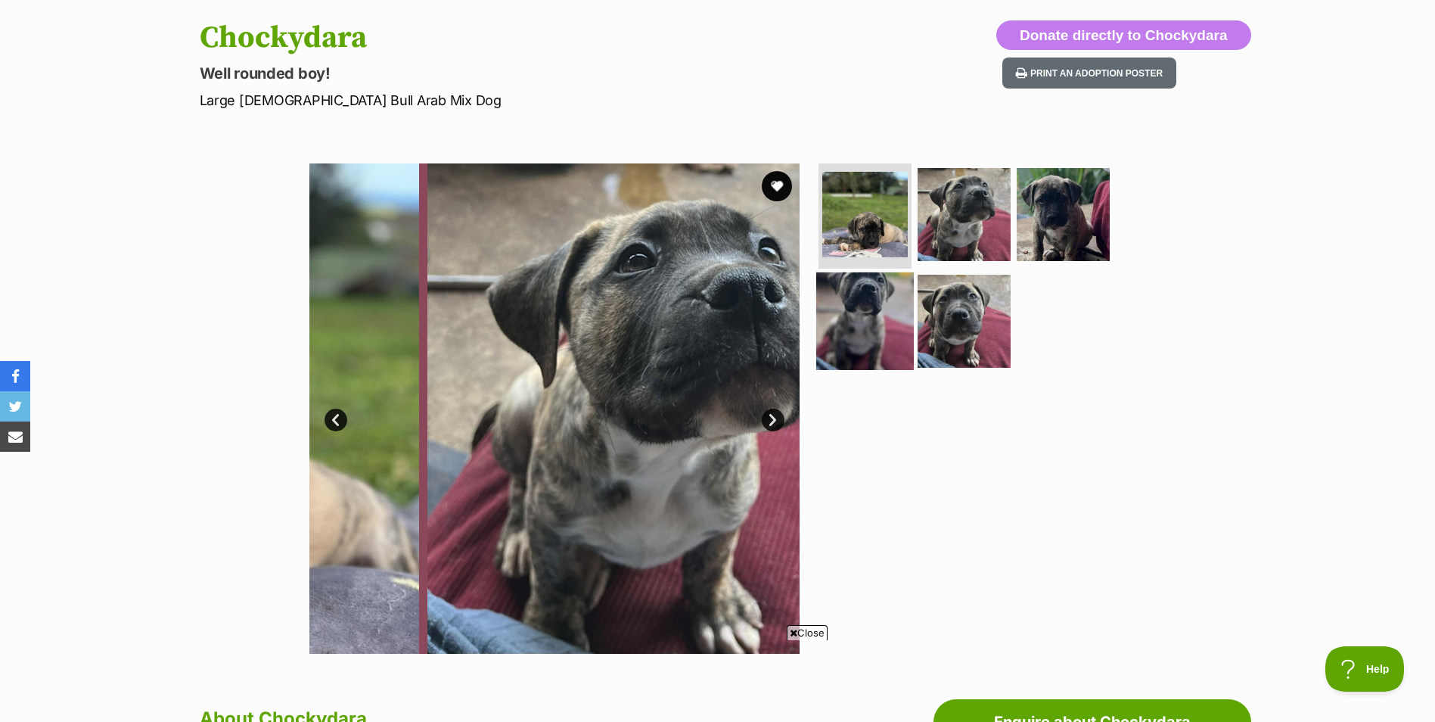
click at [885, 309] on img at bounding box center [865, 321] width 98 height 98
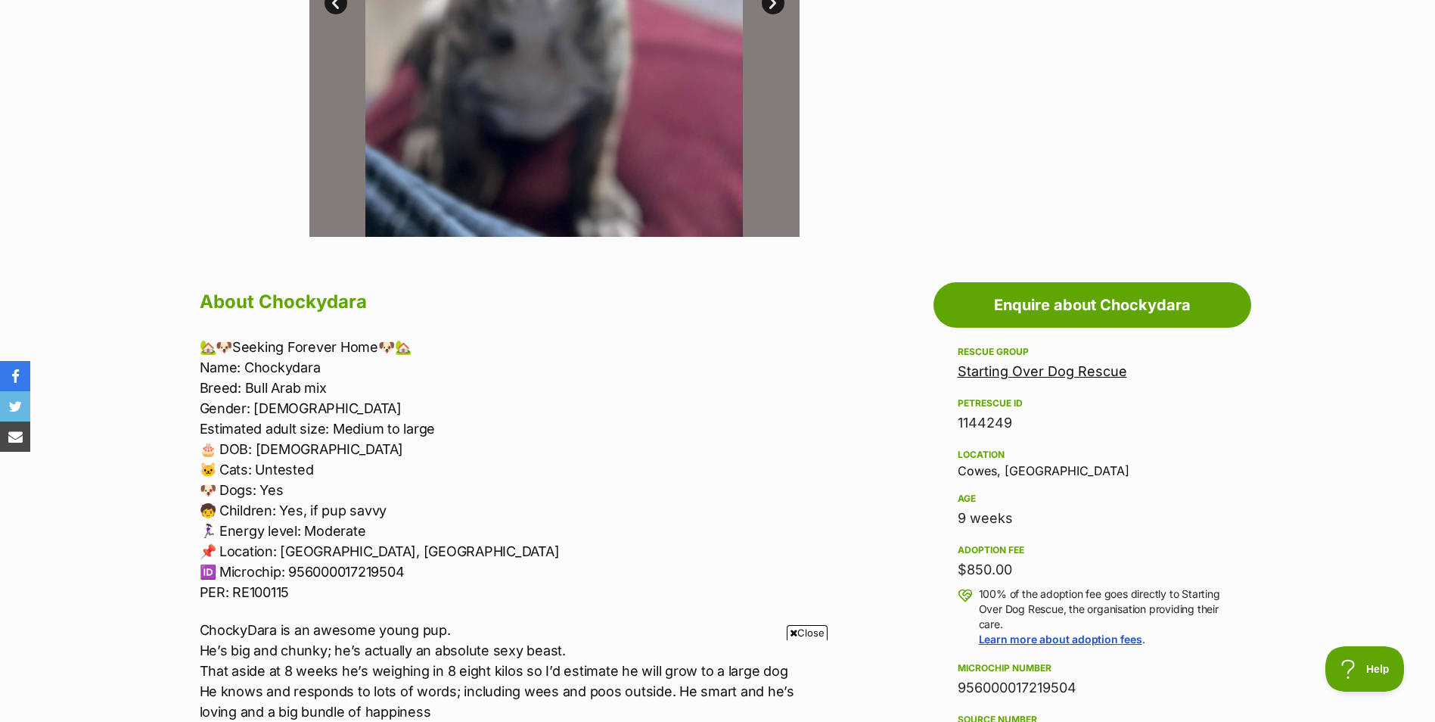
scroll to position [605, 0]
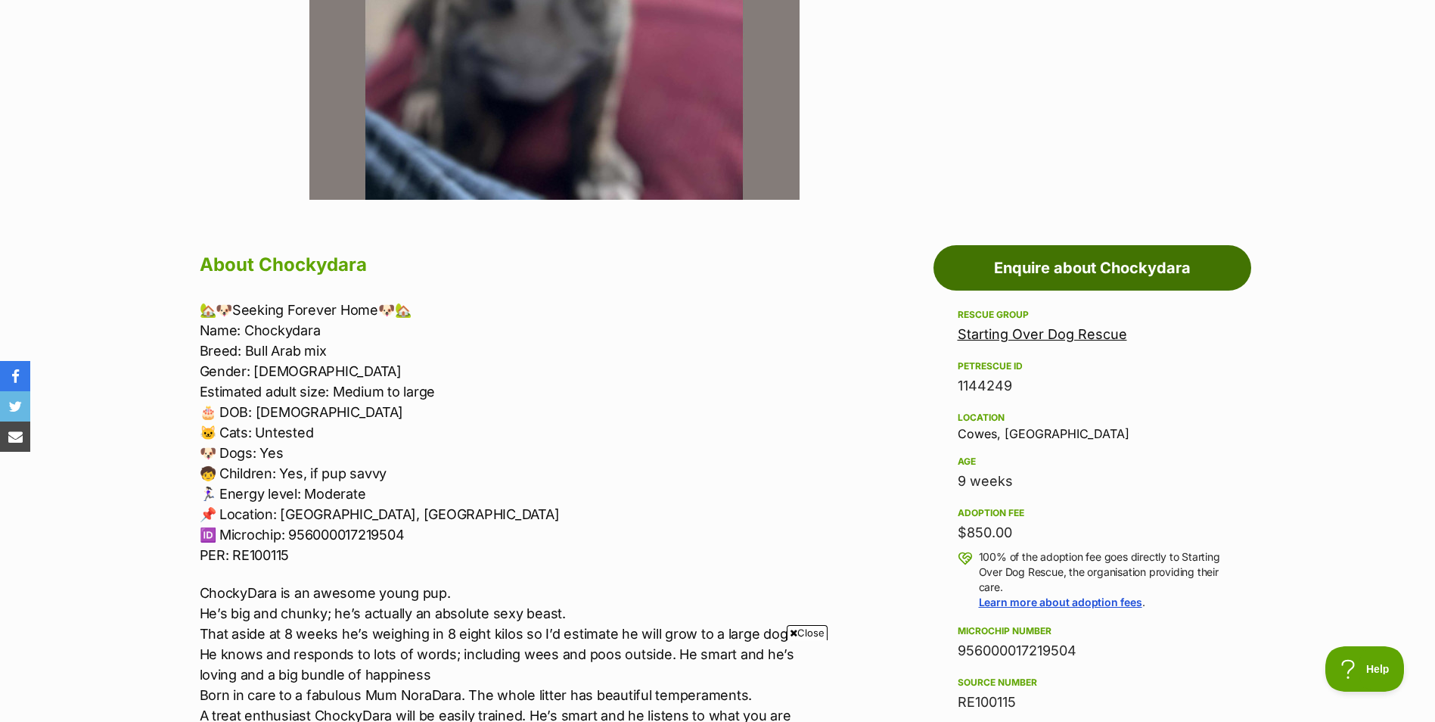
click at [1106, 273] on link "Enquire about Chockydara" at bounding box center [1092, 267] width 318 height 45
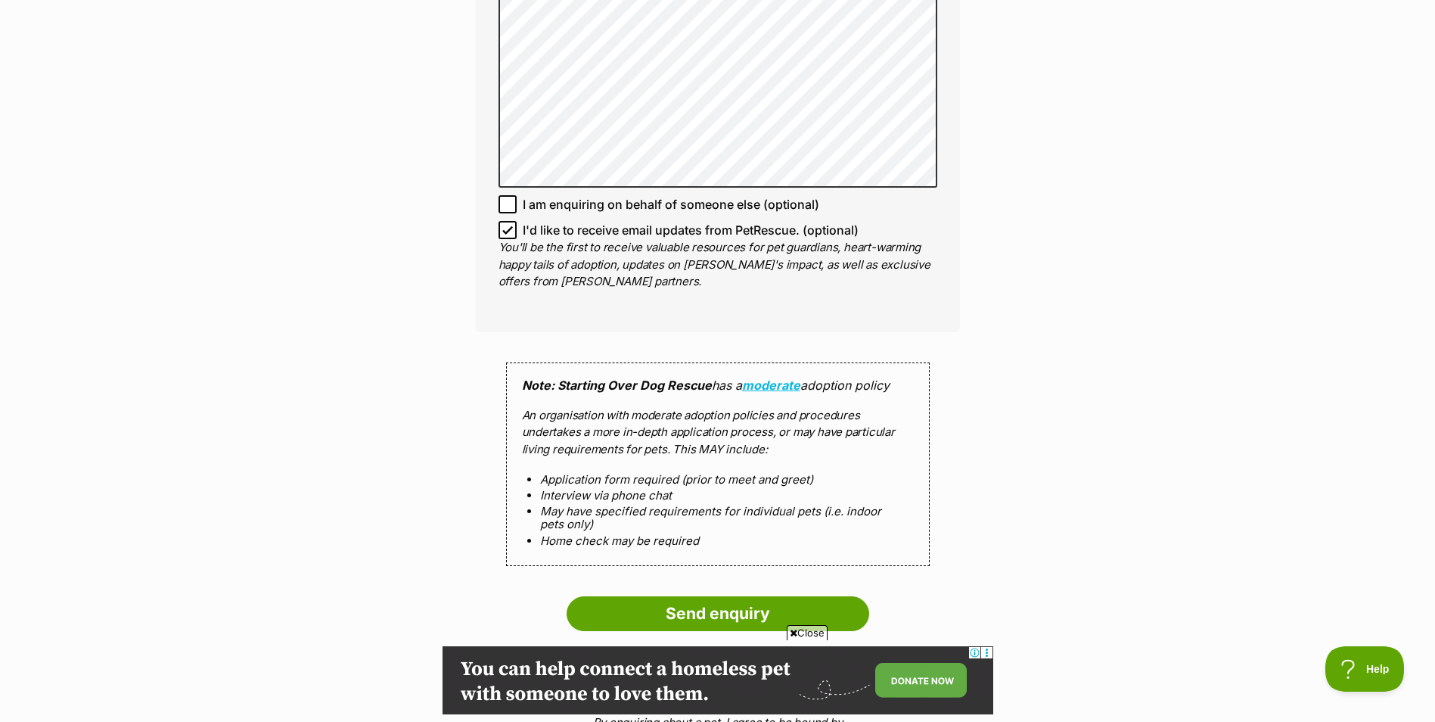
scroll to position [1135, 0]
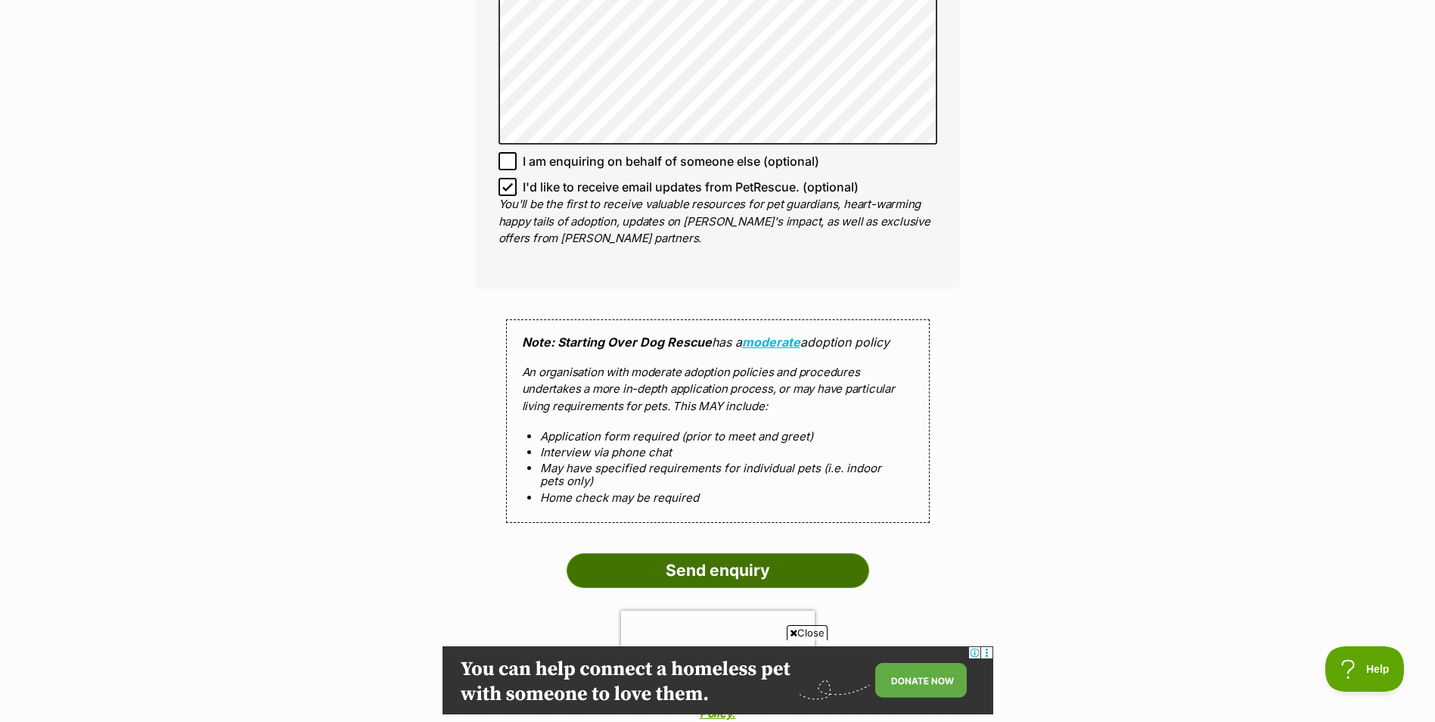
click at [717, 579] on input "Send enquiry" at bounding box center [718, 570] width 303 height 35
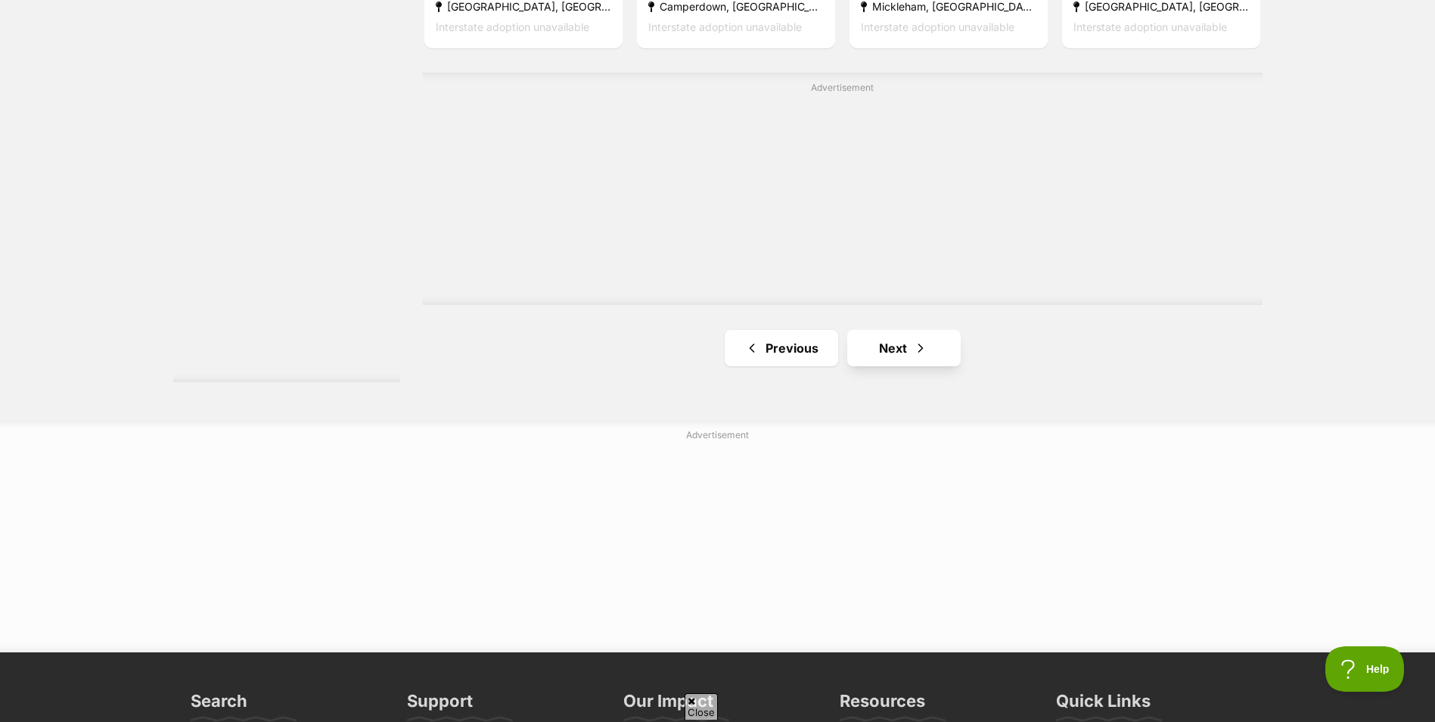
scroll to position [2799, 0]
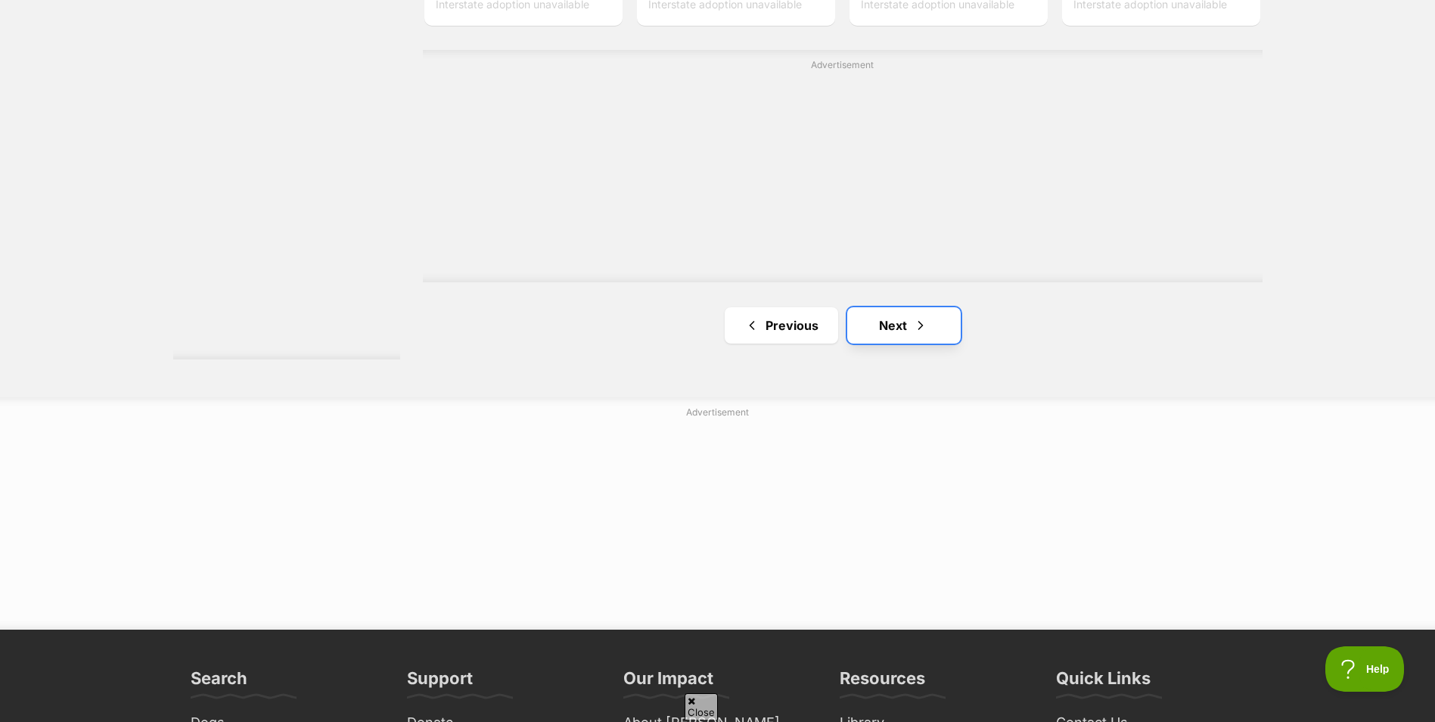
click at [945, 327] on link "Next" at bounding box center [903, 325] width 113 height 36
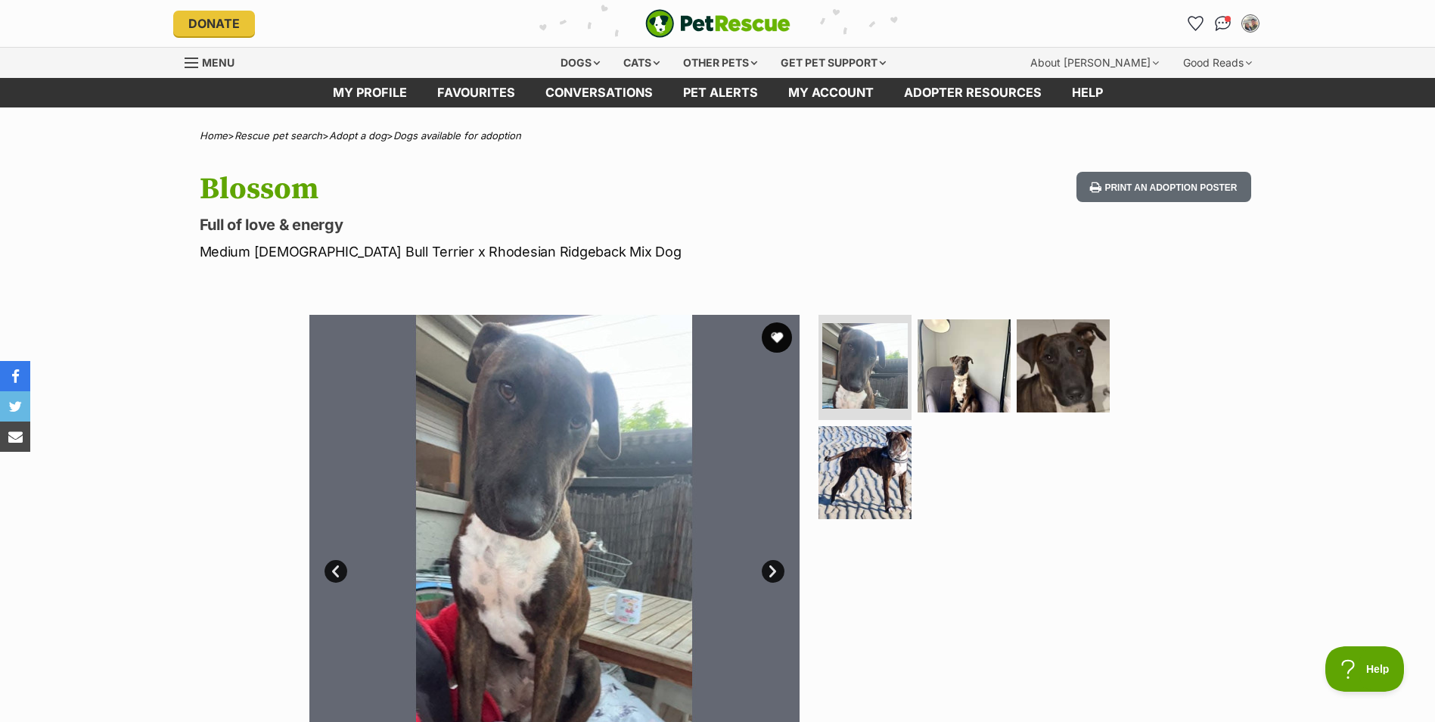
click at [773, 566] on link "Next" at bounding box center [773, 571] width 23 height 23
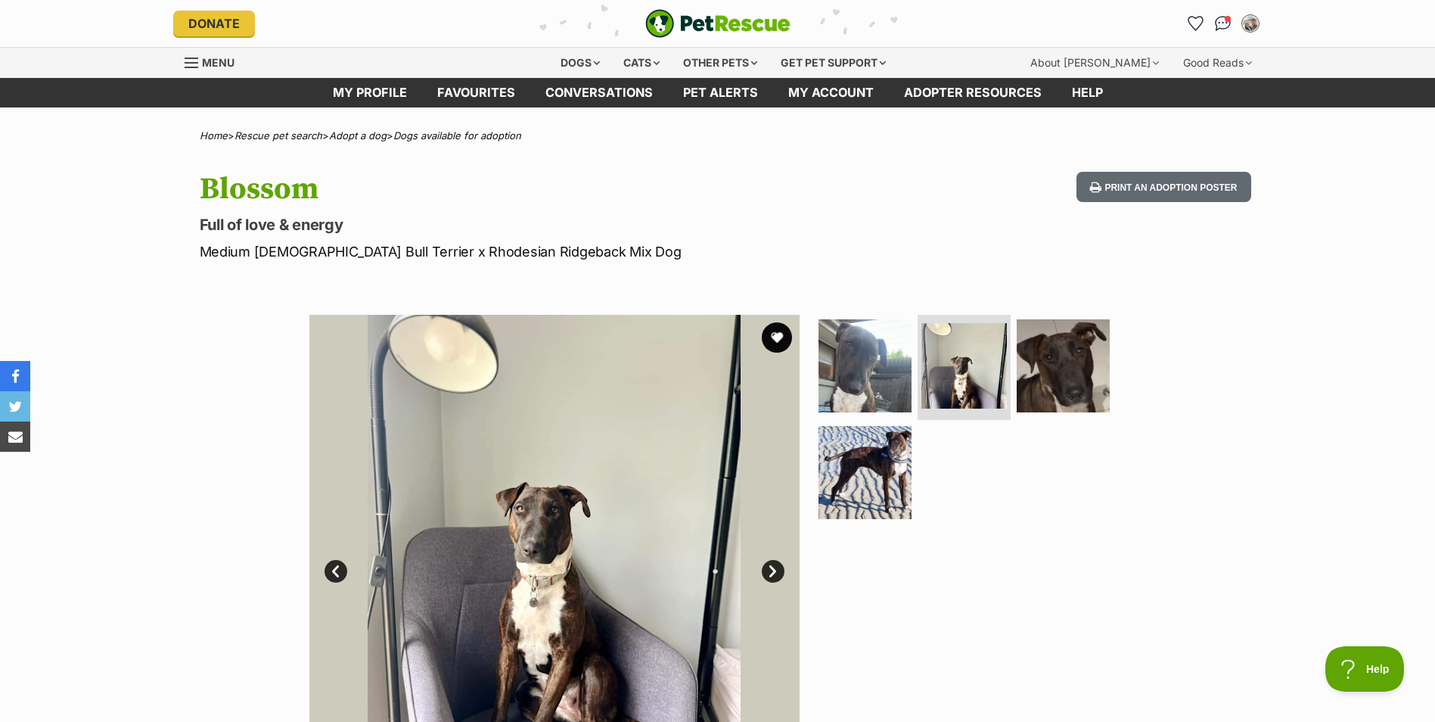
click at [775, 567] on link "Next" at bounding box center [773, 571] width 23 height 23
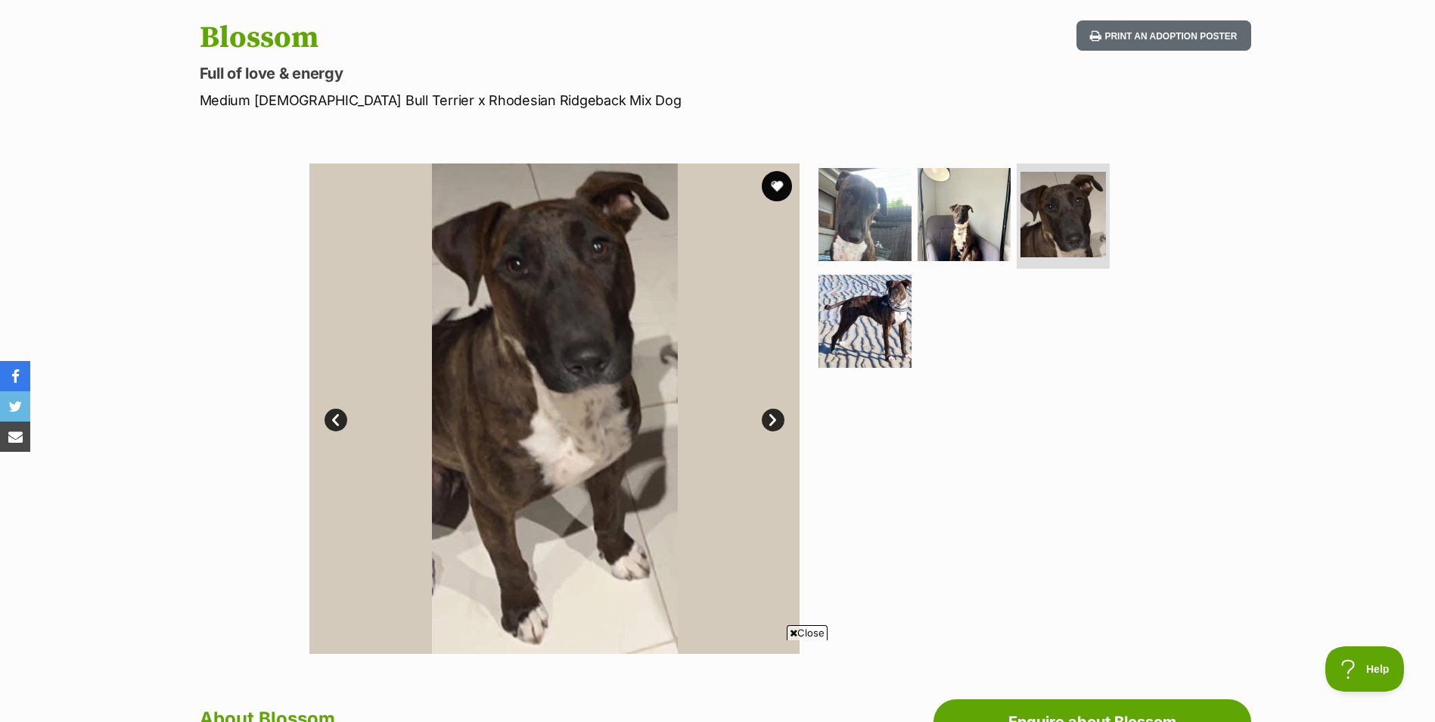
click at [340, 423] on link "Prev" at bounding box center [335, 419] width 23 height 23
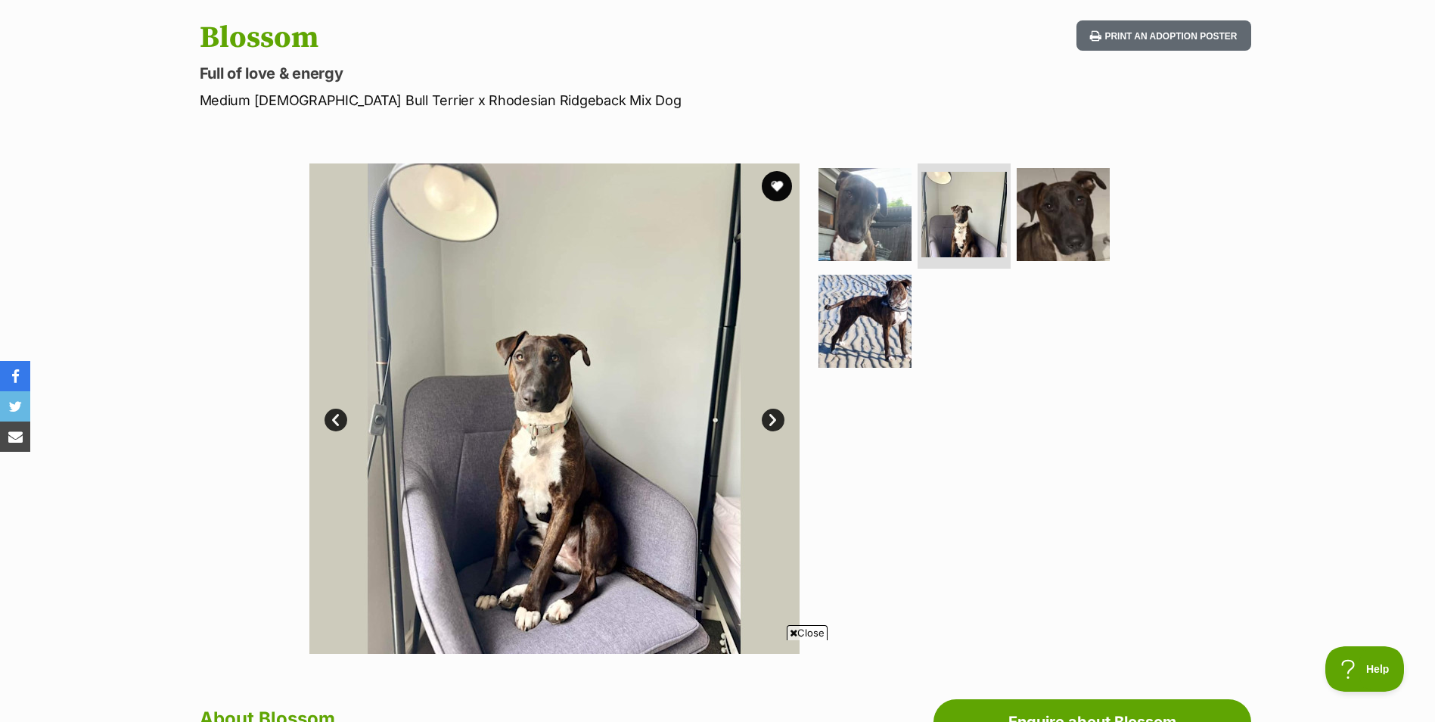
click at [775, 418] on link "Next" at bounding box center [773, 419] width 23 height 23
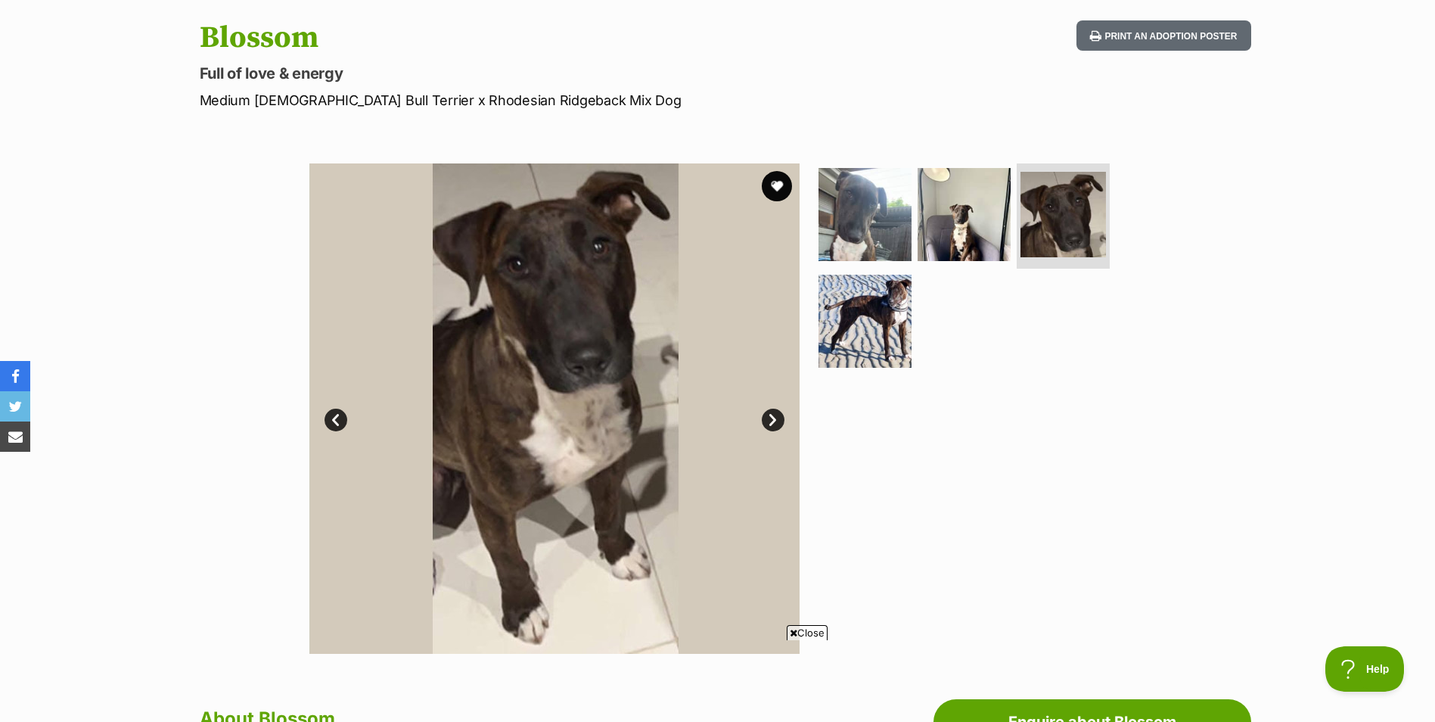
click at [769, 421] on link "Next" at bounding box center [773, 419] width 23 height 23
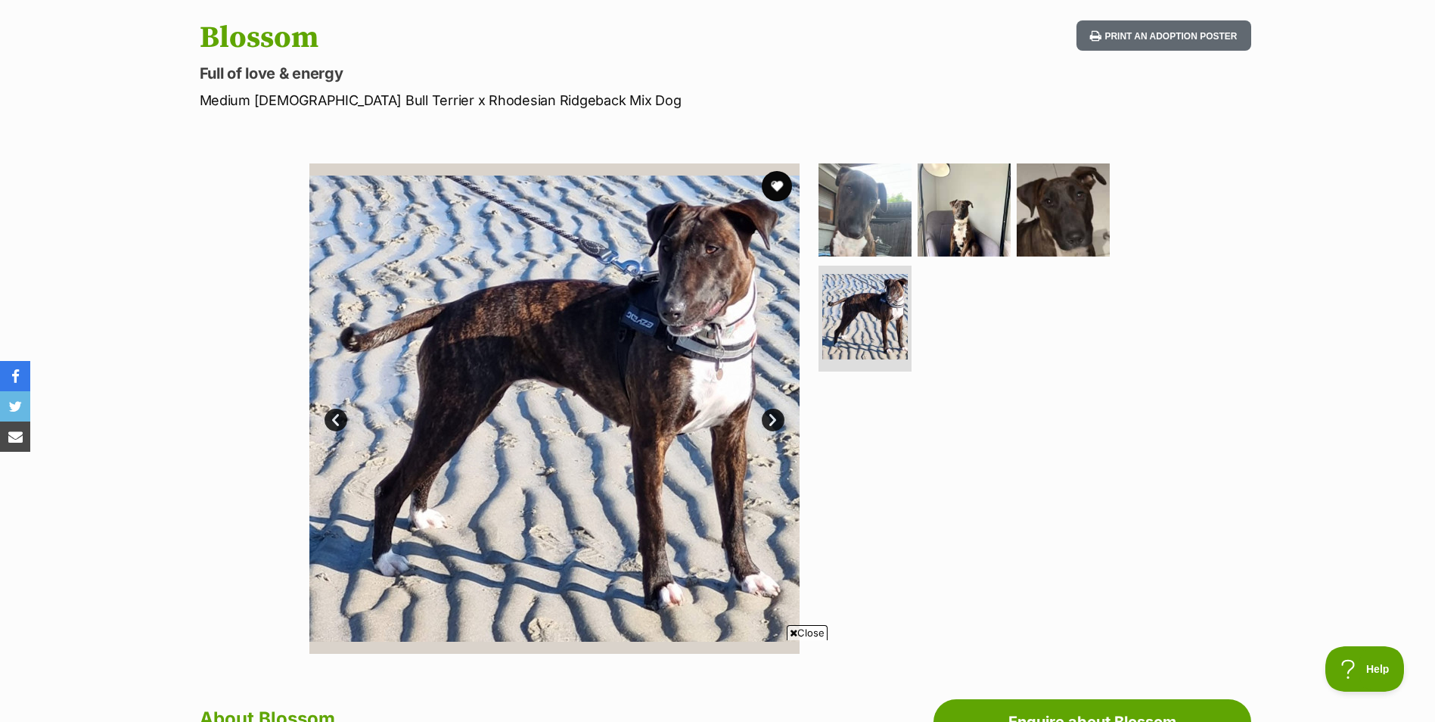
click at [769, 421] on link "Next" at bounding box center [773, 419] width 23 height 23
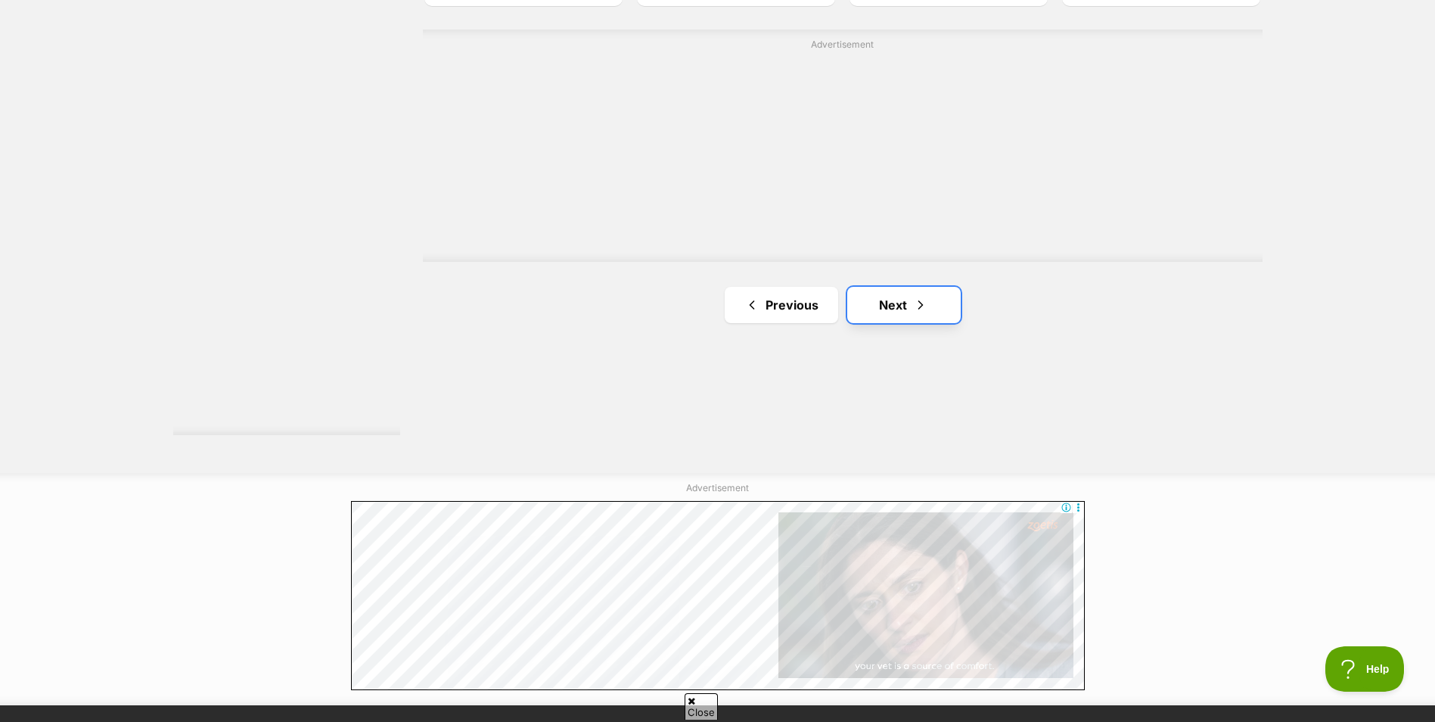
click at [902, 305] on link "Next" at bounding box center [903, 305] width 113 height 36
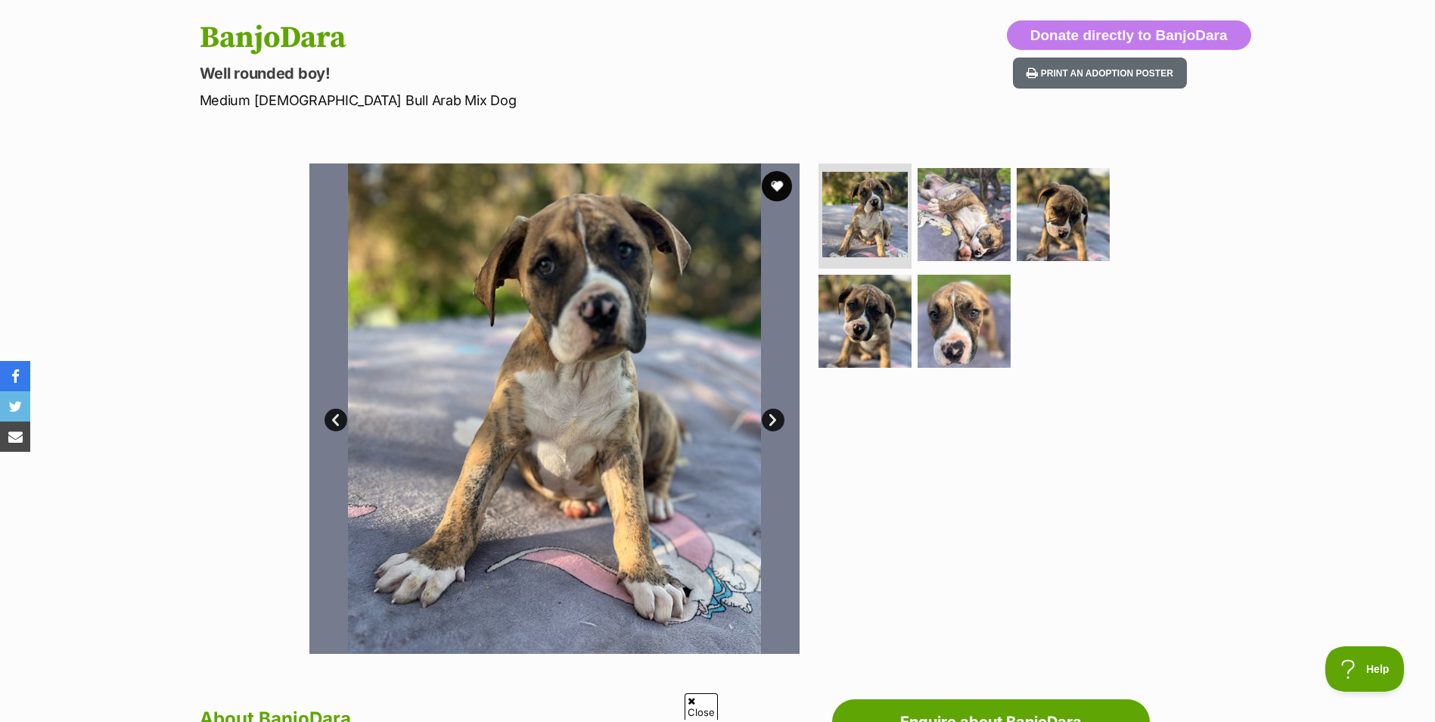
click at [781, 416] on link "Next" at bounding box center [773, 419] width 23 height 23
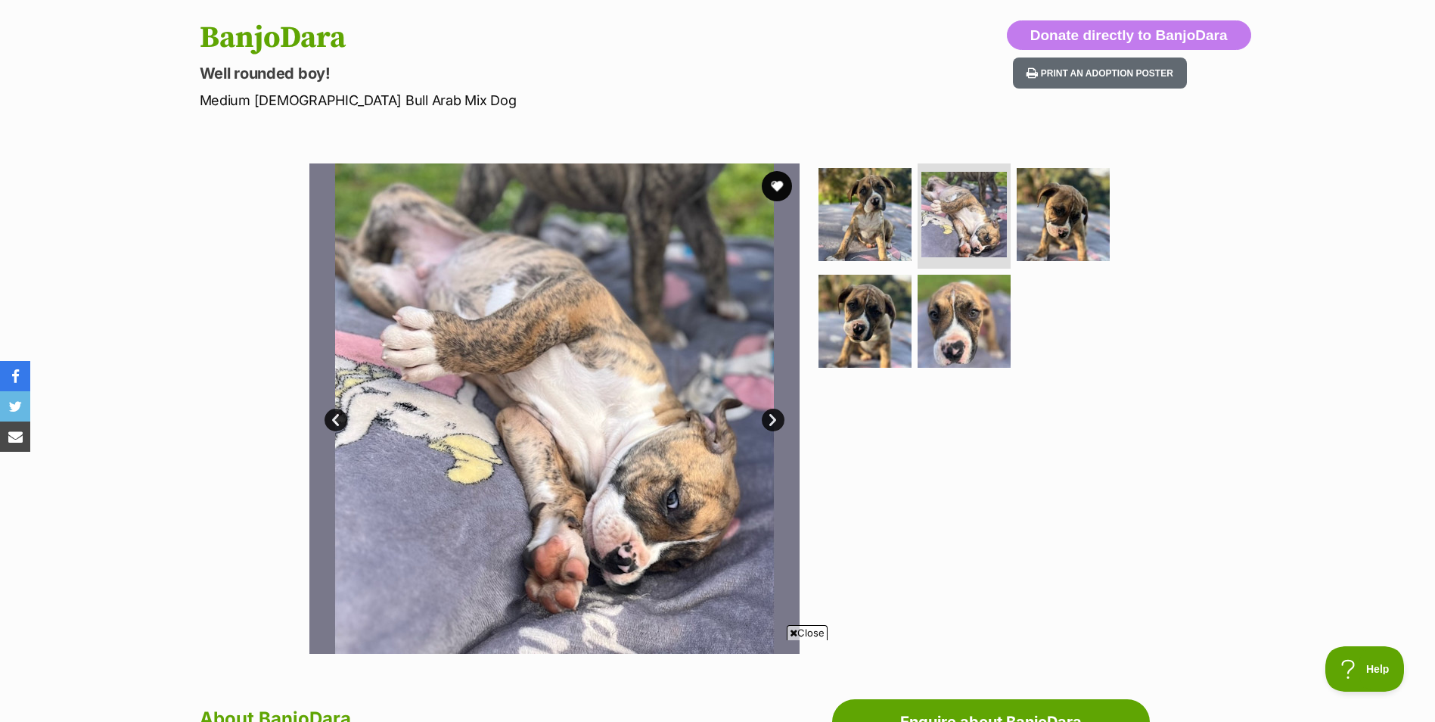
click at [781, 416] on link "Next" at bounding box center [773, 419] width 23 height 23
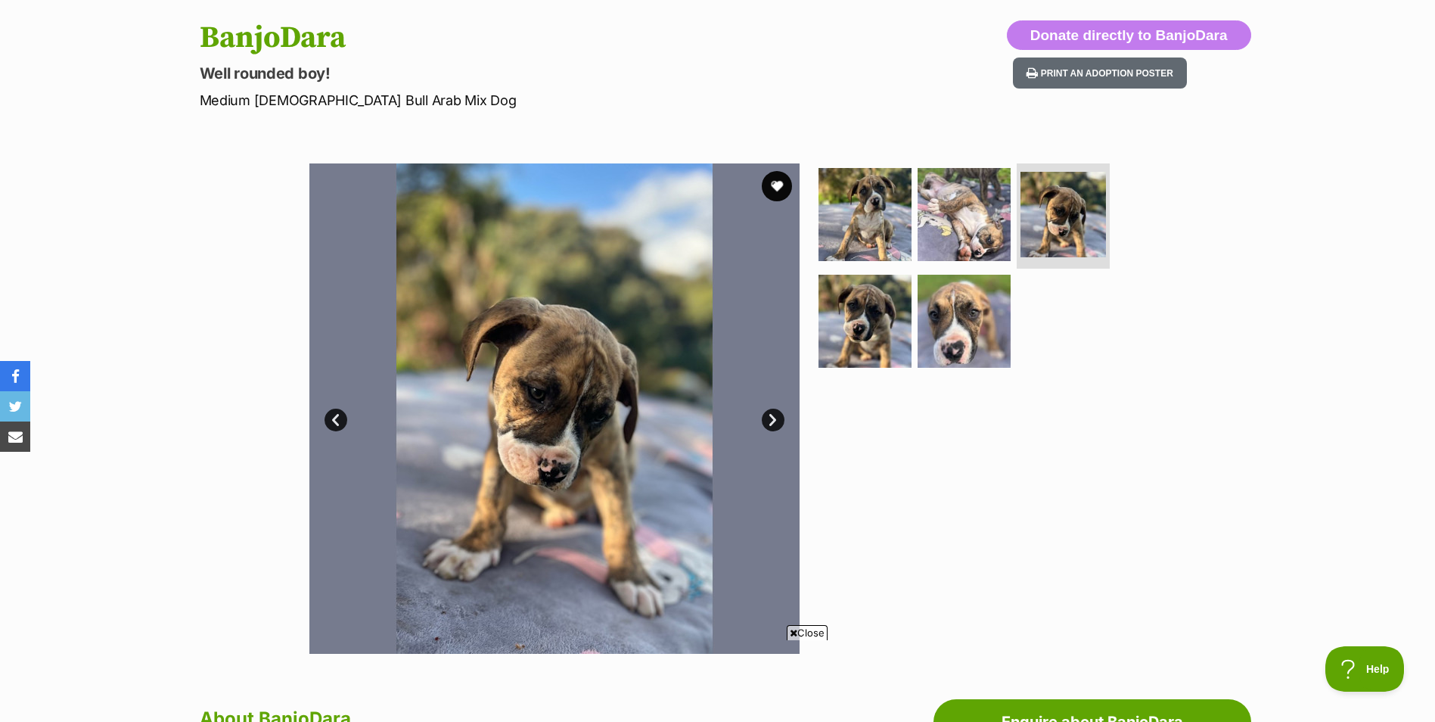
click at [780, 416] on link "Next" at bounding box center [773, 419] width 23 height 23
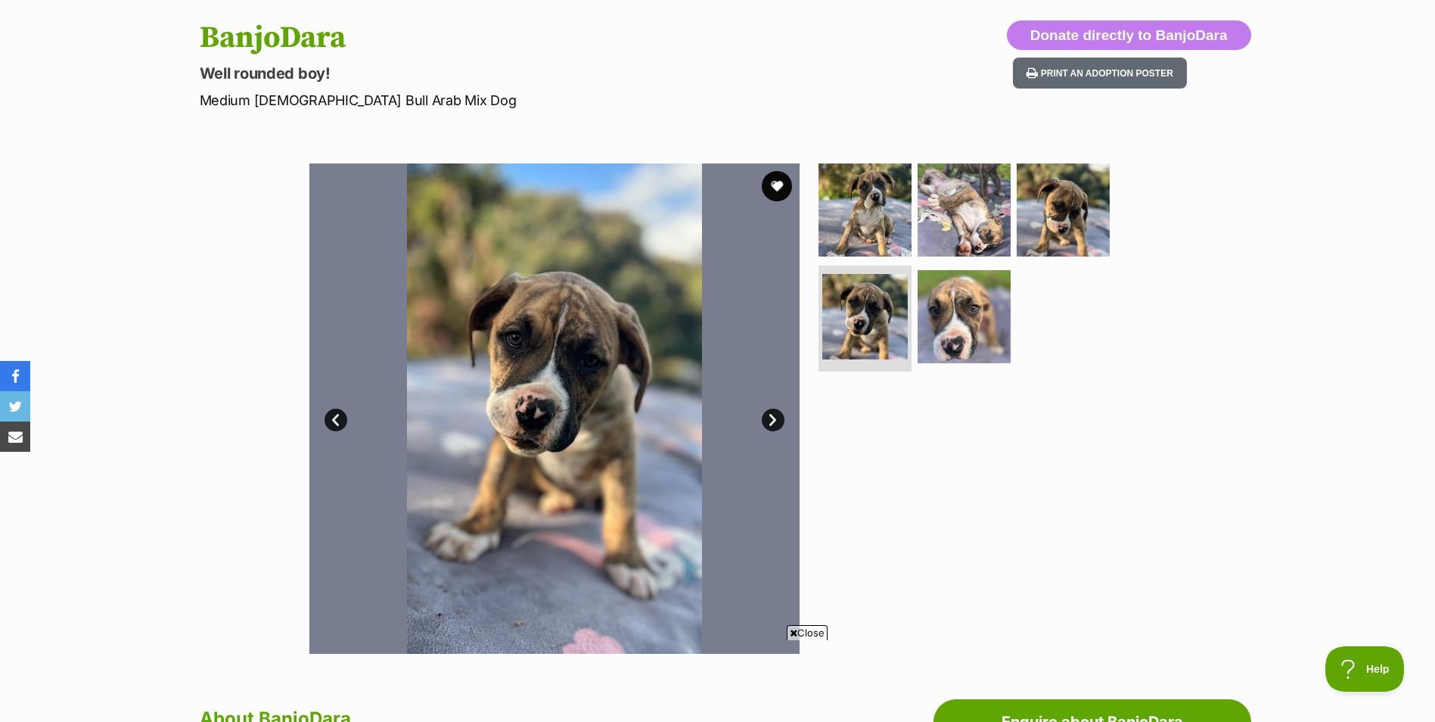
click at [780, 416] on link "Next" at bounding box center [773, 419] width 23 height 23
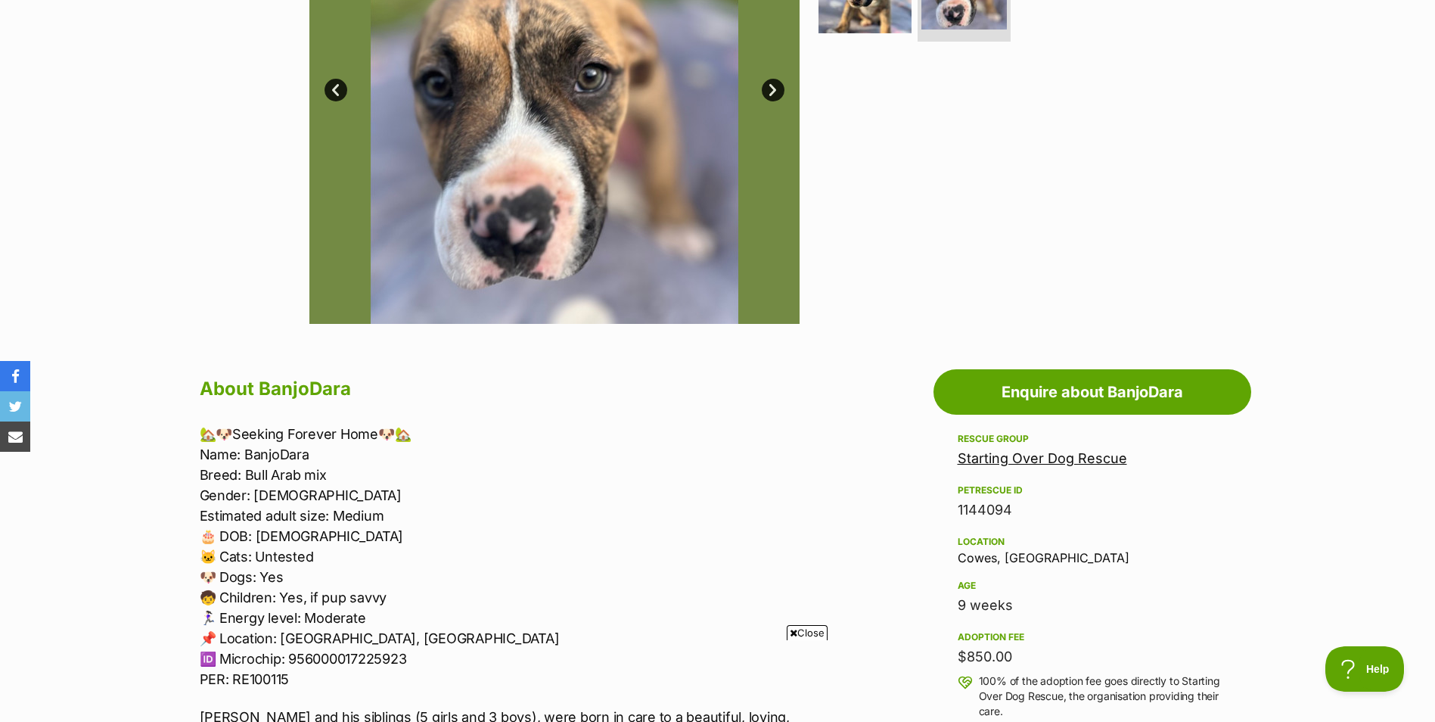
scroll to position [529, 0]
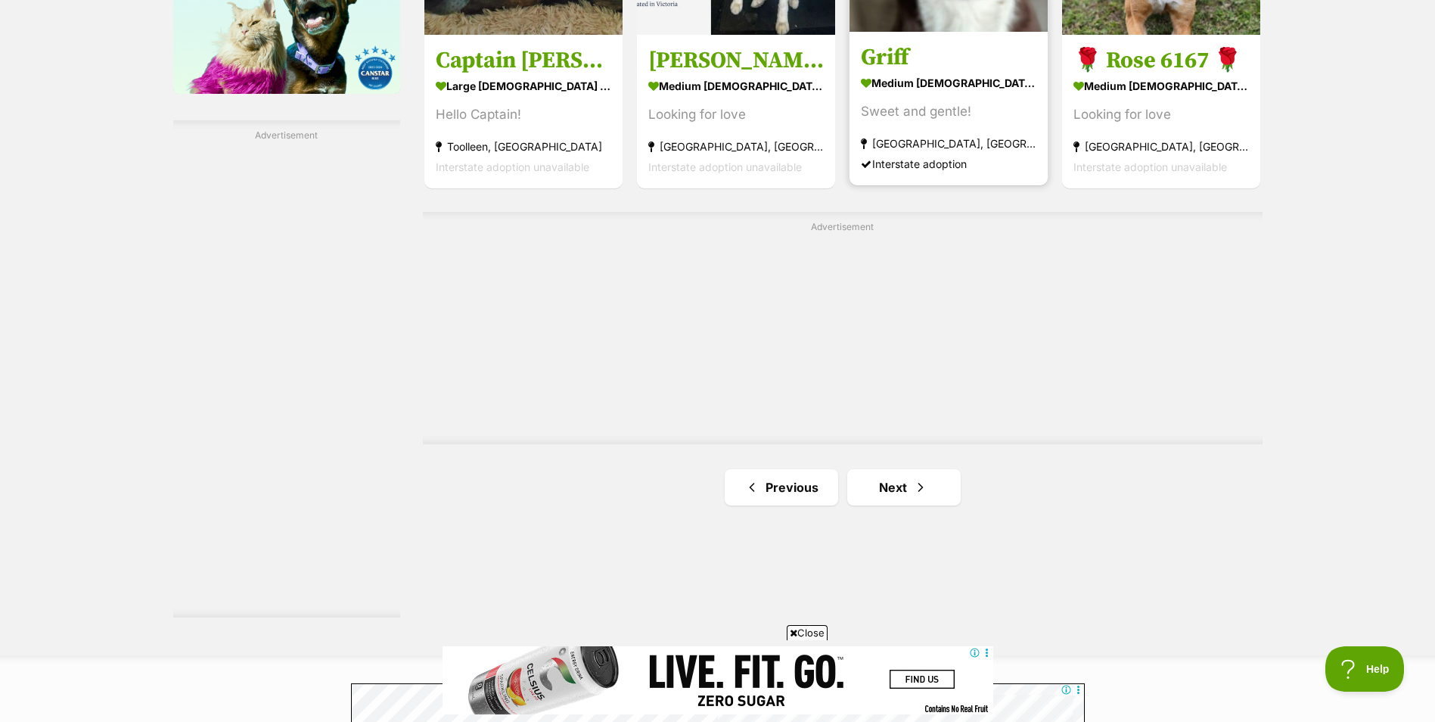
scroll to position [2572, 0]
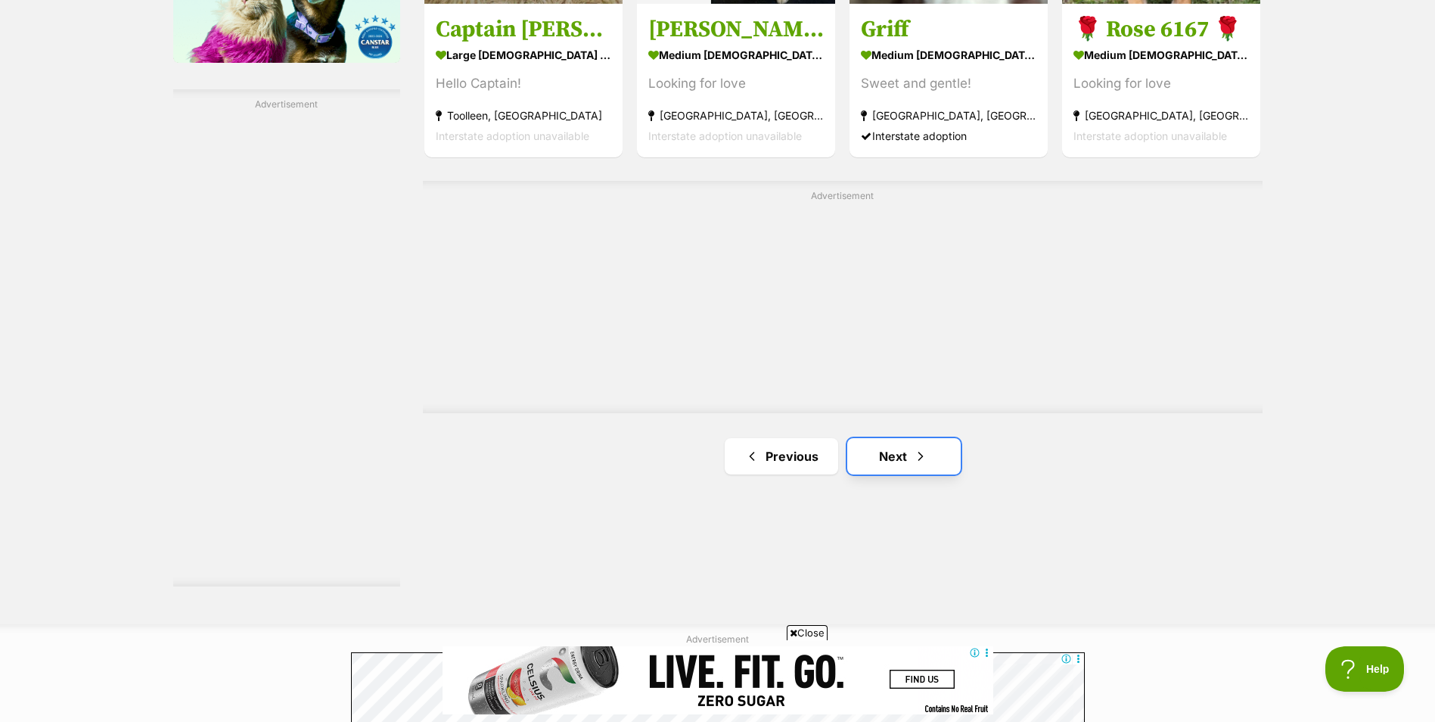
click at [918, 457] on span "Next page" at bounding box center [920, 456] width 15 height 18
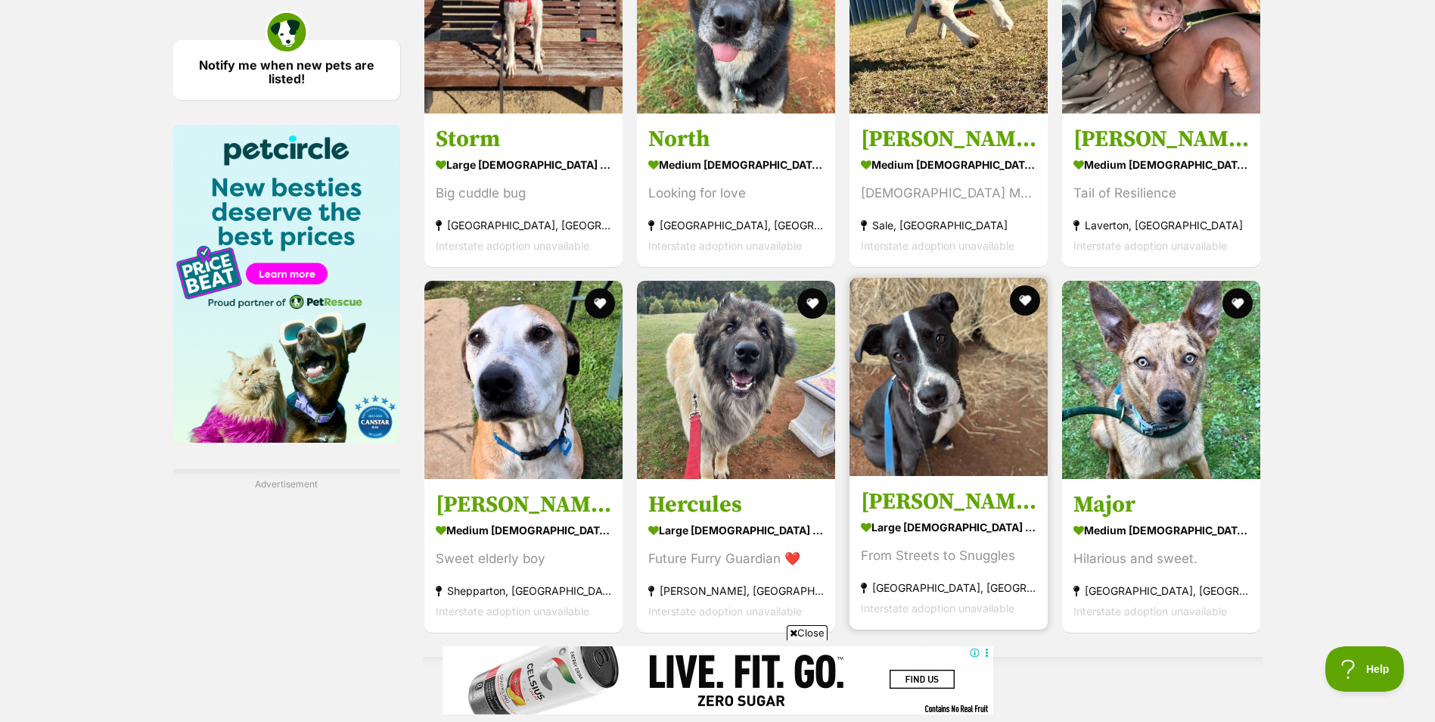
scroll to position [2194, 0]
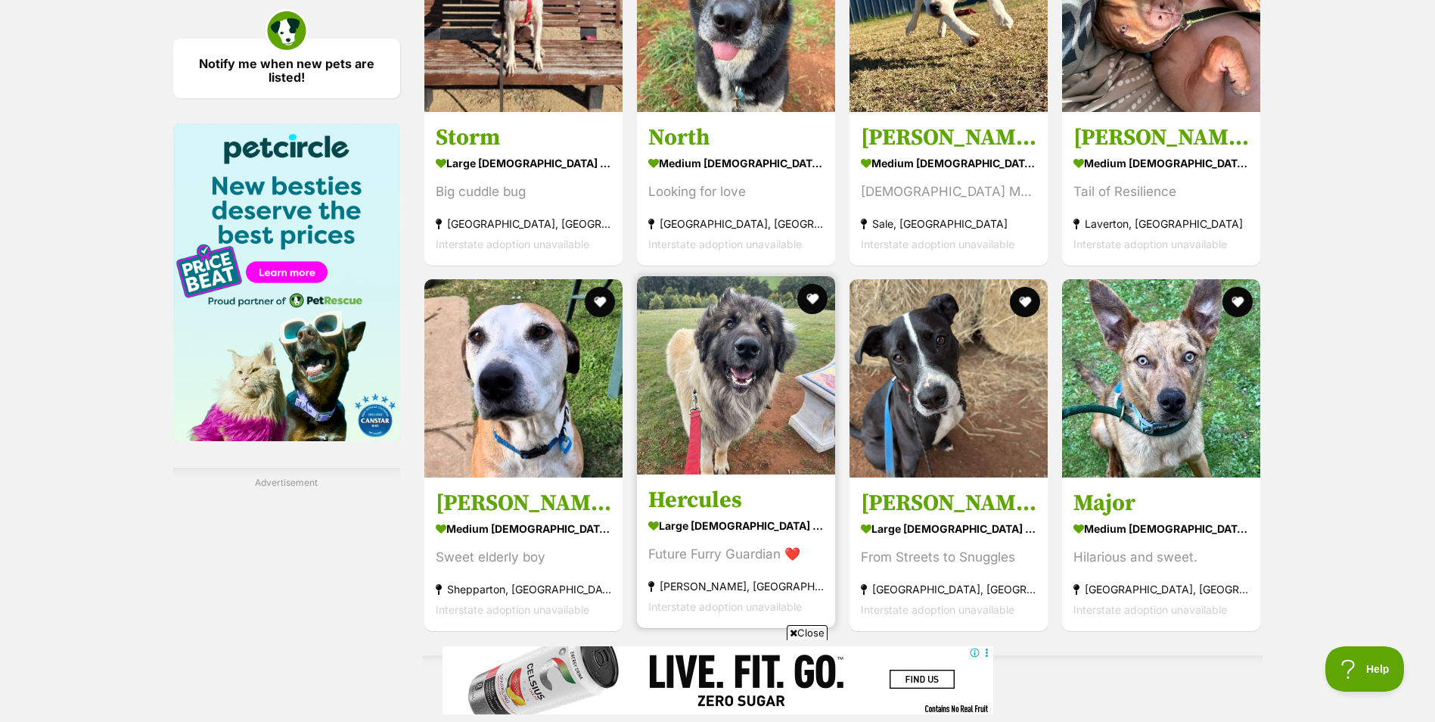
click at [686, 487] on link "Hercules large male Dog Future Furry Guardian ❤️ Gladysdale, VIC Interstate ado…" at bounding box center [736, 551] width 198 height 154
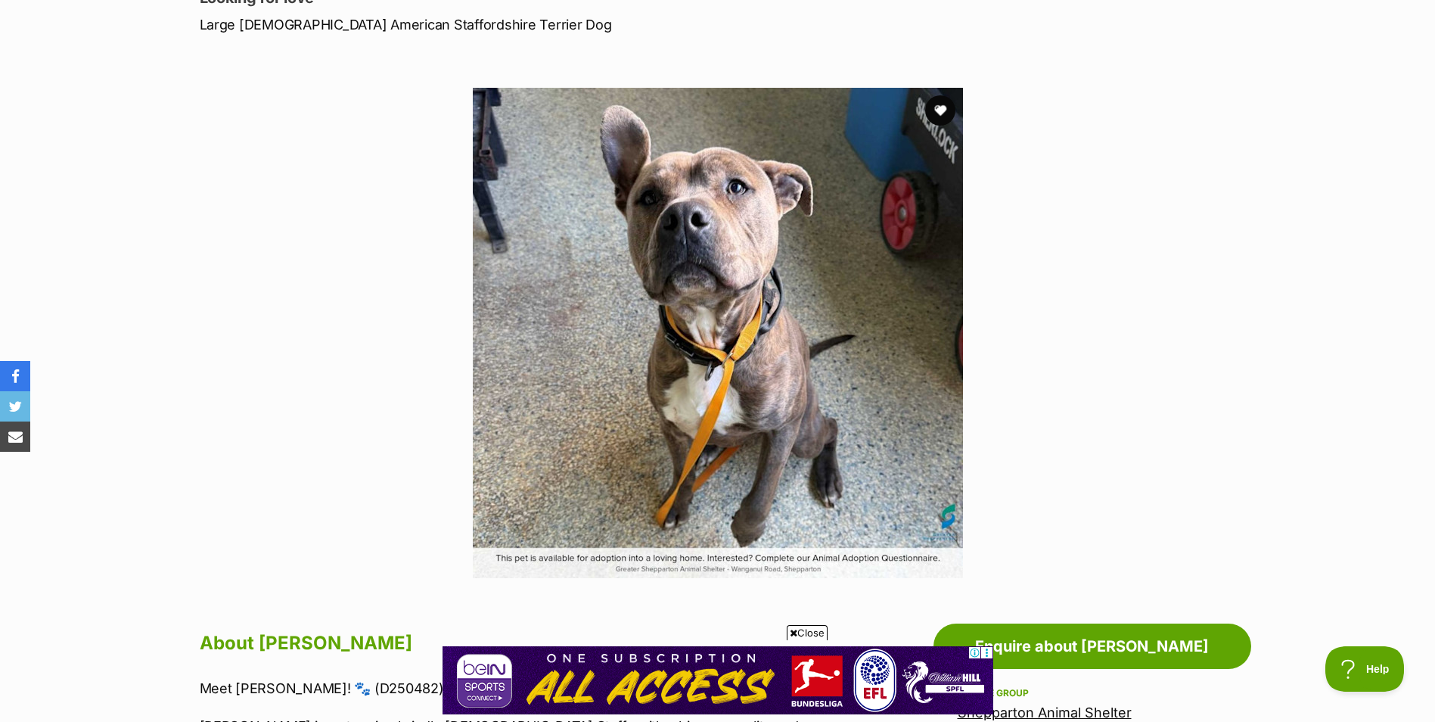
drag, startPoint x: 1197, startPoint y: 391, endPoint x: 1183, endPoint y: 391, distance: 14.4
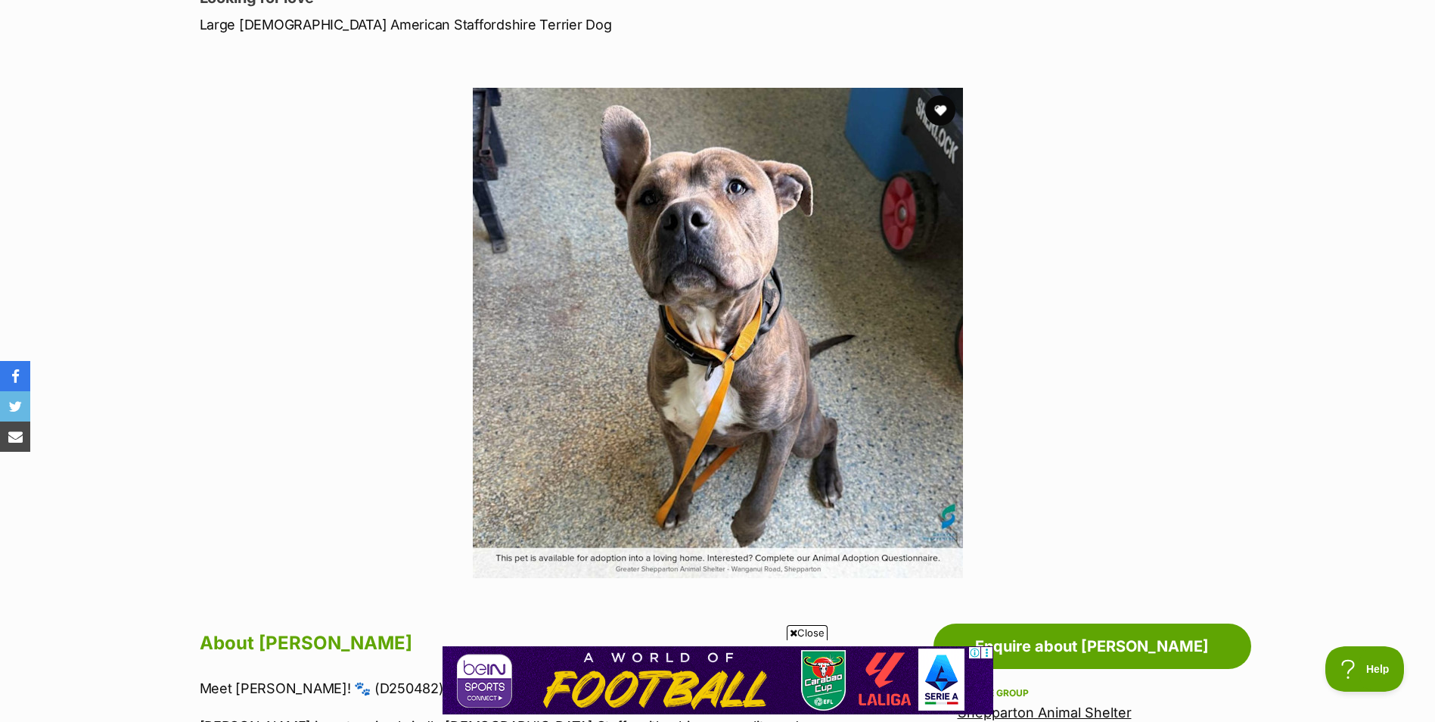
click at [1197, 391] on div "Available 1 of 1 images Next Prev 1" at bounding box center [717, 321] width 1435 height 513
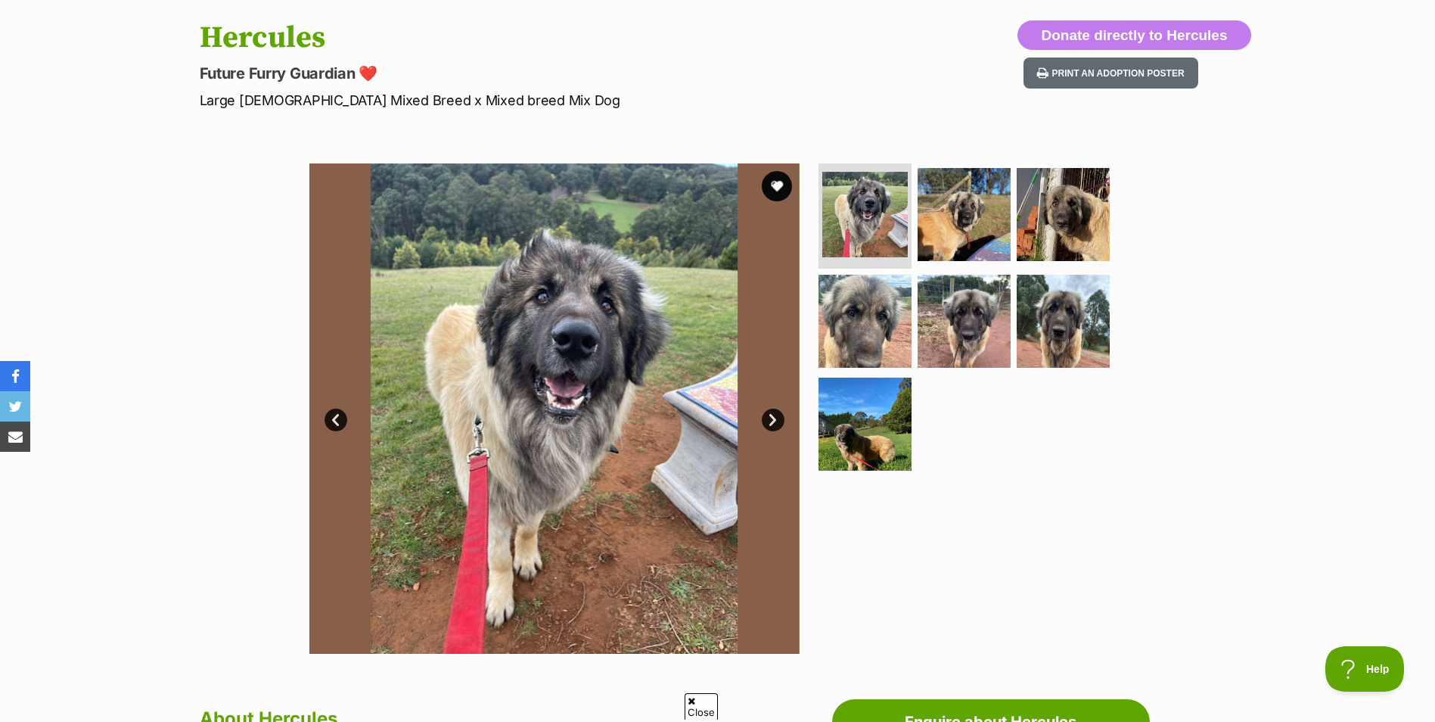
click at [772, 417] on link "Next" at bounding box center [773, 419] width 23 height 23
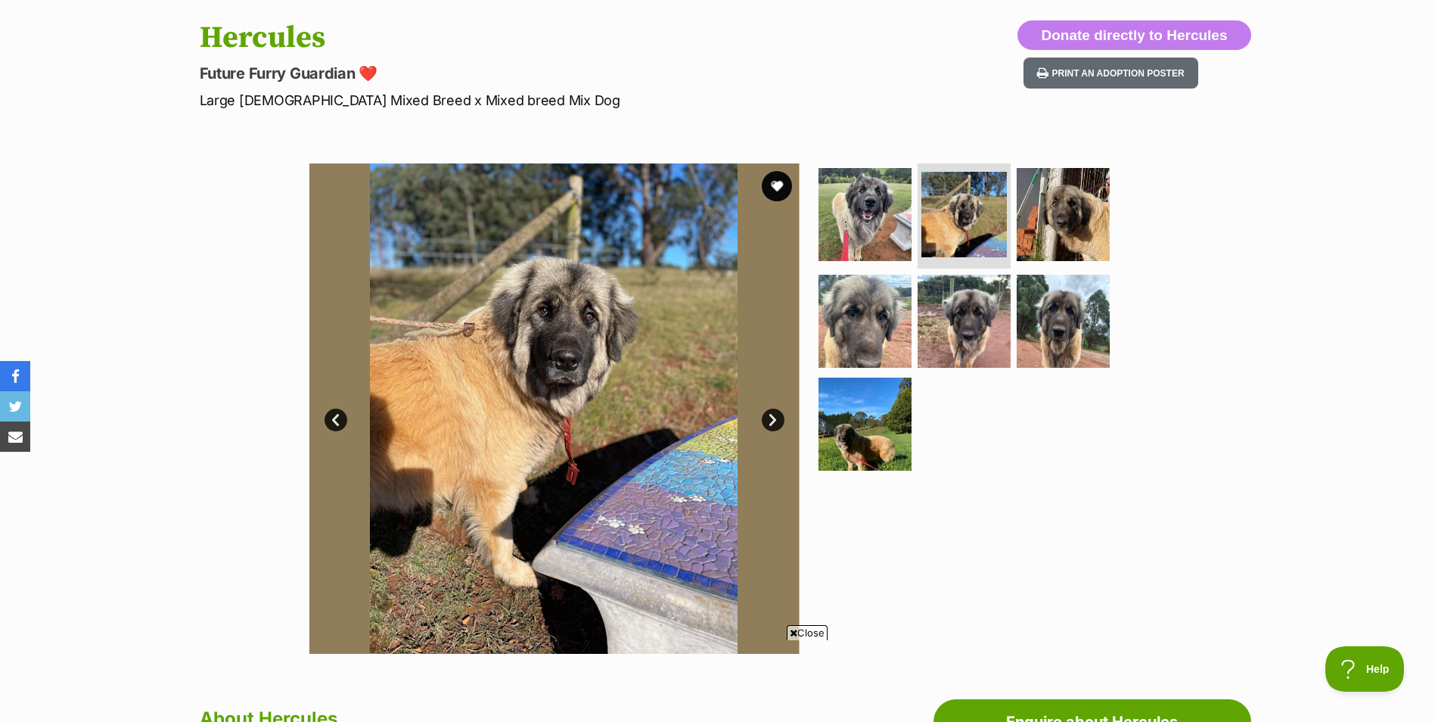
click at [772, 420] on link "Next" at bounding box center [773, 419] width 23 height 23
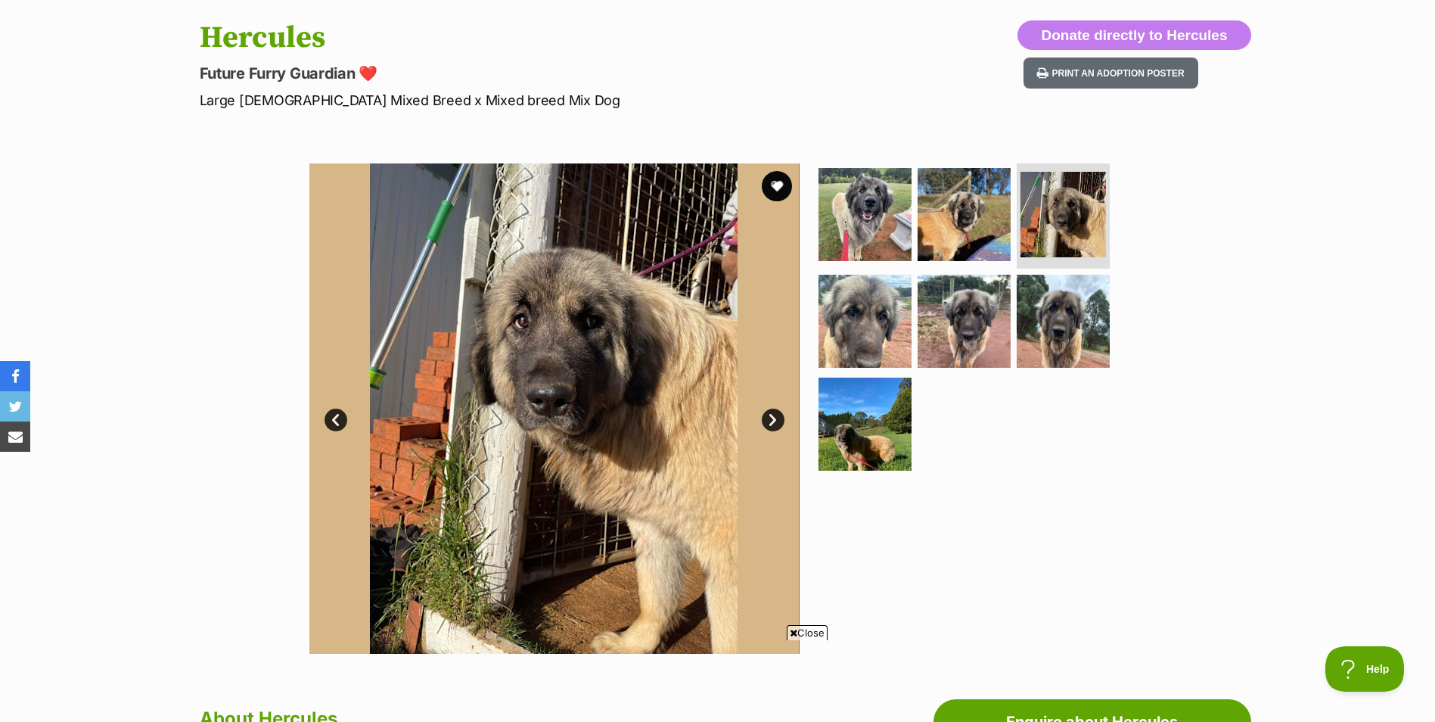
click at [769, 423] on link "Next" at bounding box center [773, 419] width 23 height 23
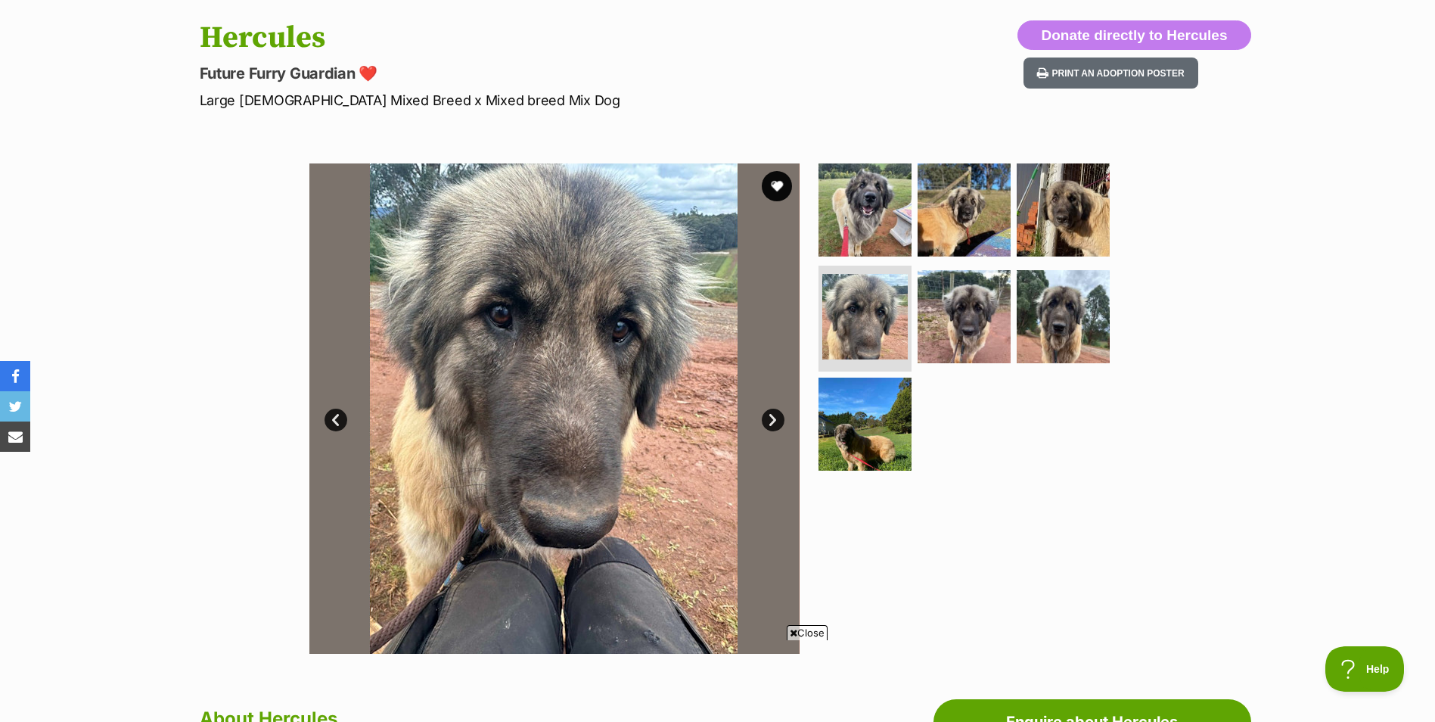
click at [768, 423] on link "Next" at bounding box center [773, 419] width 23 height 23
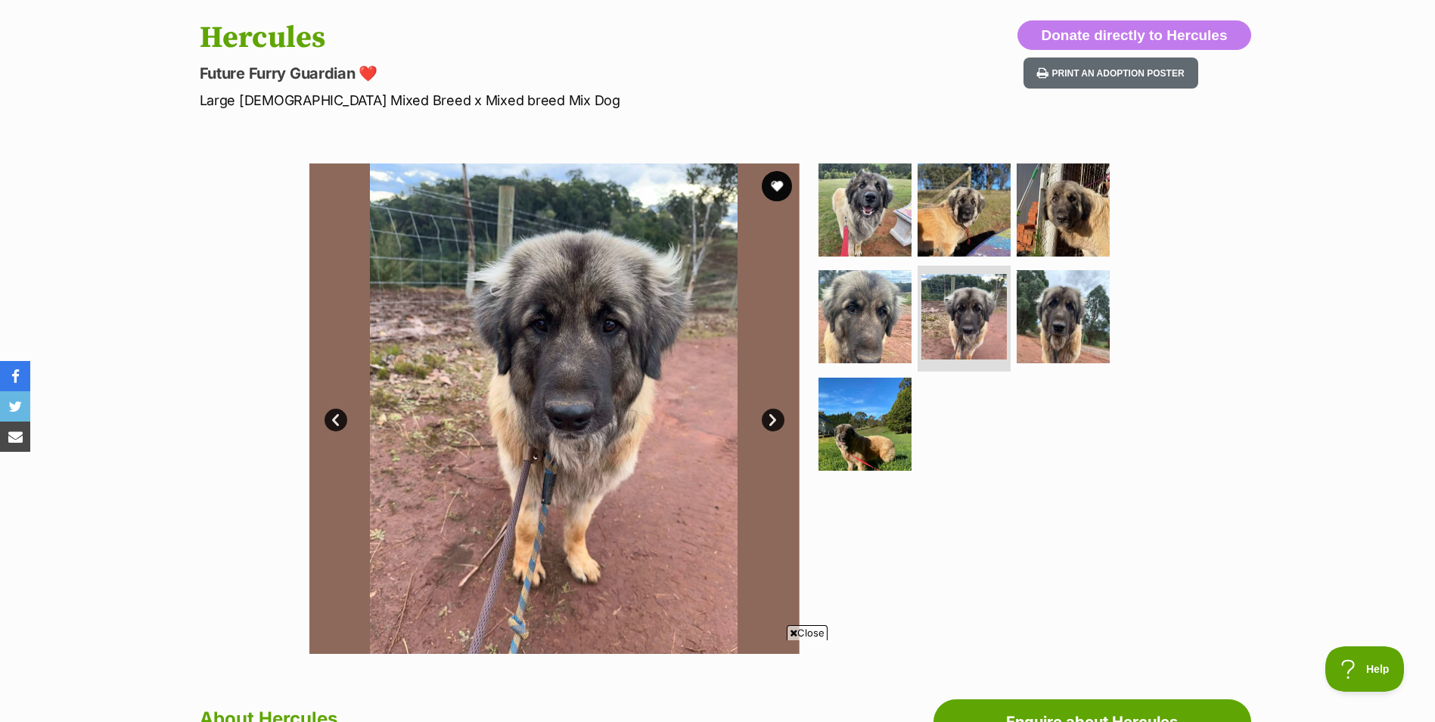
click at [328, 422] on link "Prev" at bounding box center [335, 419] width 23 height 23
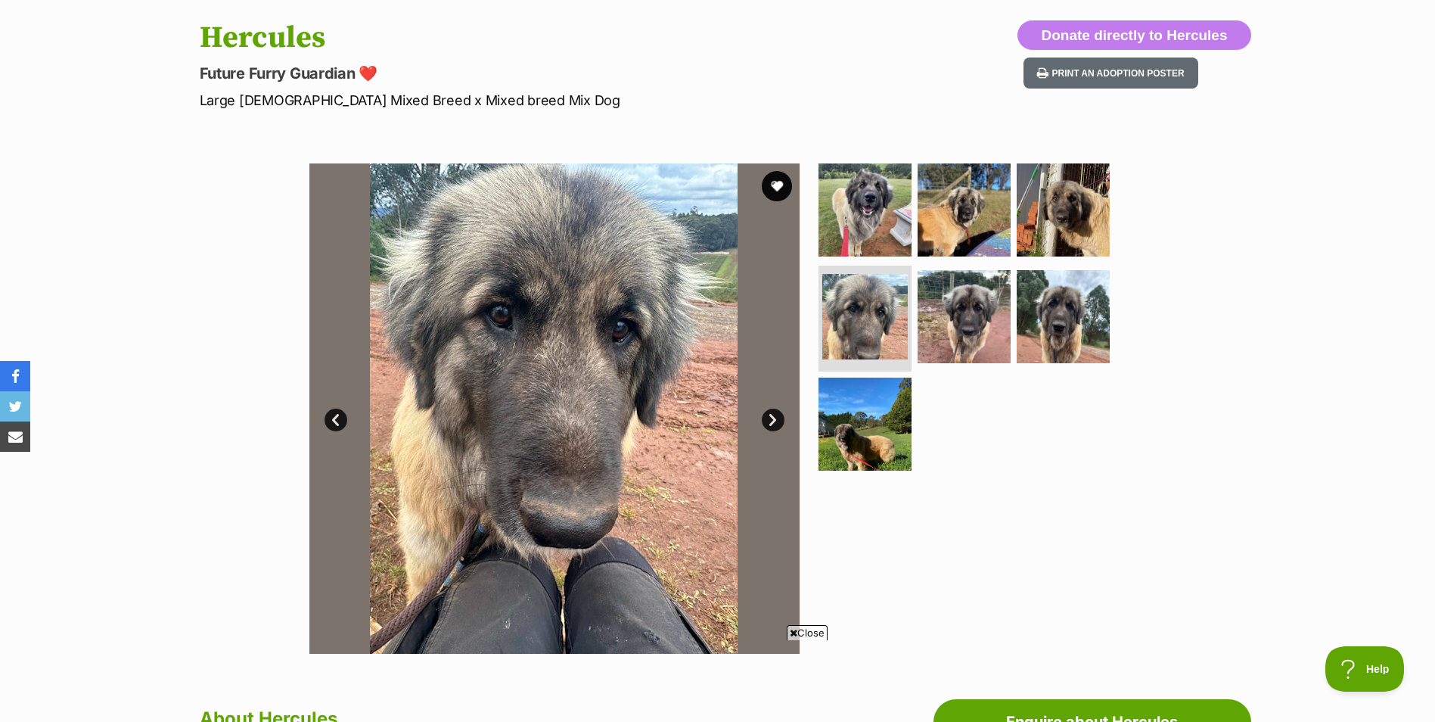
click at [778, 422] on link "Next" at bounding box center [773, 419] width 23 height 23
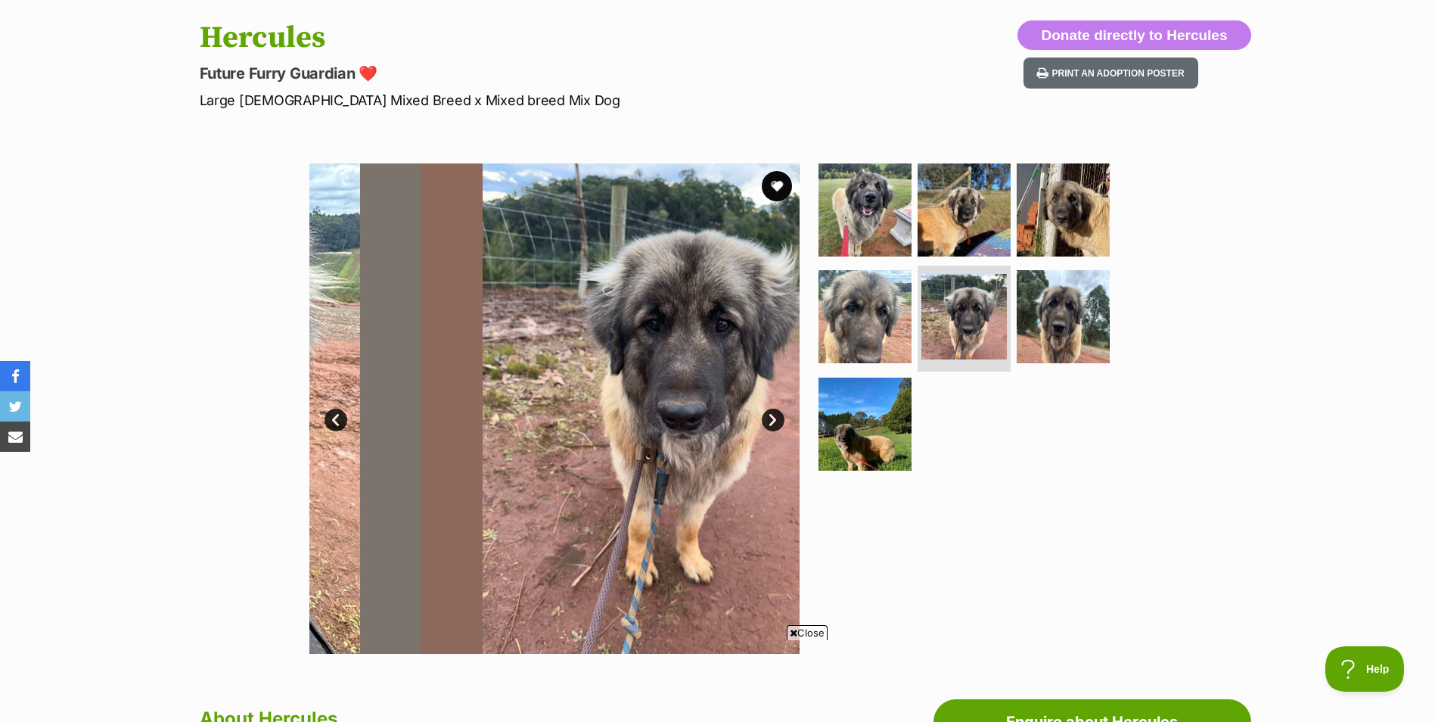
click at [778, 422] on link "Next" at bounding box center [773, 419] width 23 height 23
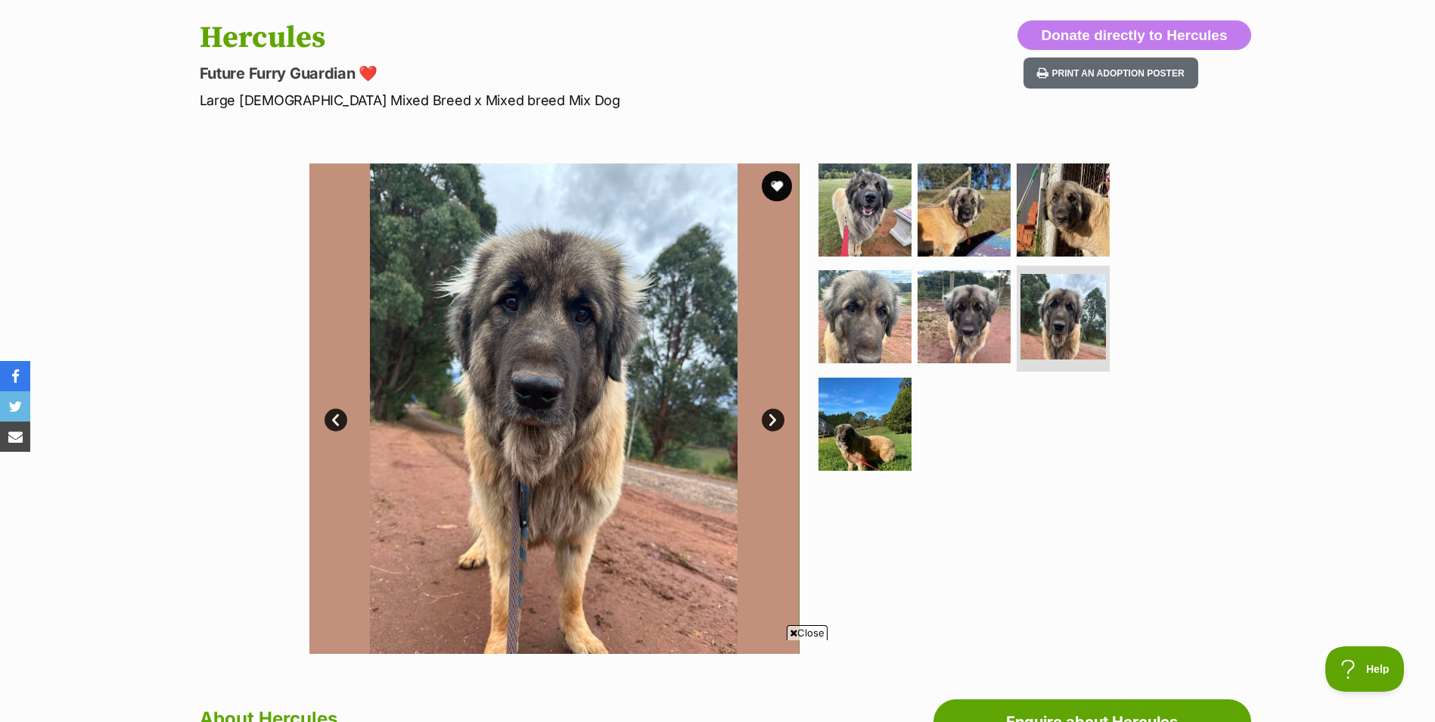
click at [778, 422] on link "Next" at bounding box center [773, 419] width 23 height 23
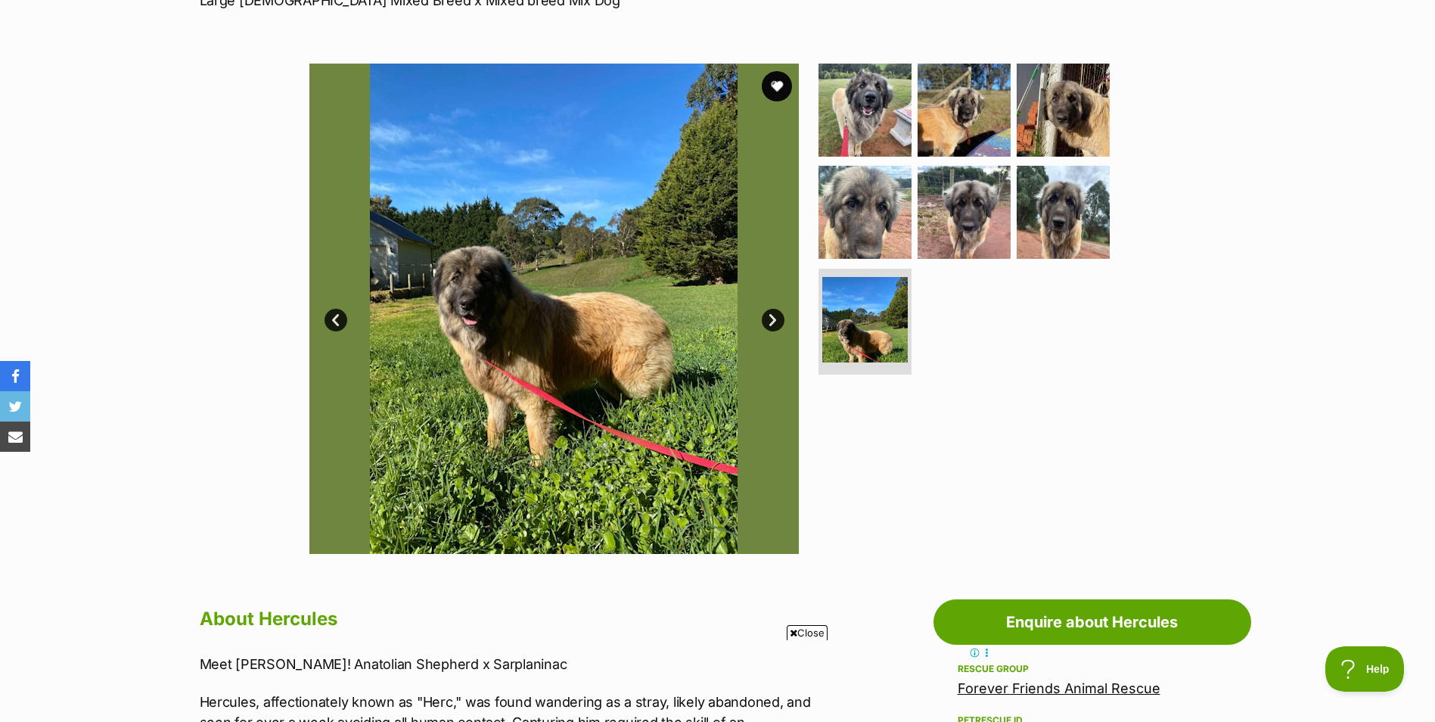
scroll to position [227, 0]
